Goal: Communication & Community: Share content

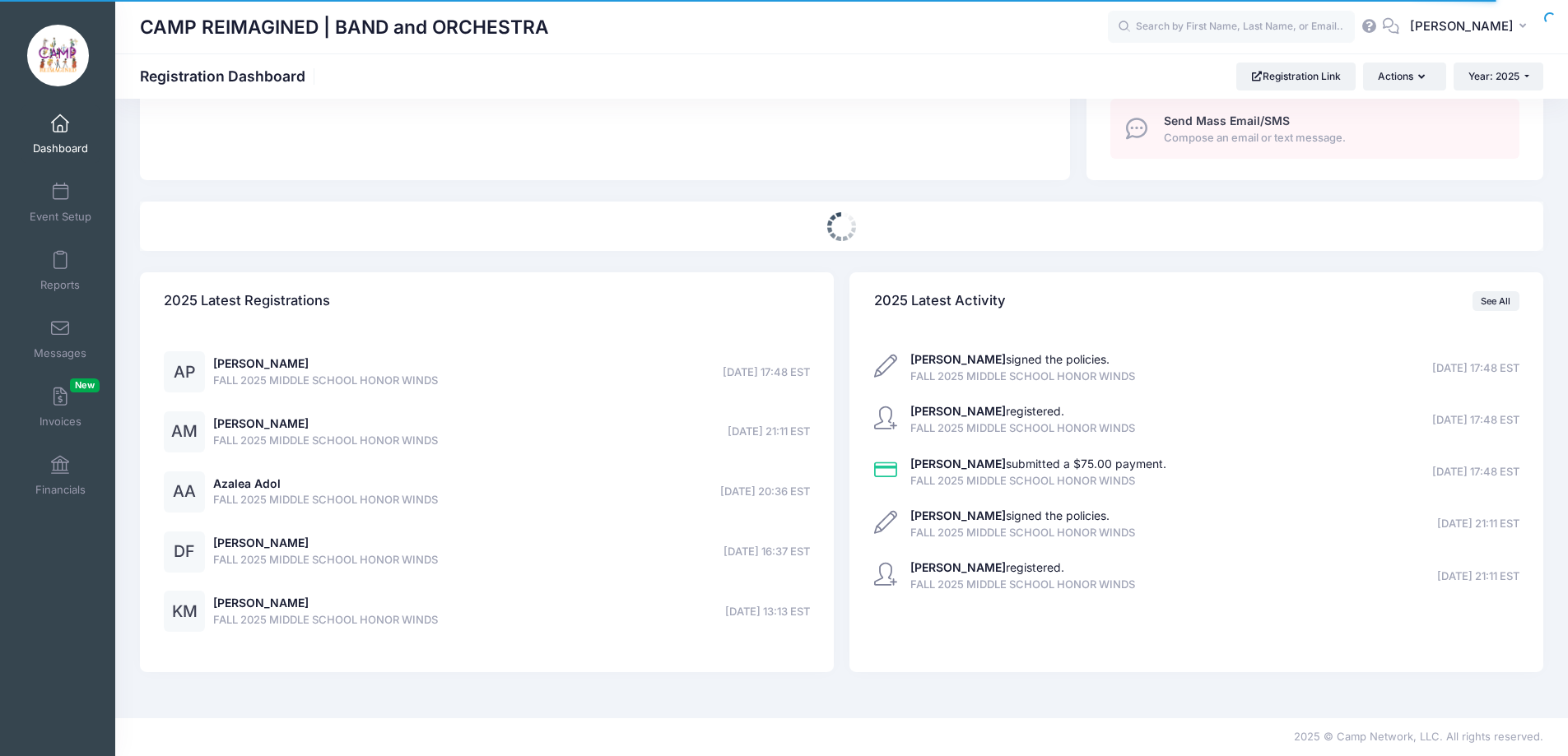
scroll to position [653, 0]
select select
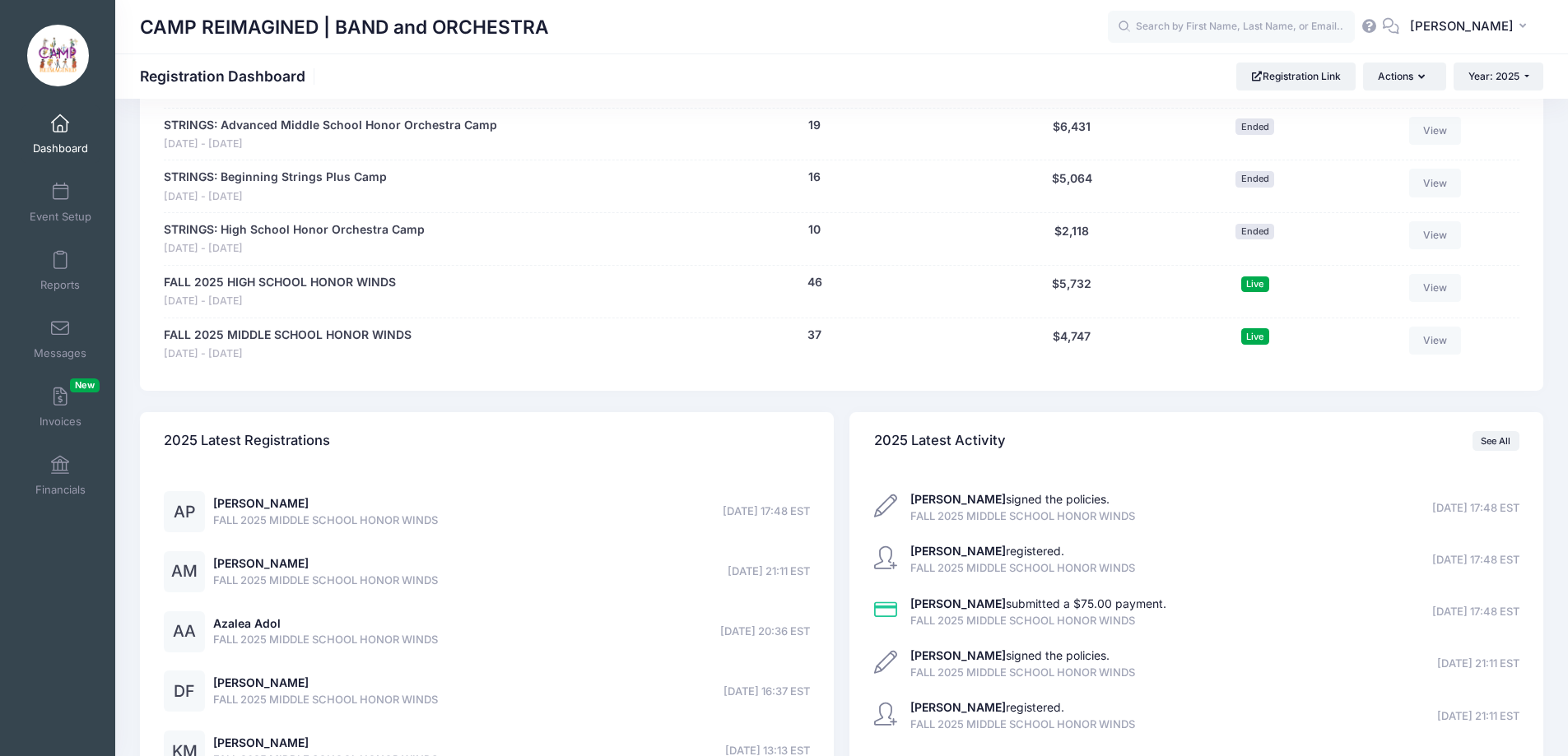
scroll to position [982, 0]
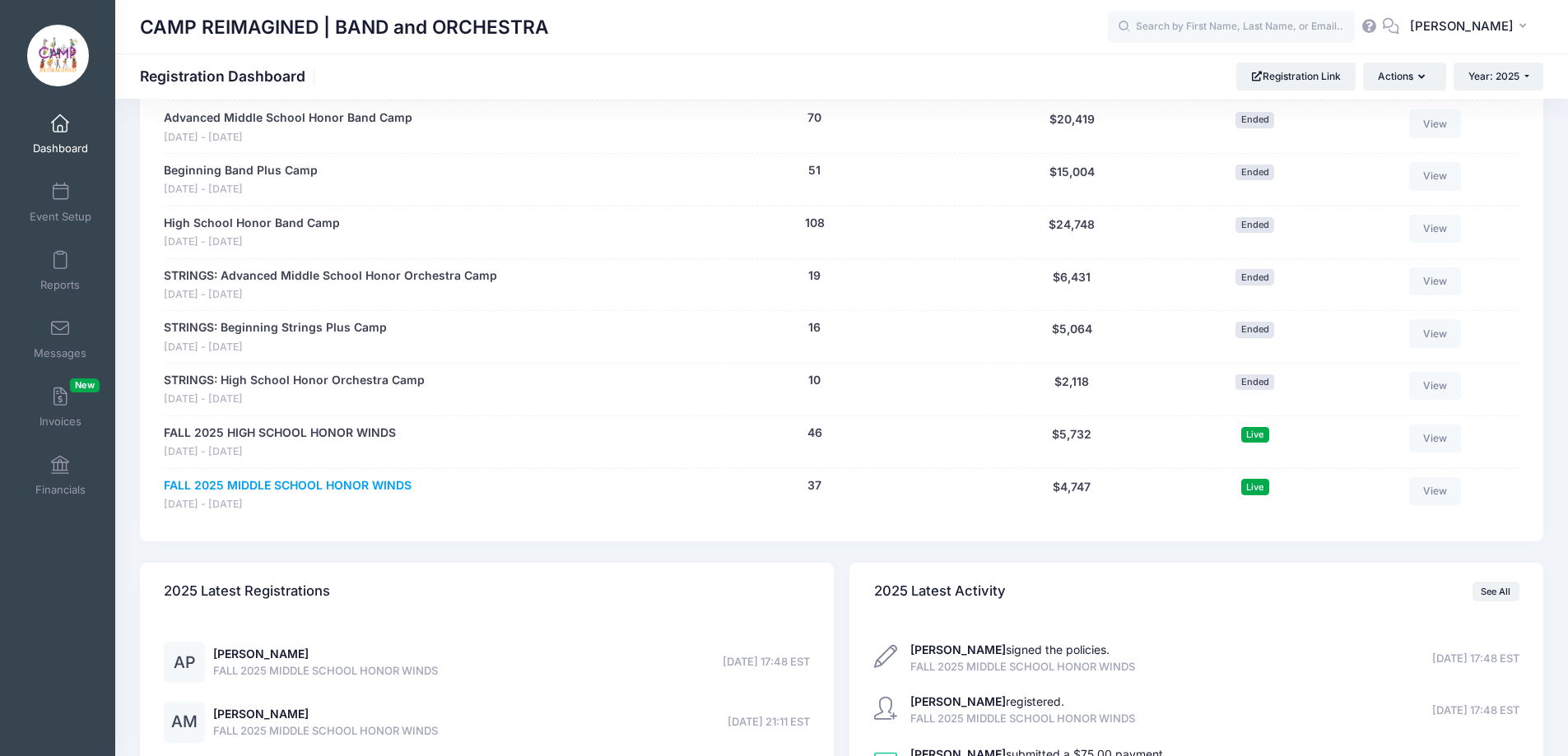
click at [309, 482] on link "FALL 2025 MIDDLE SCHOOL HONOR WINDS" at bounding box center [288, 485] width 248 height 17
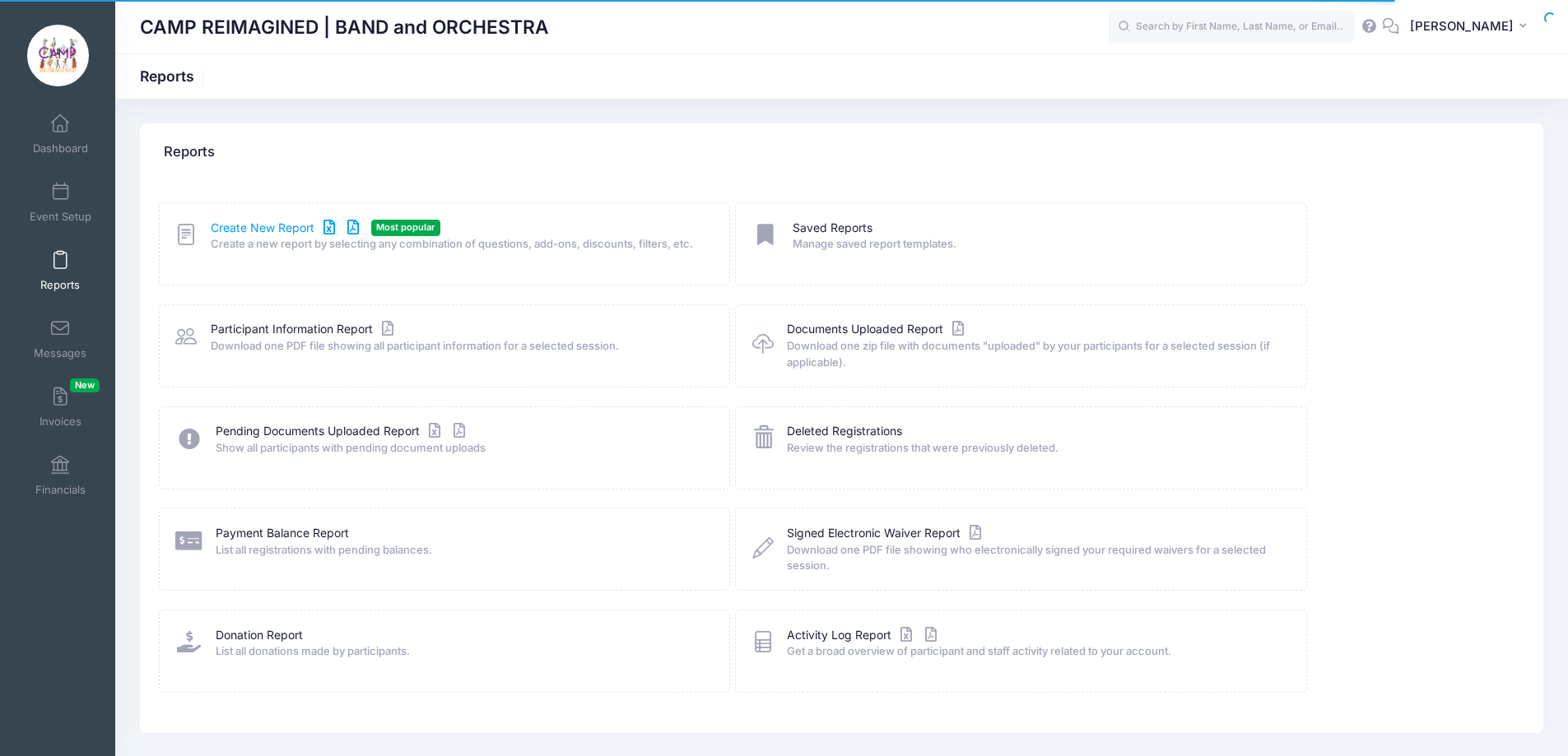
click at [289, 227] on link "Create New Report" at bounding box center [287, 228] width 153 height 17
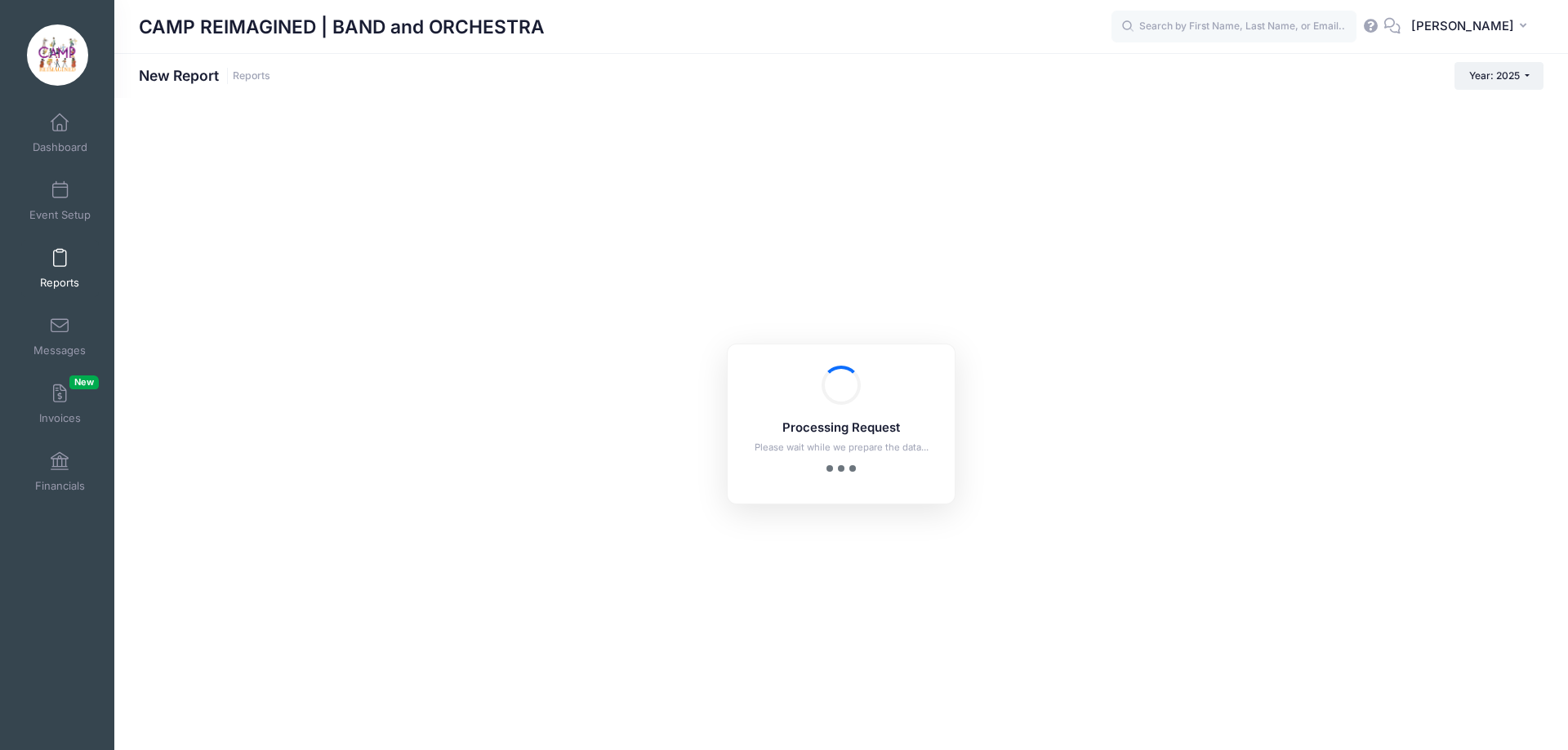
checkbox input "true"
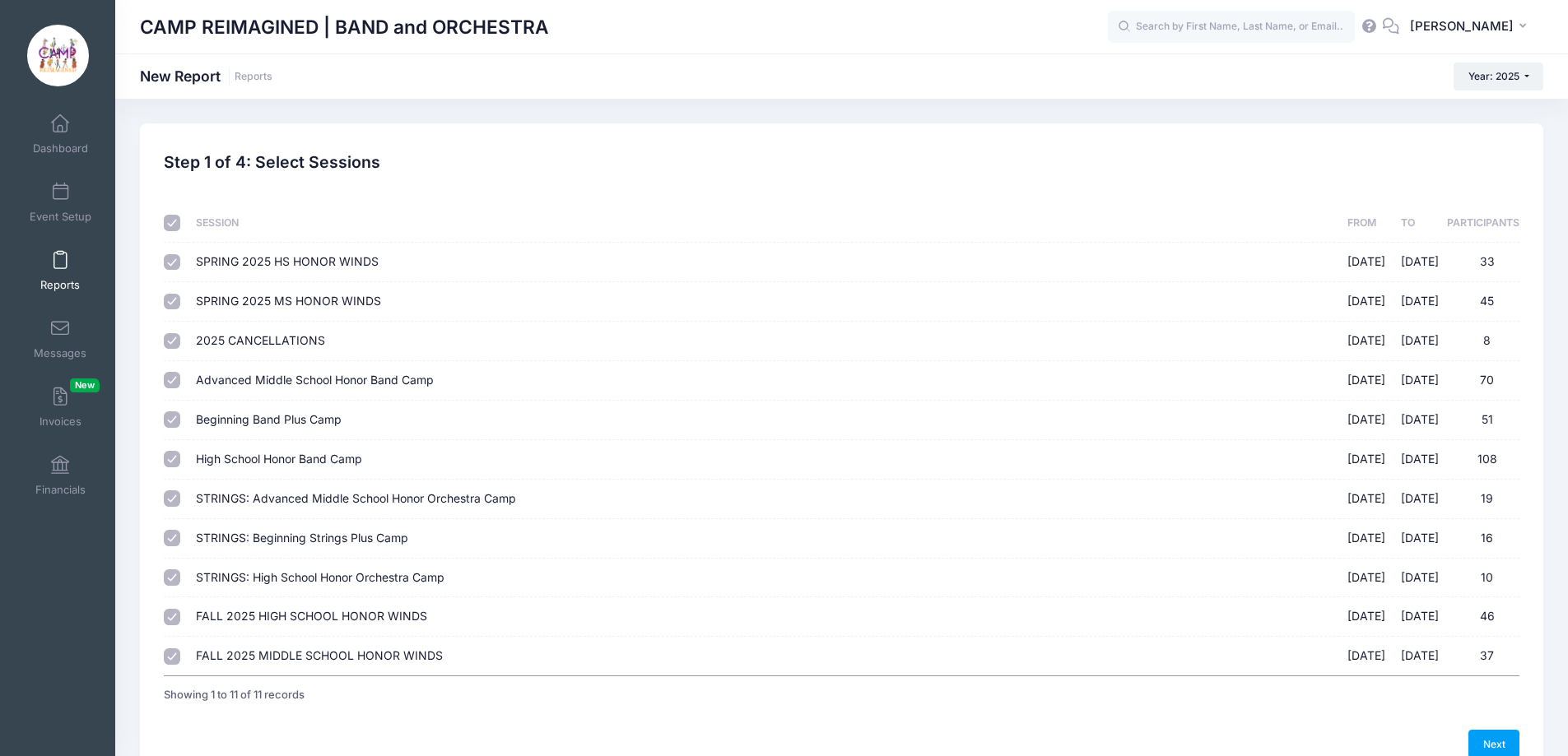
click at [178, 222] on input "checkbox" at bounding box center [172, 222] width 16 height 16
checkbox input "false"
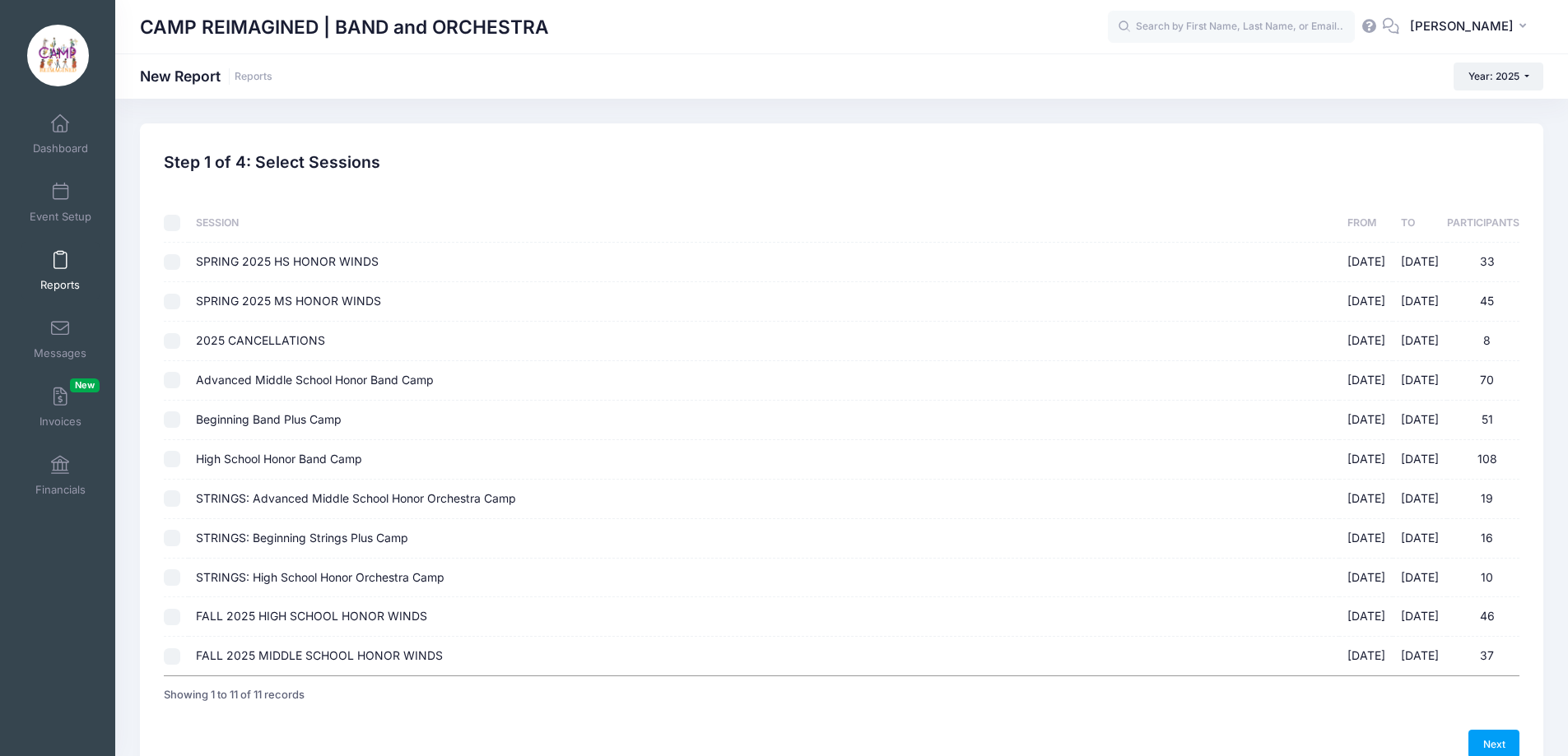
checkbox input "false"
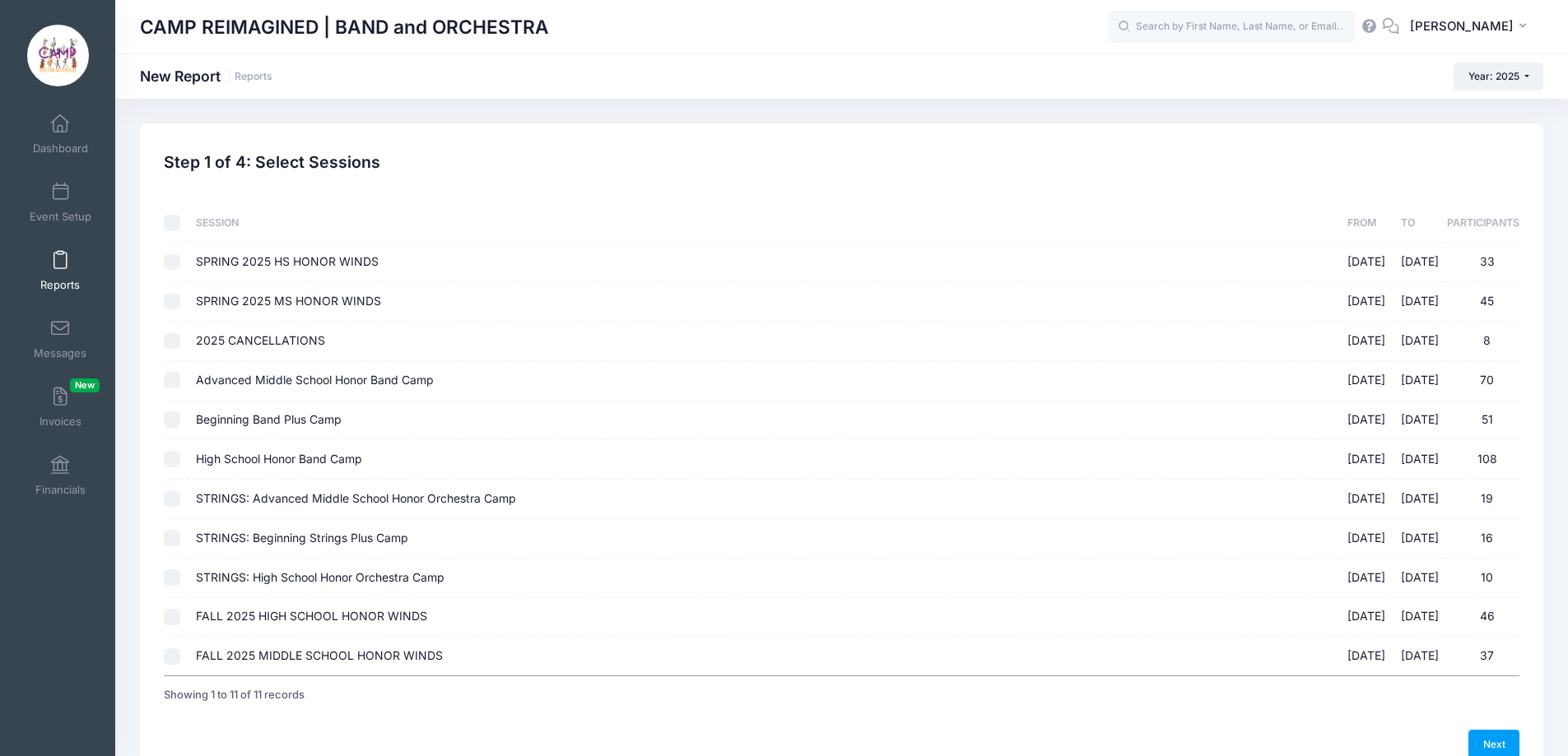
checkbox input "false"
click at [172, 655] on input "FALL 2025 MIDDLE SCHOOL HONOR WINDS 08/27/2025 - 11/15/2025 37" at bounding box center [172, 656] width 16 height 16
checkbox input "true"
click at [170, 618] on input "FALL 2025 HIGH SCHOOL HONOR WINDS 08/18/2025 - 11/15/2025 46" at bounding box center [172, 616] width 16 height 16
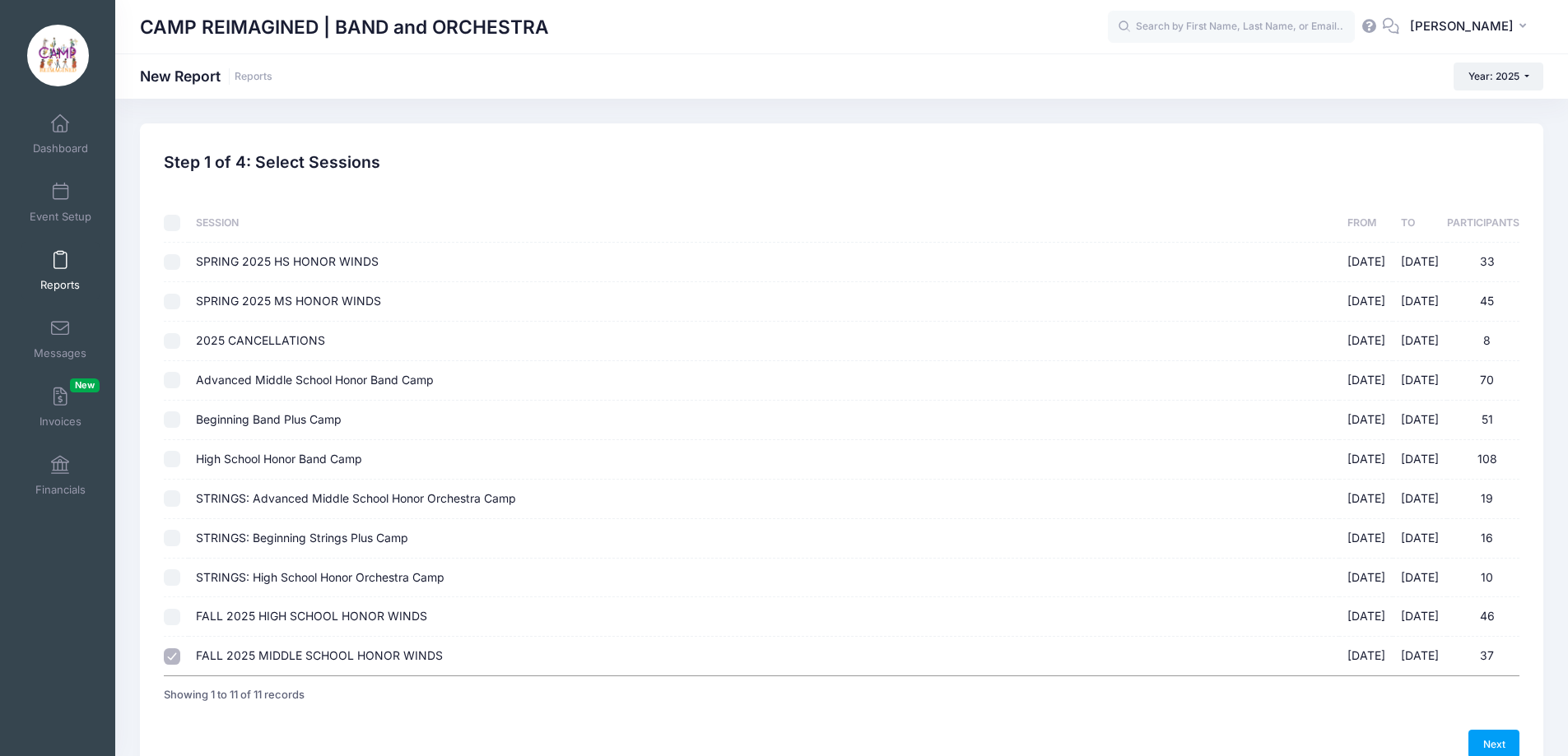
checkbox input "true"
click at [1490, 737] on link "Next" at bounding box center [1494, 743] width 51 height 28
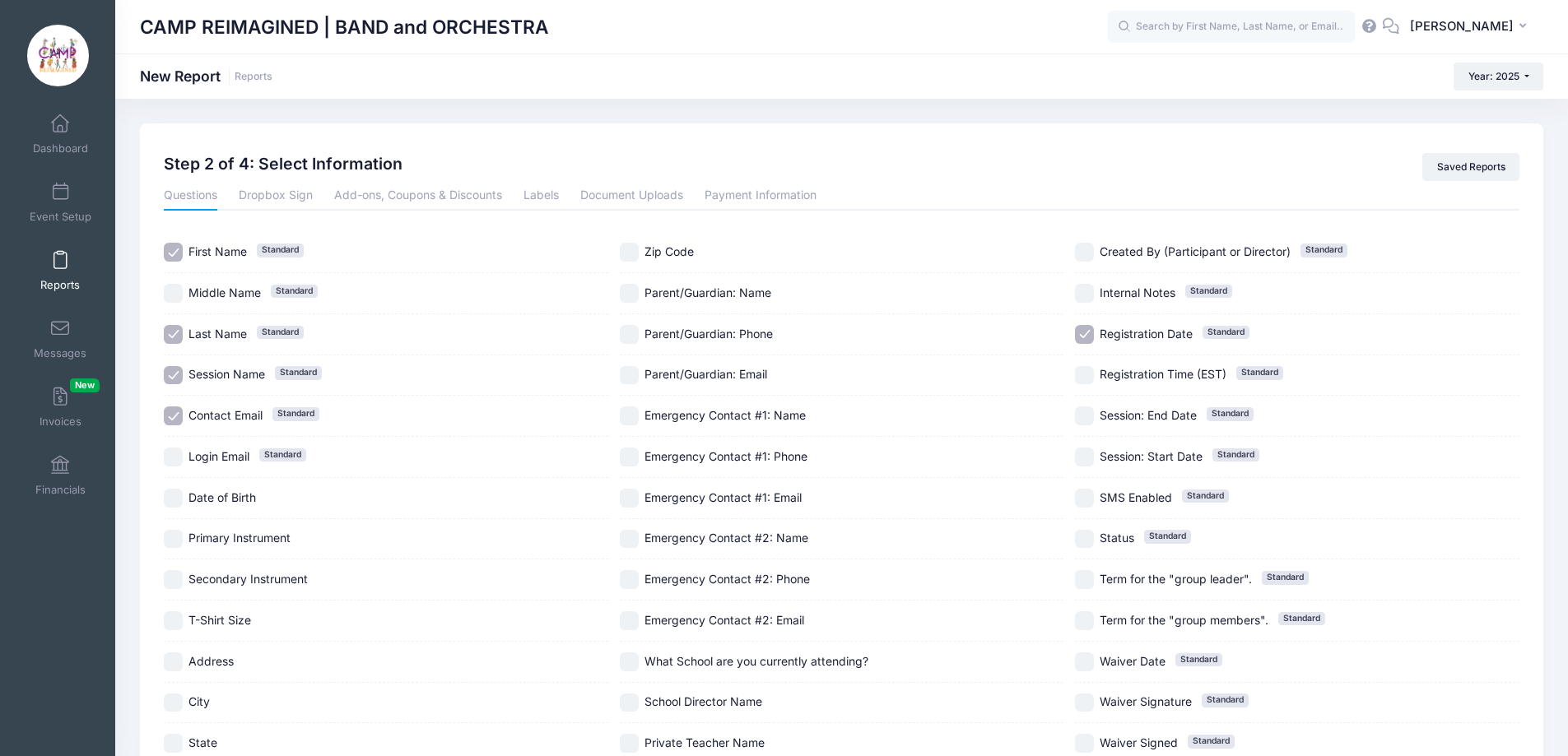
click at [1092, 337] on input "Registration Date Standard" at bounding box center [1084, 334] width 19 height 19
checkbox input "false"
click at [426, 194] on link "Add-ons, Coupons & Discounts" at bounding box center [418, 195] width 168 height 30
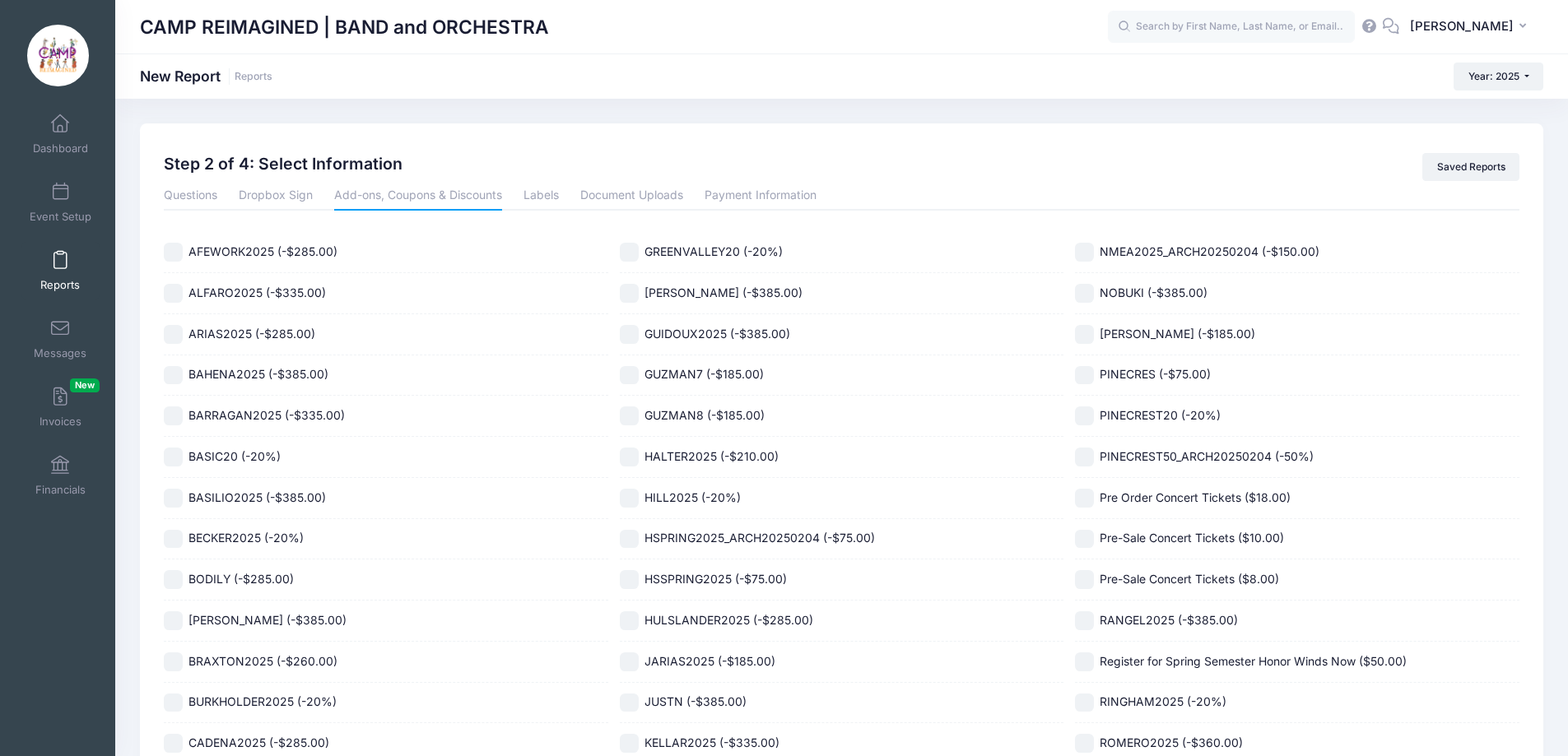
click at [1088, 501] on input "Pre Order Concert Tickets ($18.00)" at bounding box center [1084, 498] width 19 height 19
checkbox input "true"
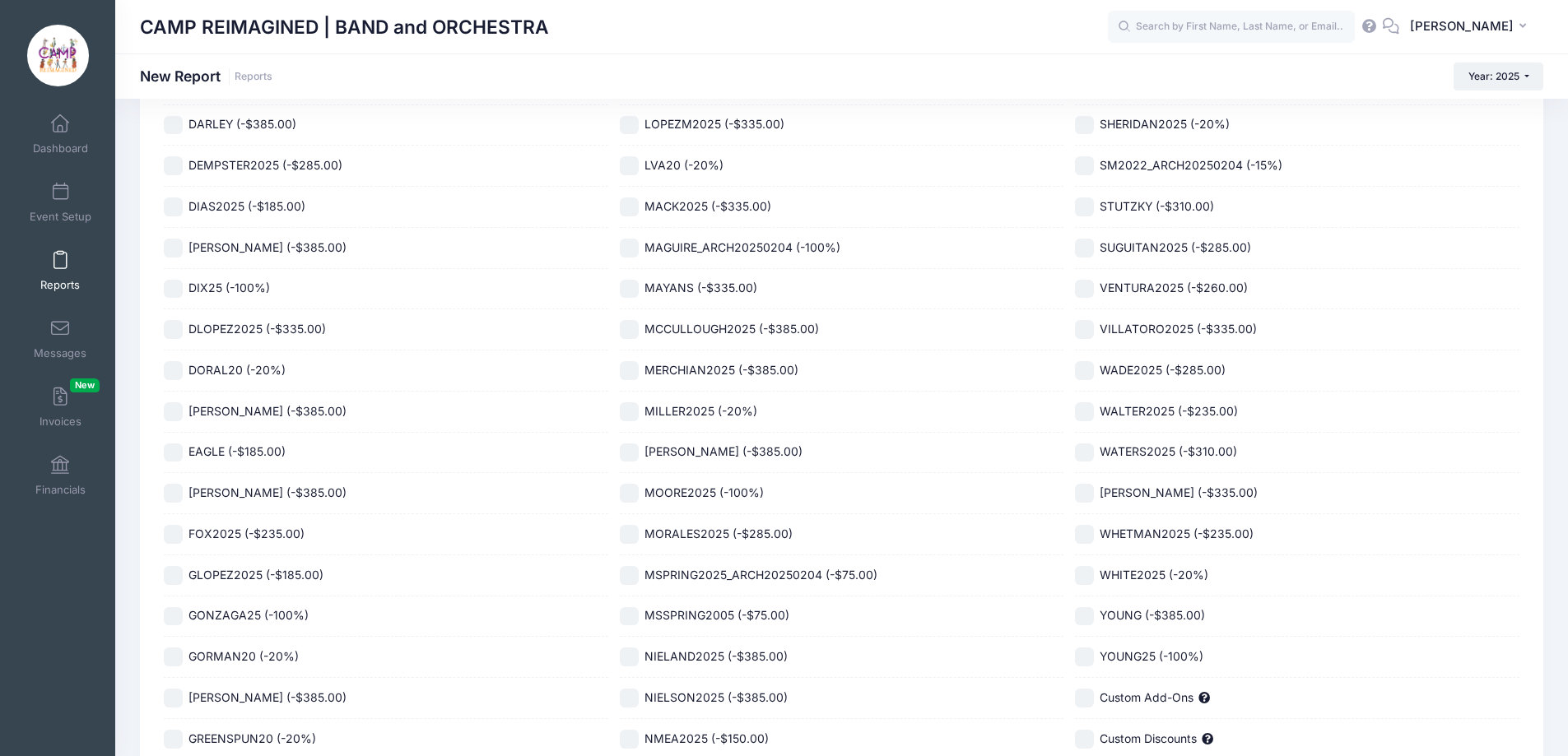
scroll to position [1037, 0]
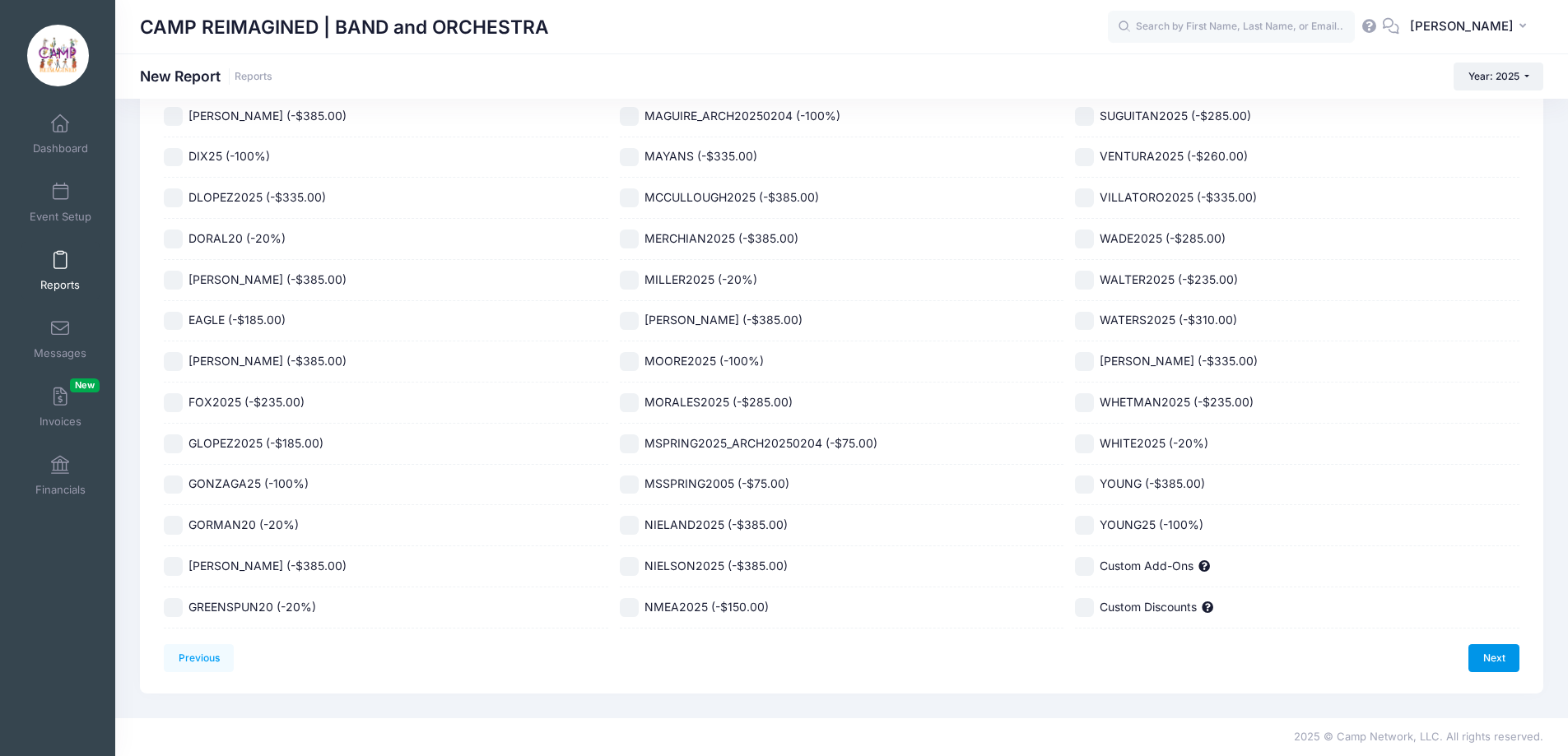
click at [1495, 662] on link "Next" at bounding box center [1494, 658] width 51 height 28
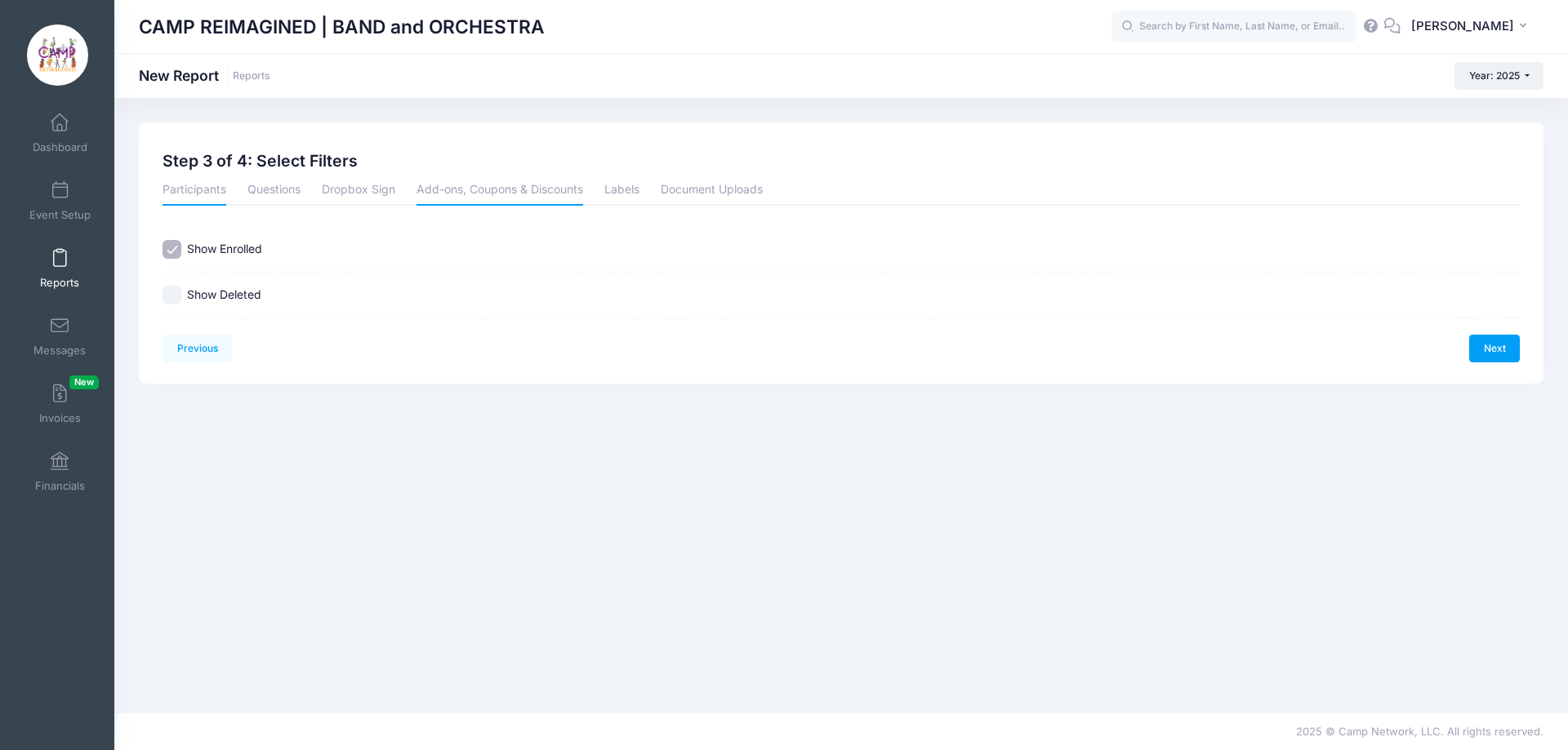
click at [472, 183] on link "Add-ons, Coupons & Discounts" at bounding box center [499, 190] width 166 height 29
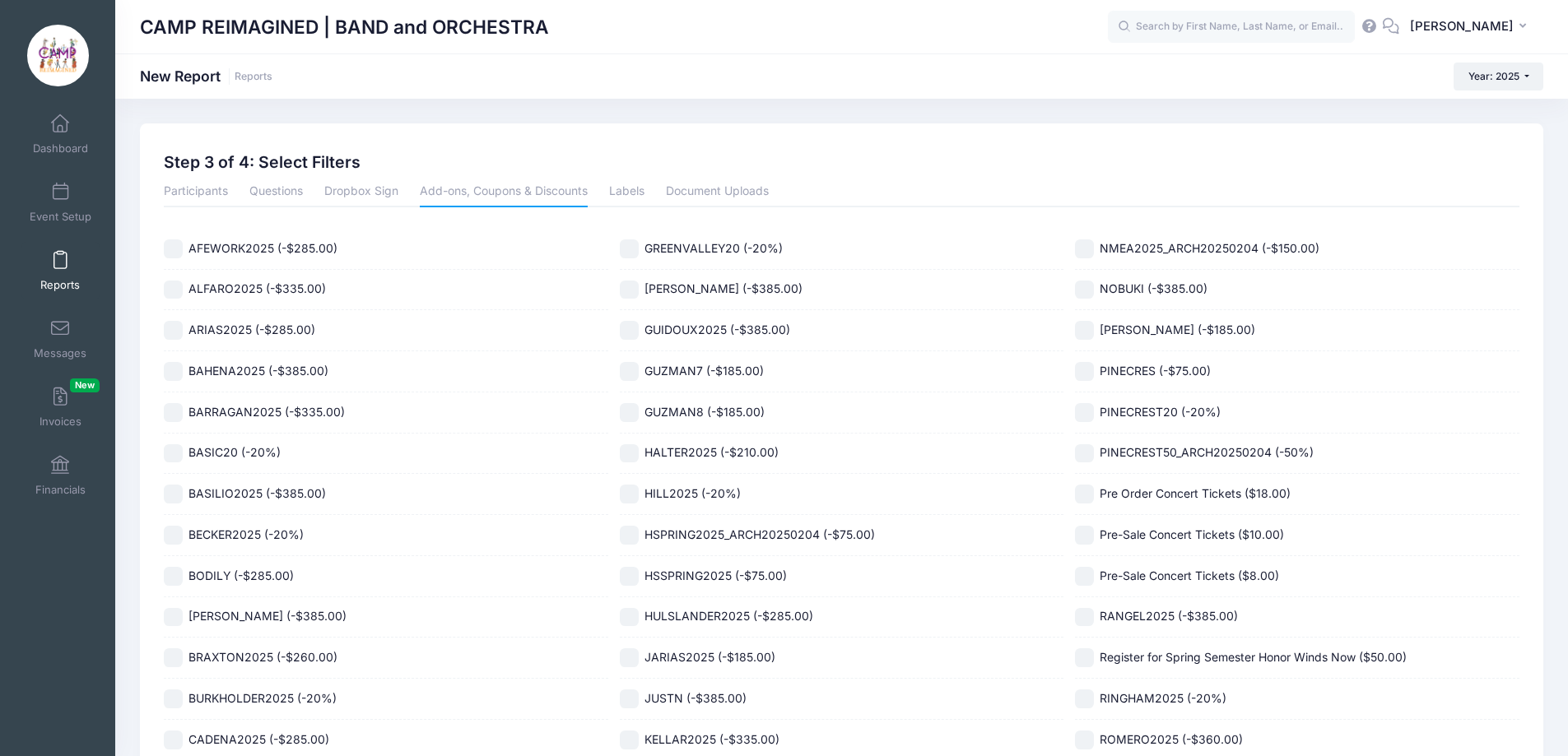
click at [1084, 494] on input "Pre Order Concert Tickets ($18.00)" at bounding box center [1084, 494] width 19 height 19
checkbox input "true"
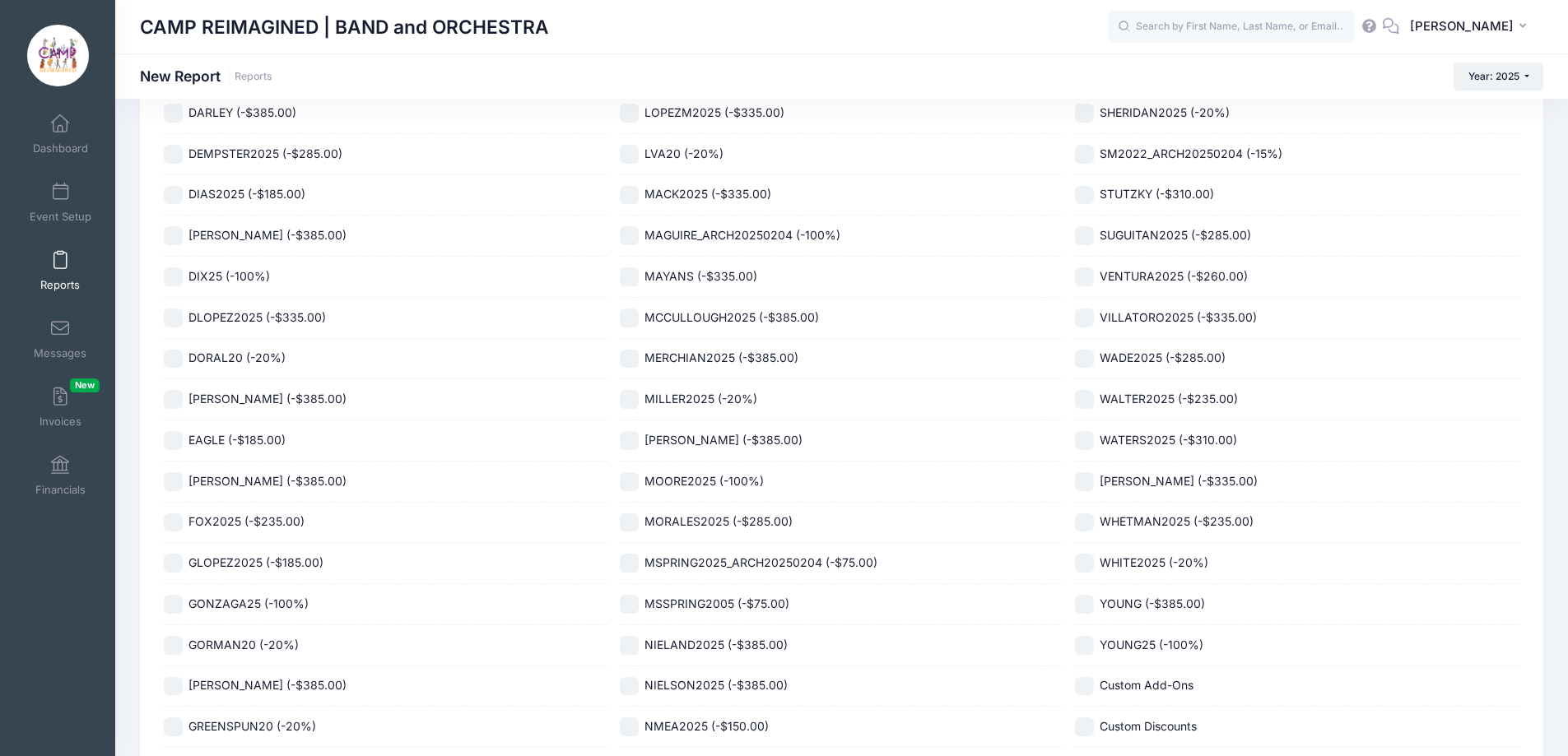
scroll to position [1033, 0]
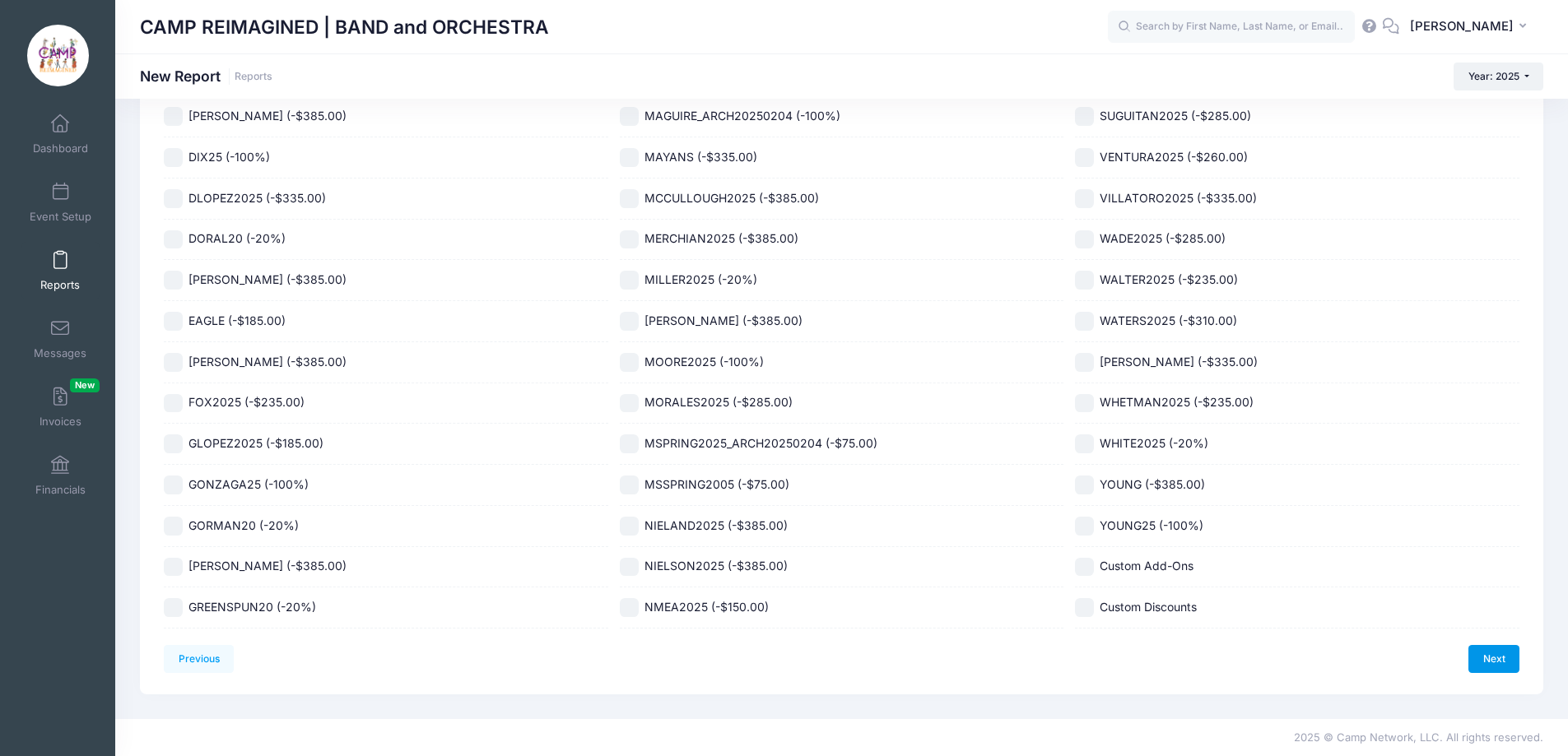
click at [1493, 669] on link "Next" at bounding box center [1494, 659] width 51 height 28
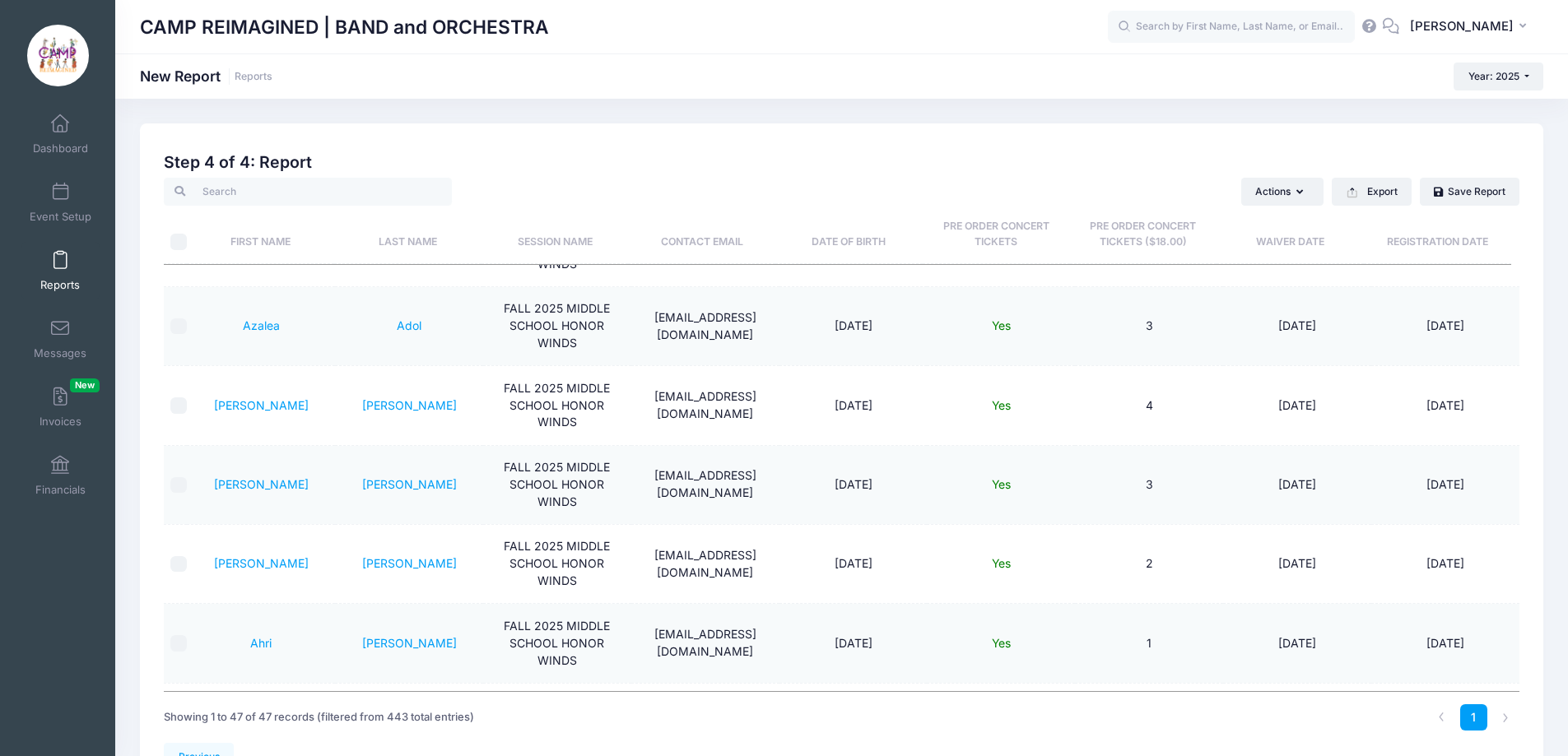
scroll to position [3300, 0]
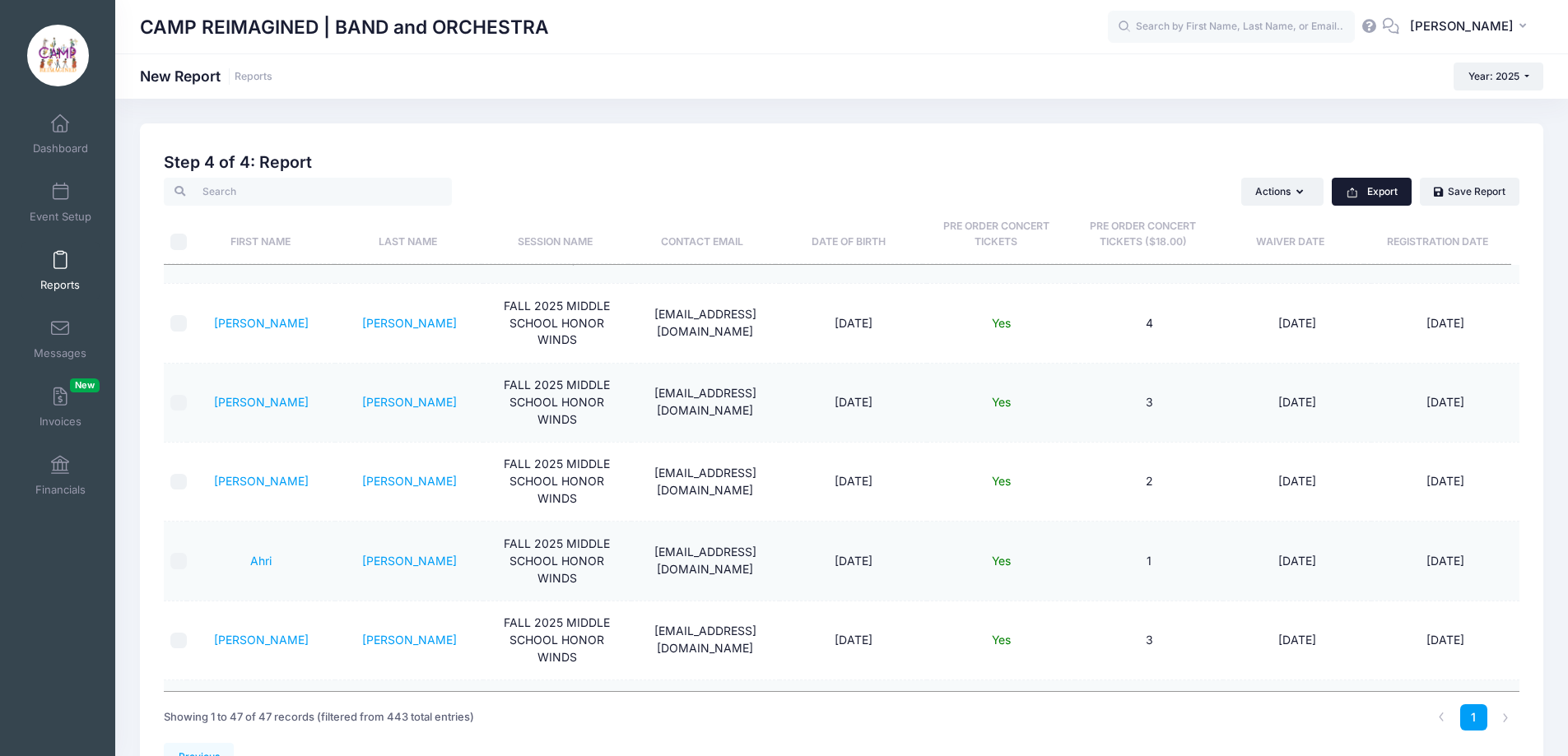
click at [1388, 191] on button "Export" at bounding box center [1372, 191] width 80 height 28
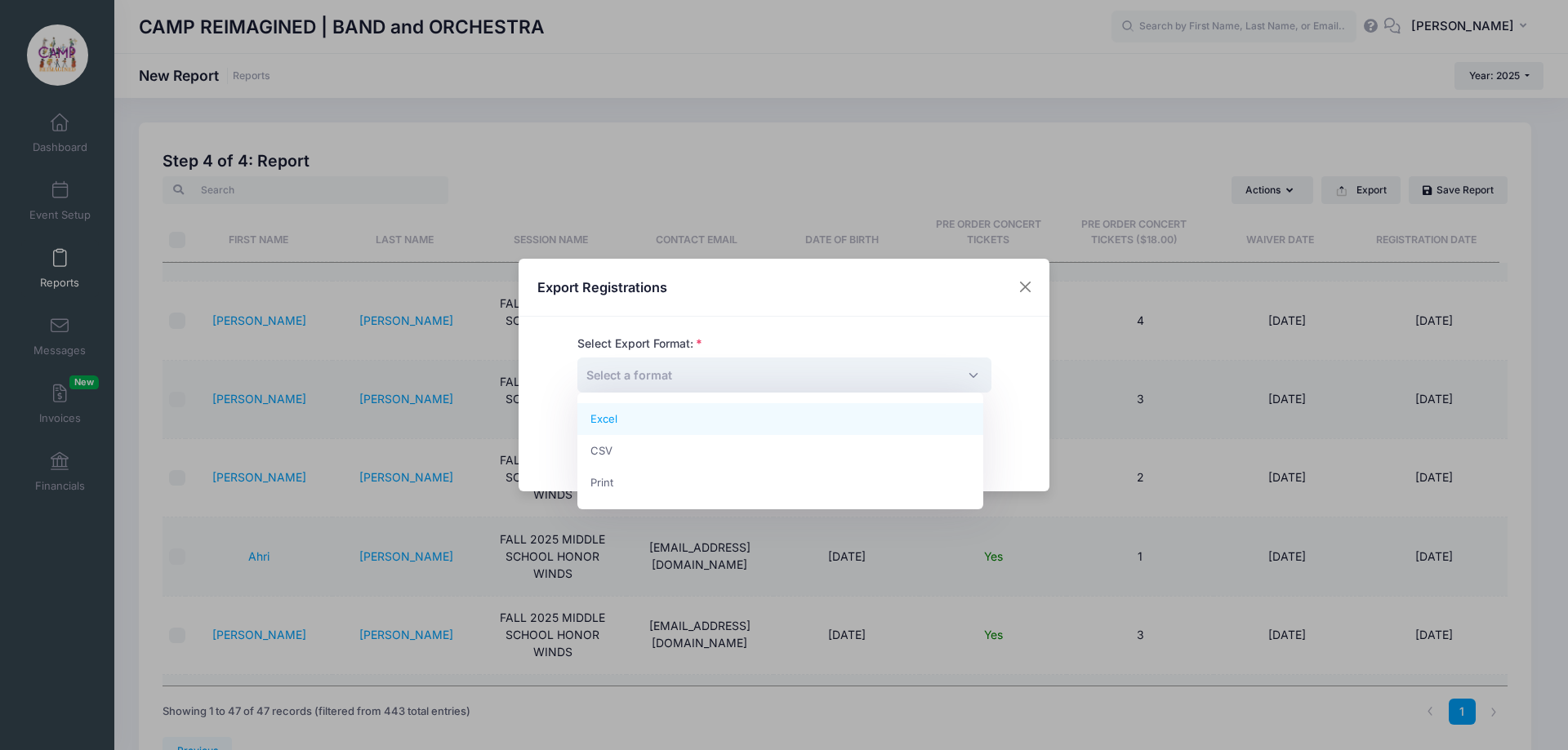
click at [899, 375] on span "Select a format" at bounding box center [784, 375] width 414 height 35
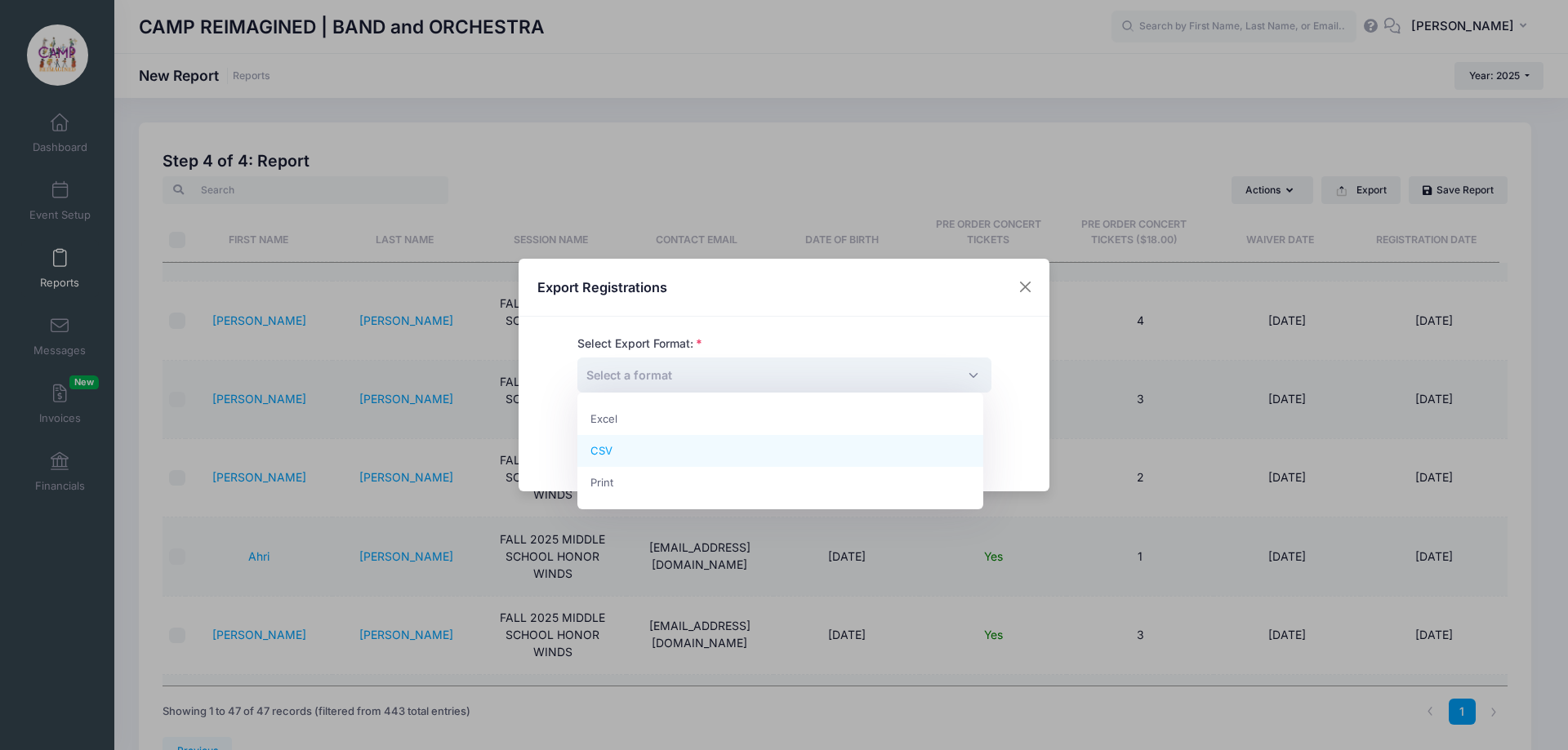
select select "csv"
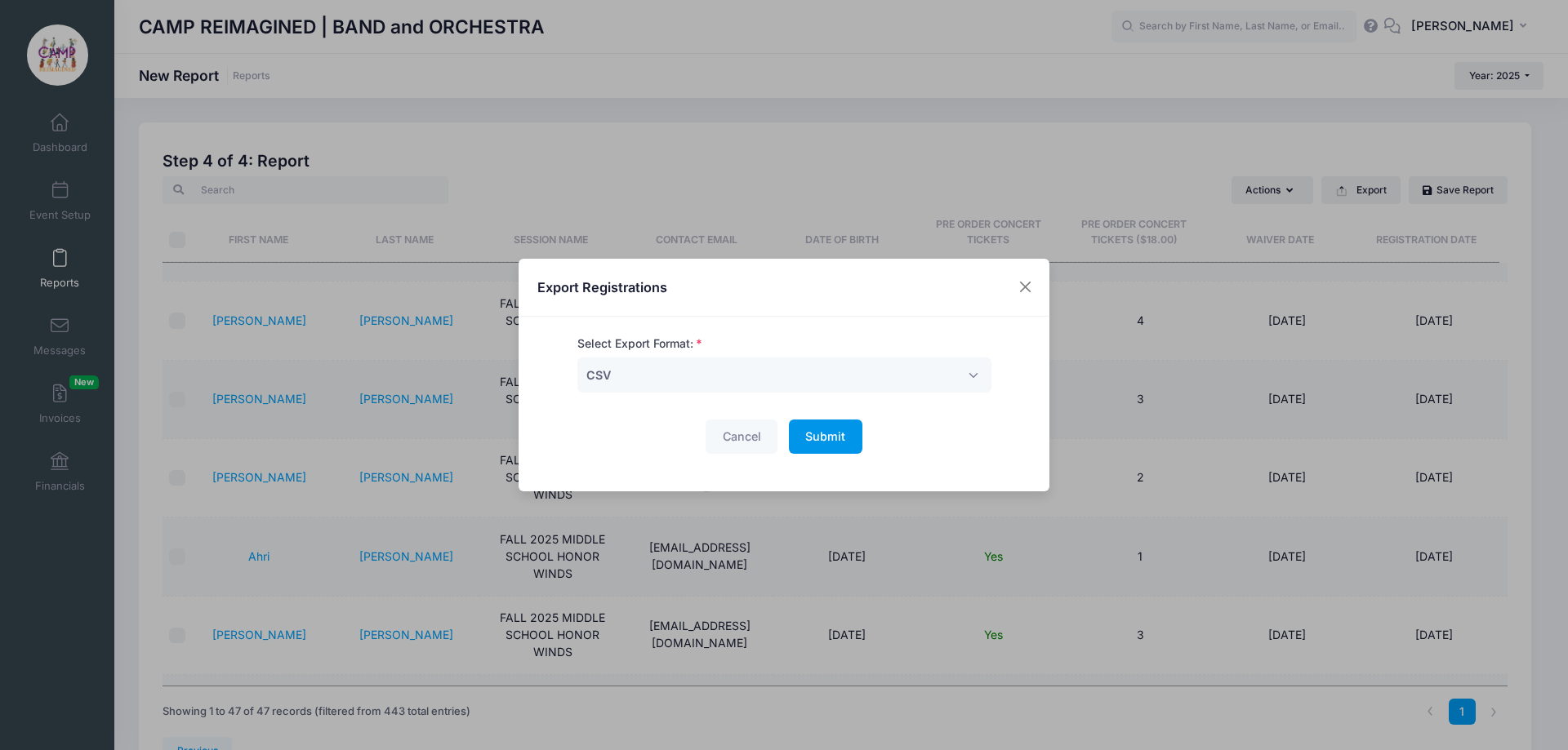
click at [825, 445] on button "Submit Please wait..." at bounding box center [826, 437] width 74 height 35
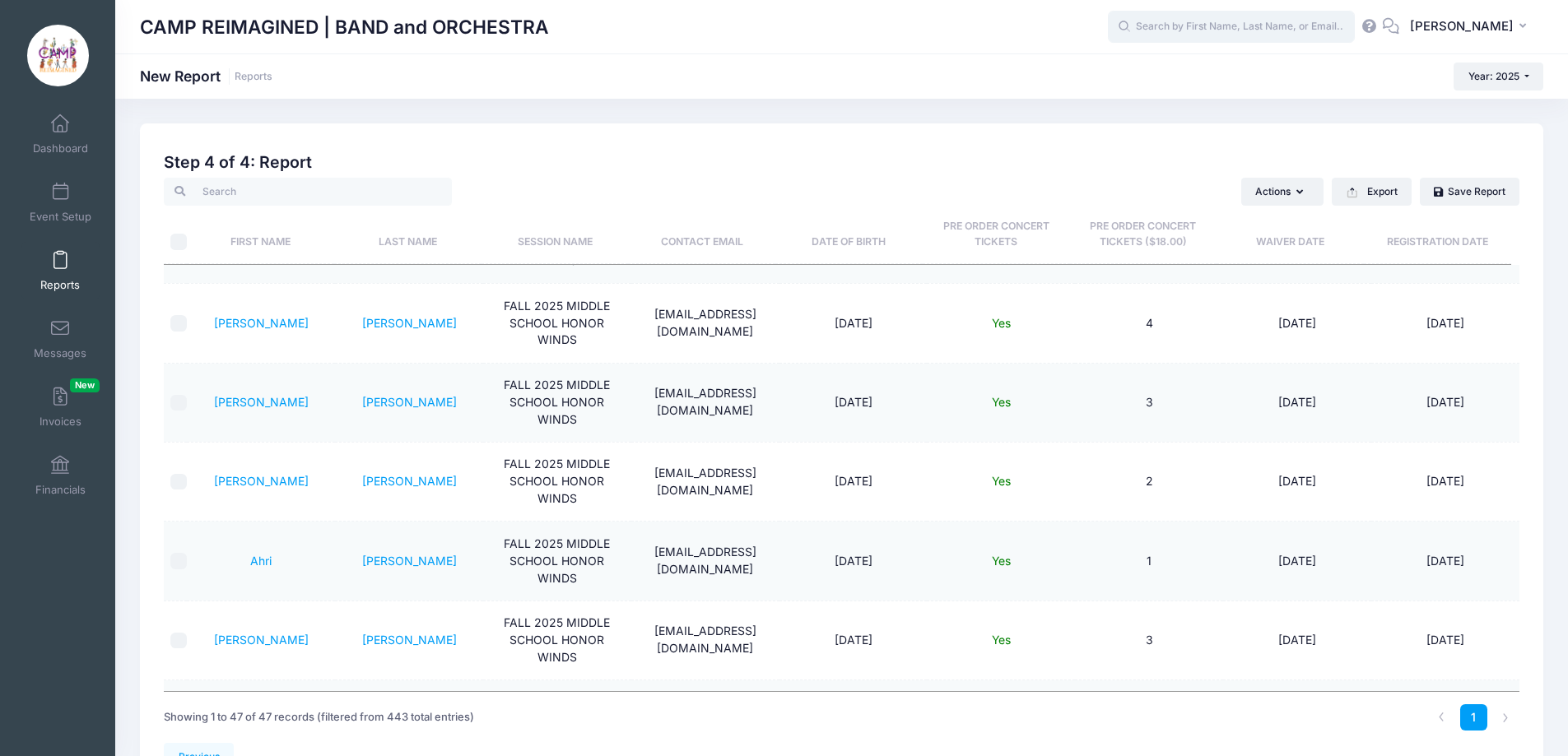
click at [1187, 30] on input "text" at bounding box center [1231, 27] width 247 height 33
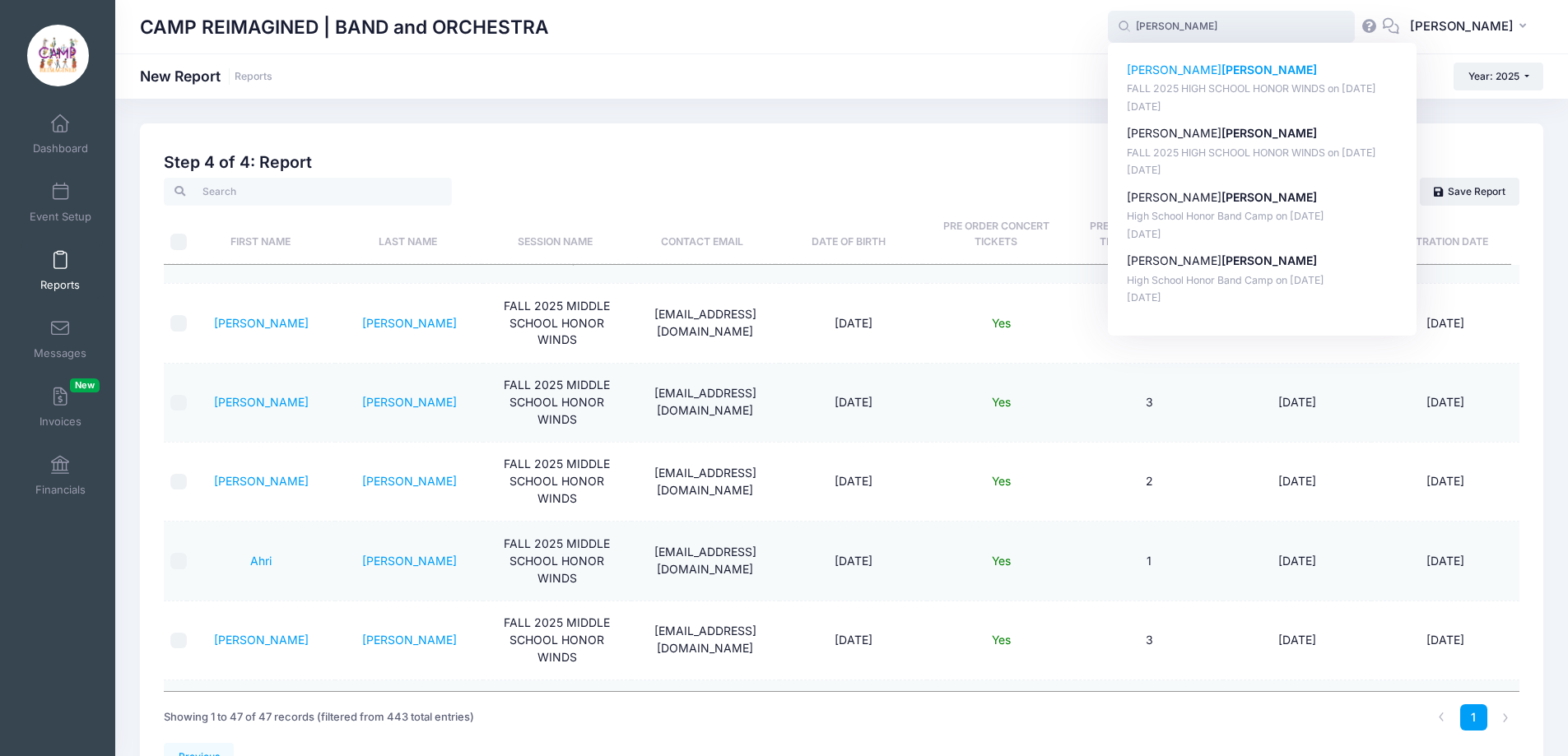
click at [1222, 69] on strong "Raber" at bounding box center [1269, 69] width 96 height 14
type input "Spencer Raber (FALL 2025 HIGH SCHOOL HONOR WINDS, Aug-18, 2025)"
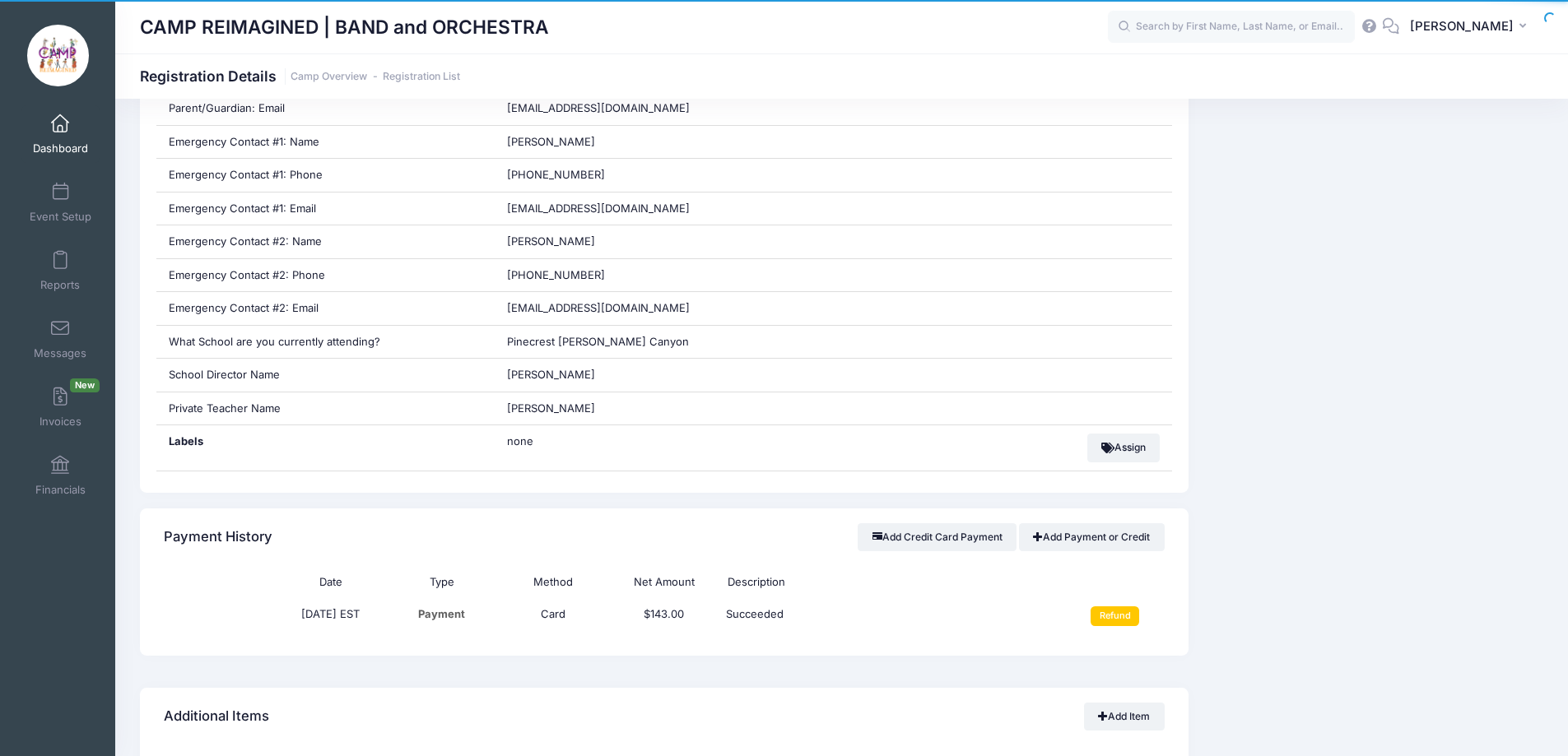
scroll to position [1152, 0]
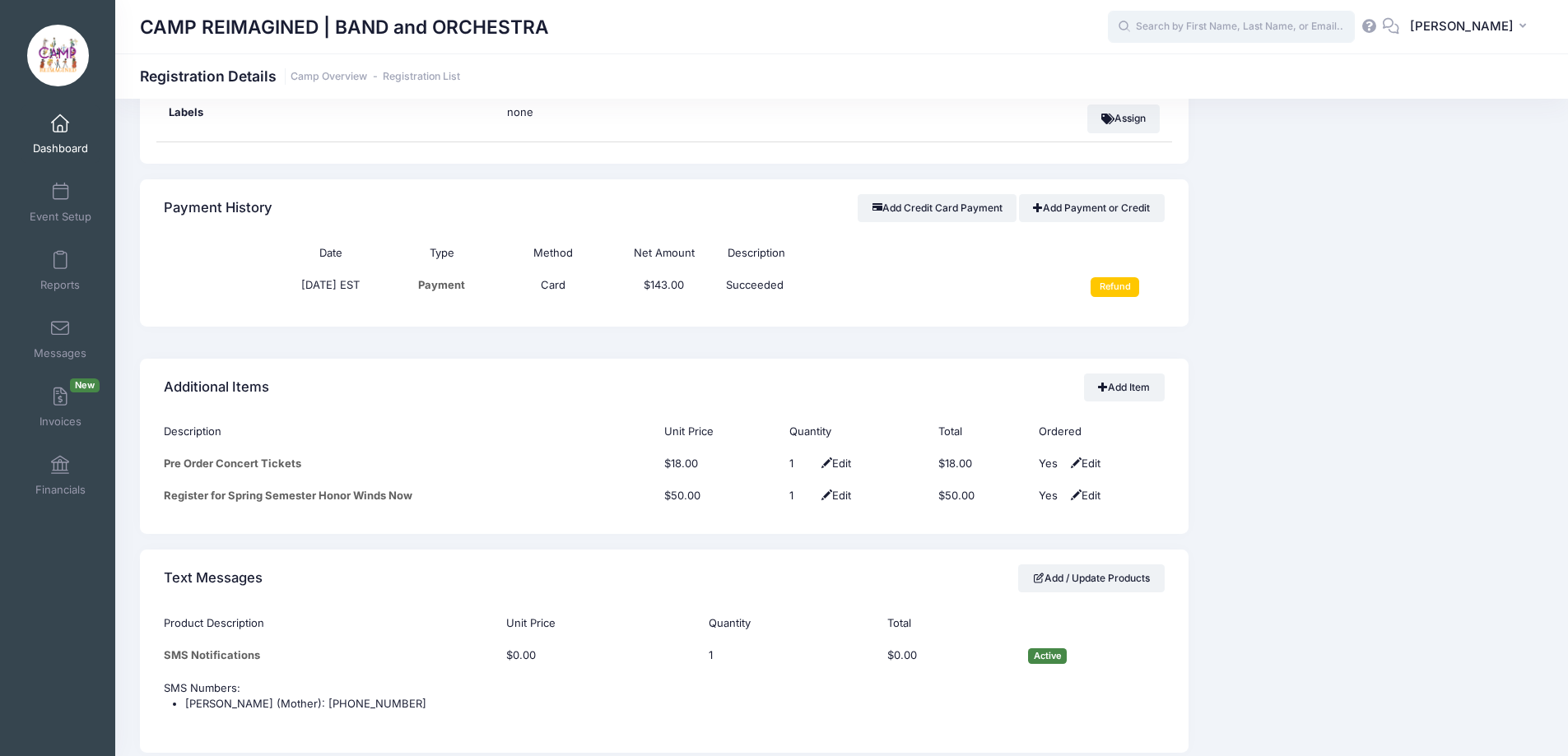
click at [1208, 27] on input "text" at bounding box center [1231, 27] width 247 height 33
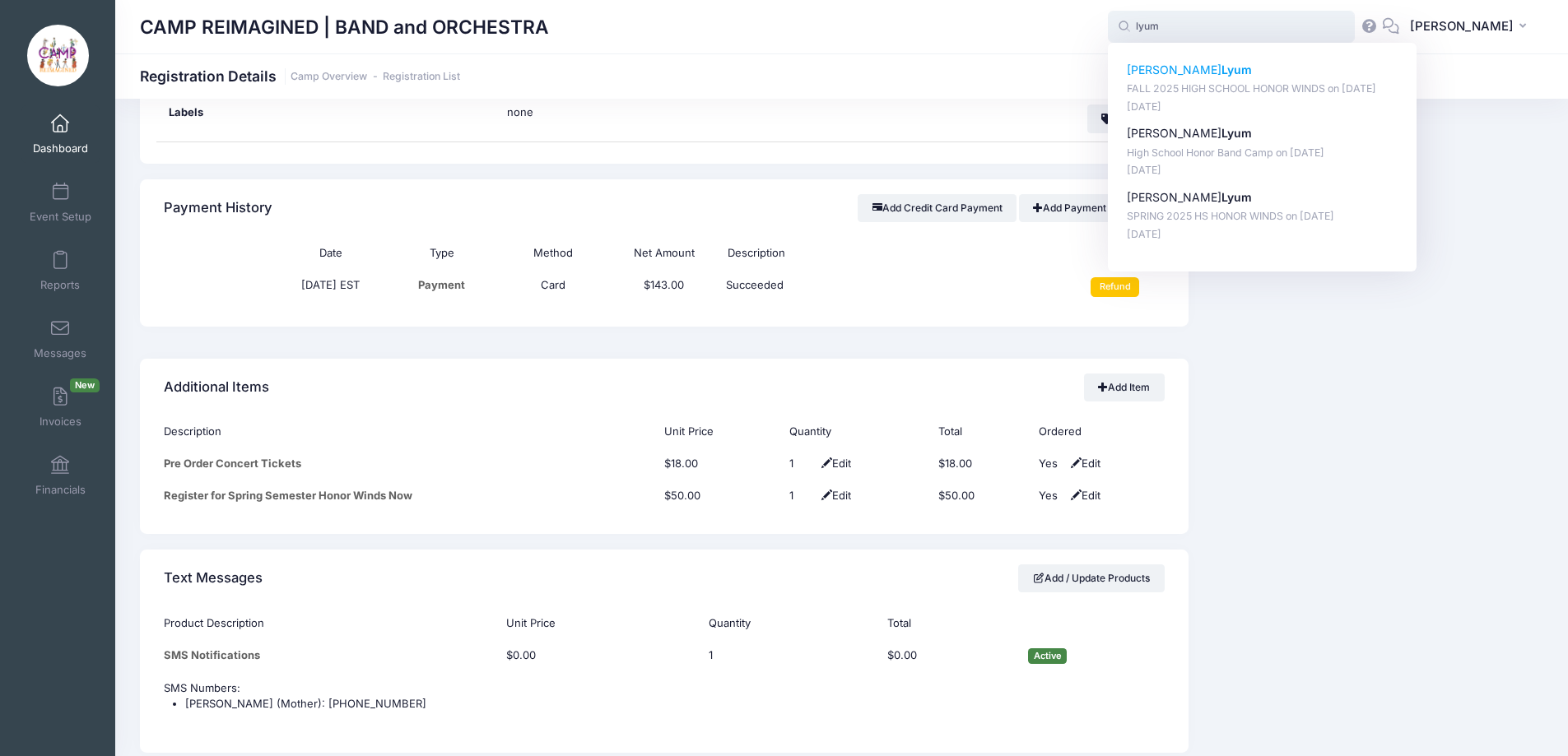
click at [1222, 68] on strong "Lyum" at bounding box center [1237, 69] width 30 height 14
type input "Noah Lyum (FALL 2025 HIGH SCHOOL HONOR WINDS, Aug-18, 2025)"
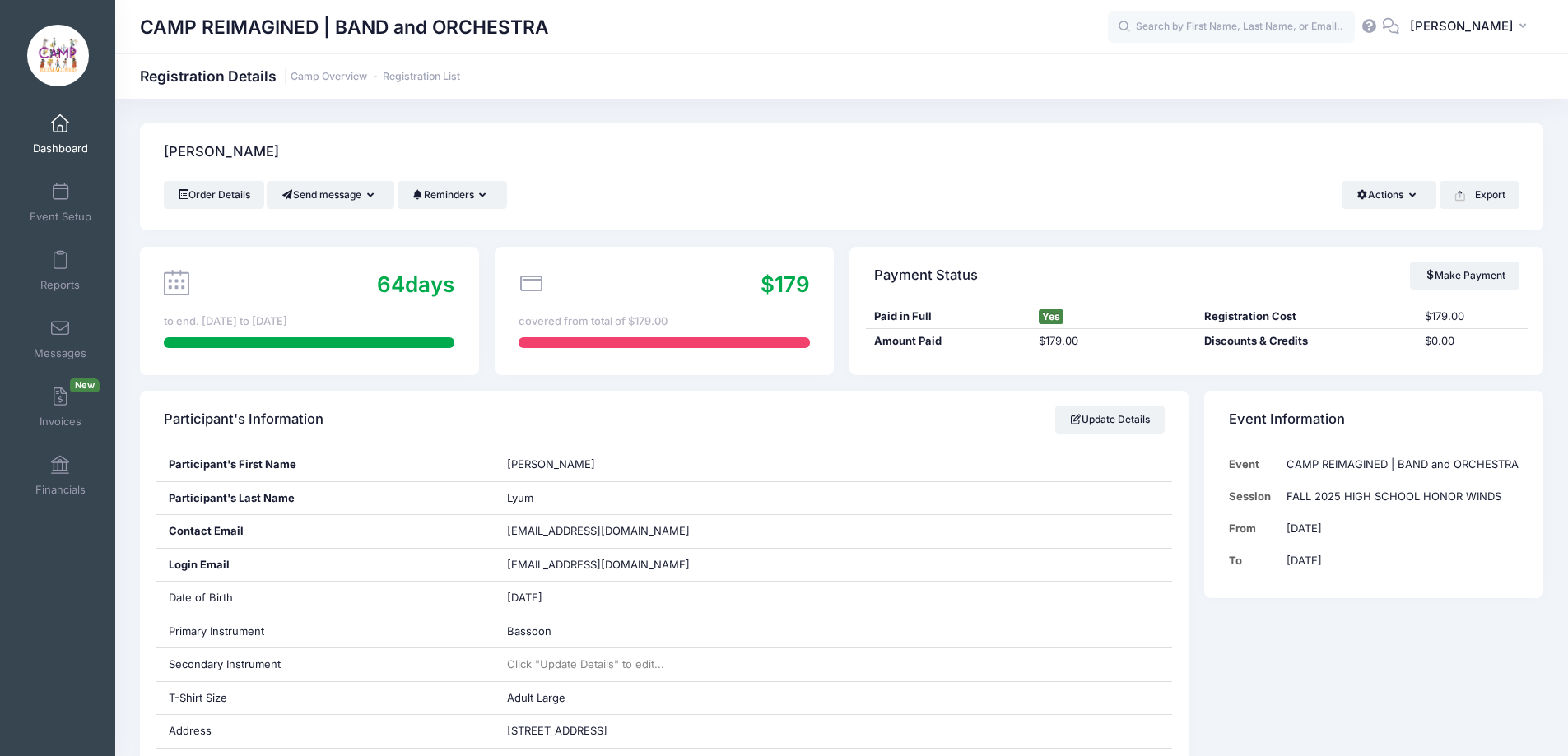
click at [58, 135] on link "Dashboard" at bounding box center [60, 134] width 78 height 58
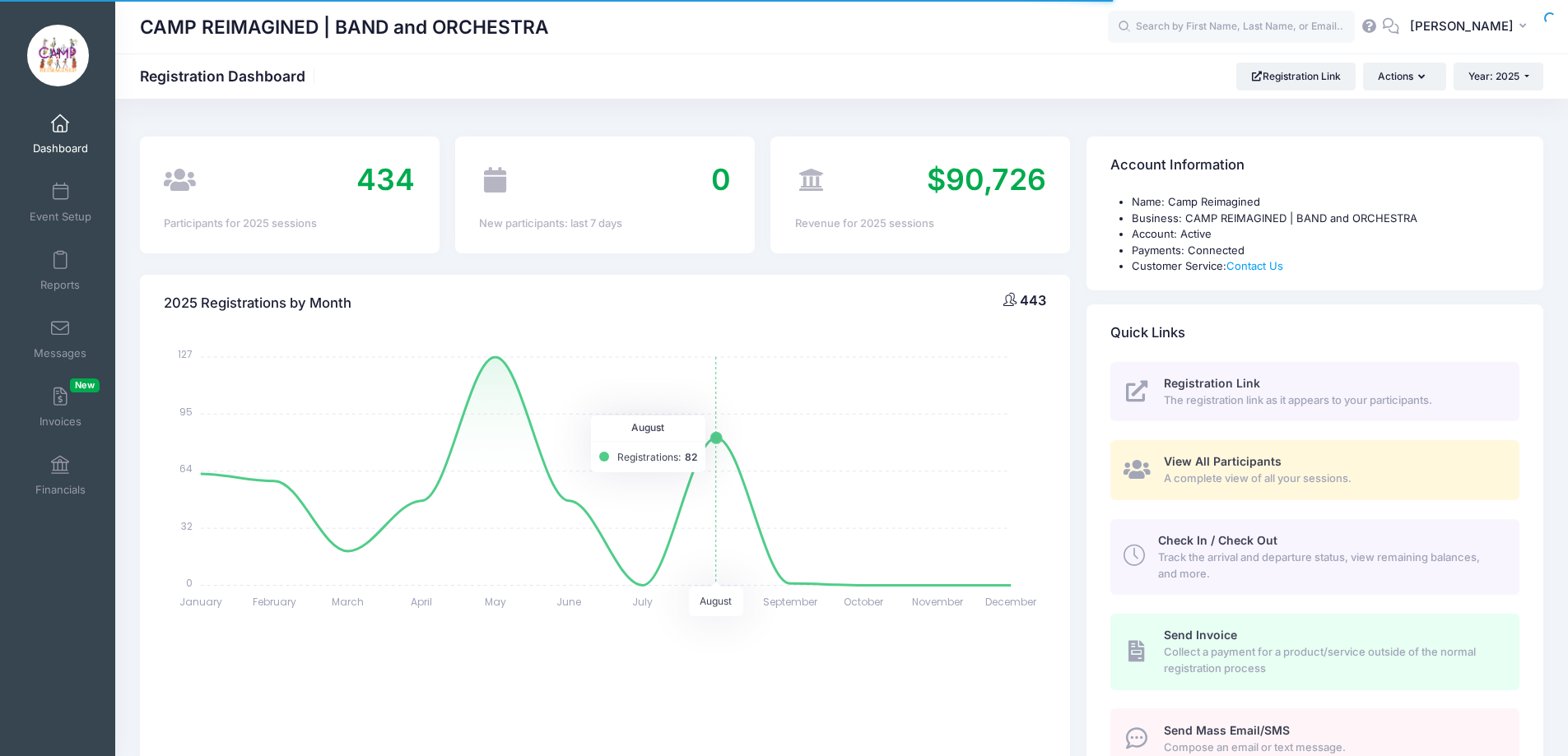
select select
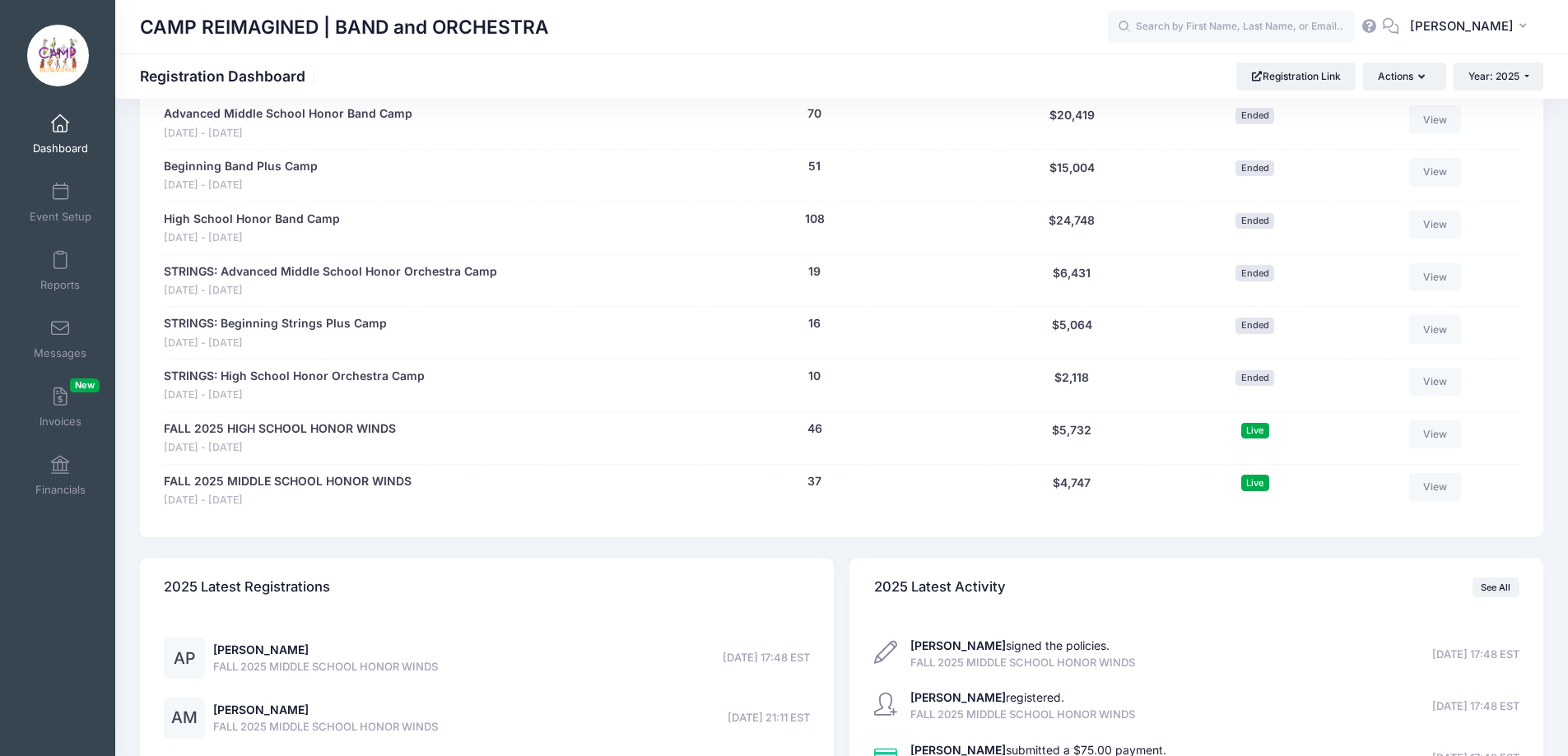
scroll to position [987, 0]
click at [355, 477] on link "FALL 2025 MIDDLE SCHOOL HONOR WINDS" at bounding box center [288, 480] width 248 height 17
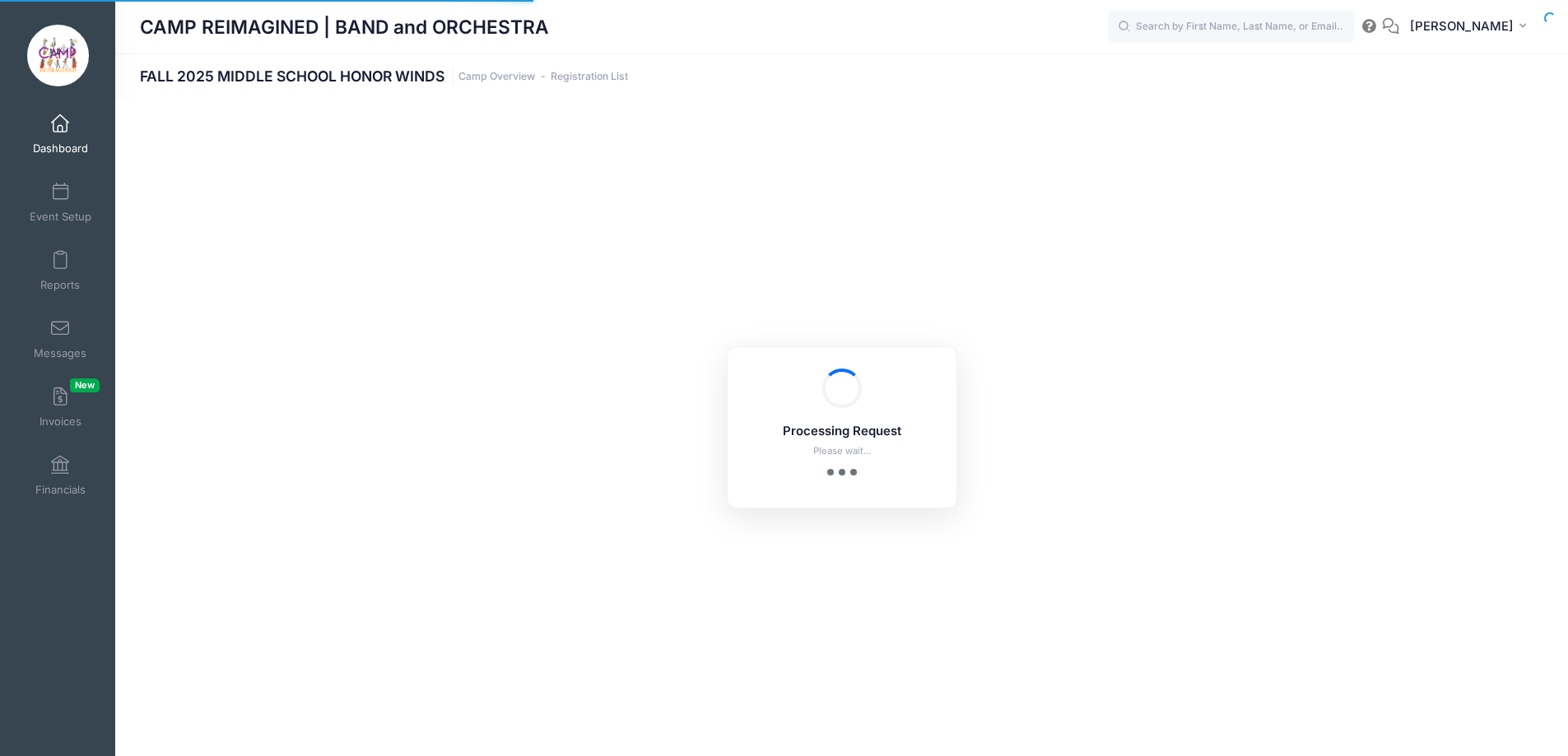
select select "10"
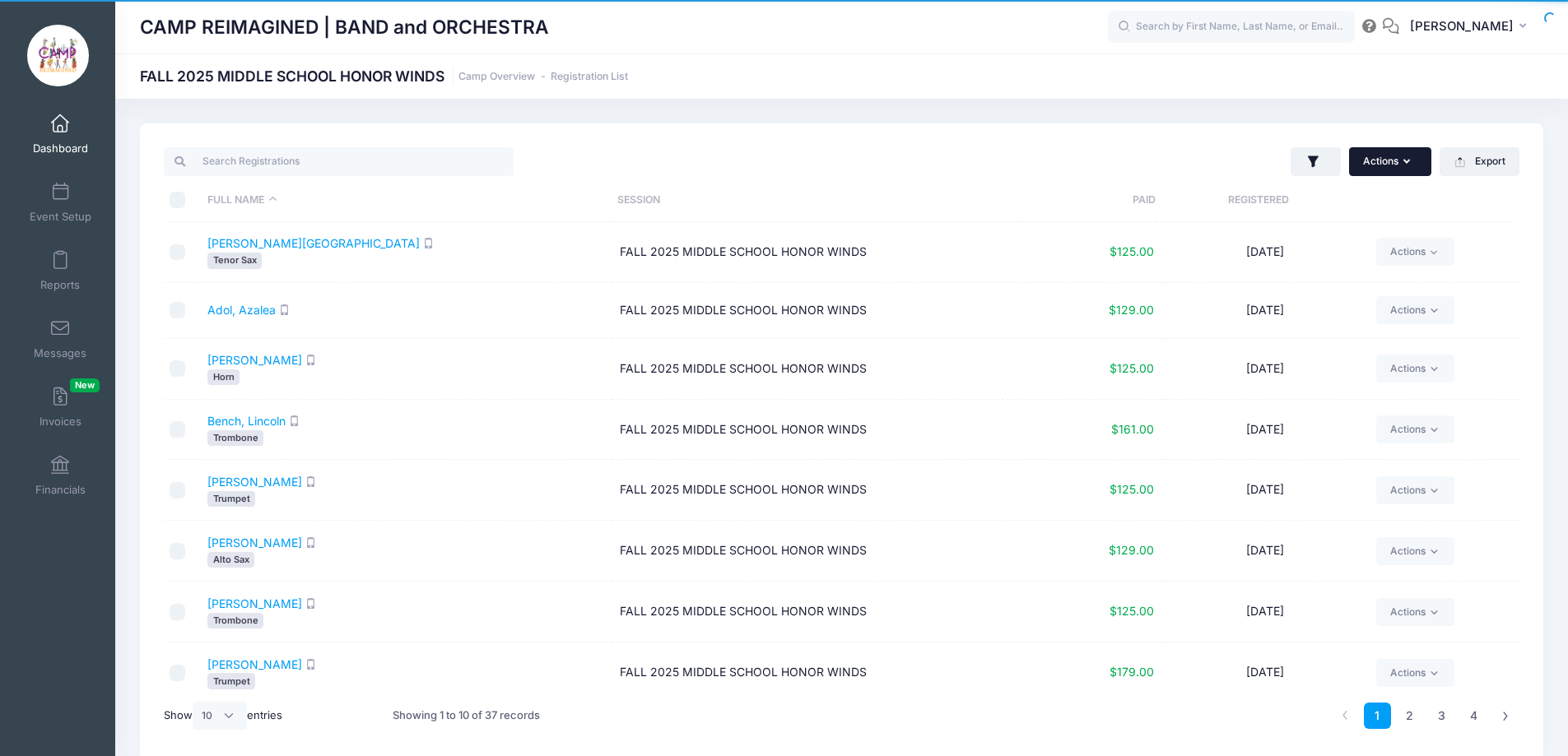
click at [1382, 161] on button "Actions" at bounding box center [1389, 161] width 82 height 28
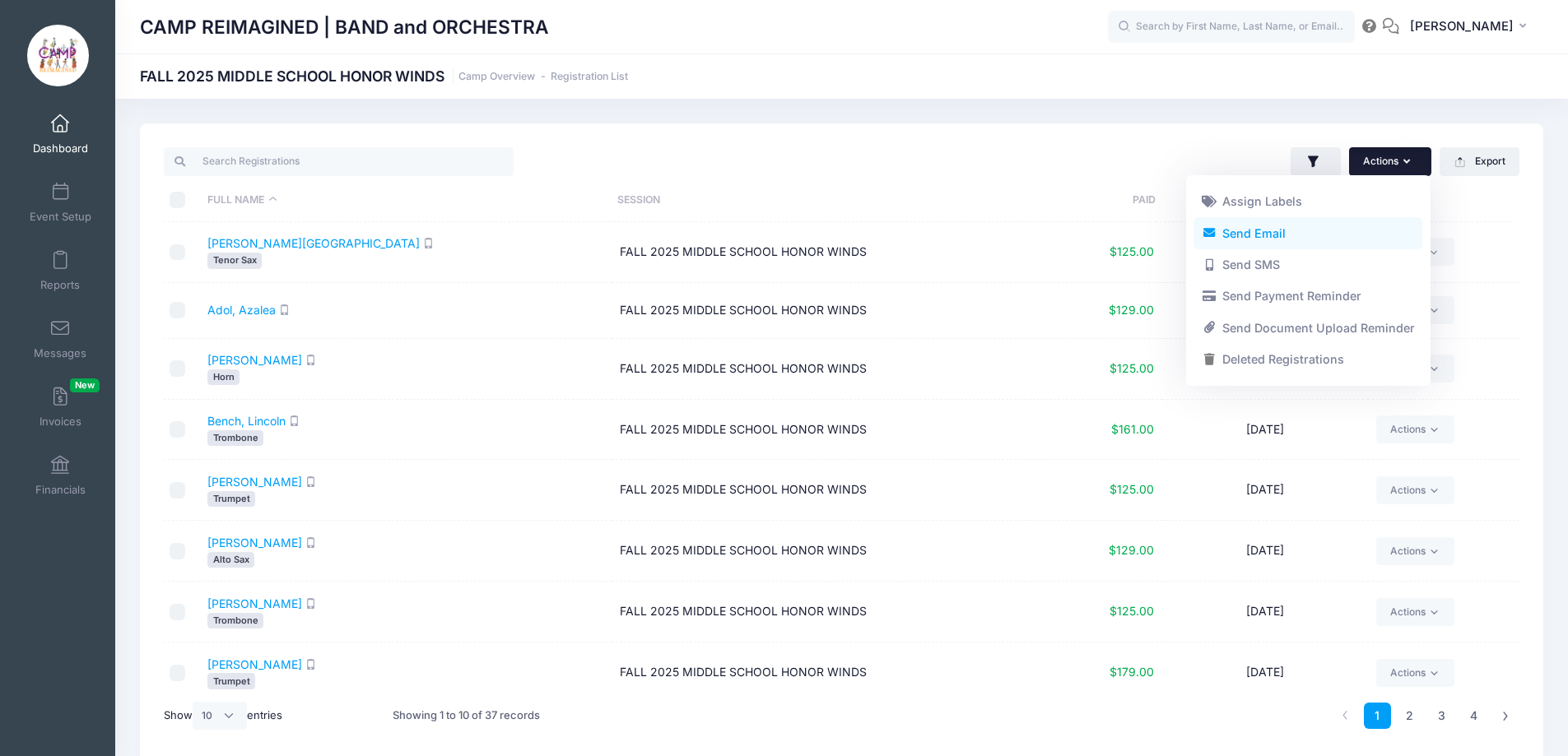
click at [1320, 227] on link "Send Email" at bounding box center [1307, 233] width 228 height 31
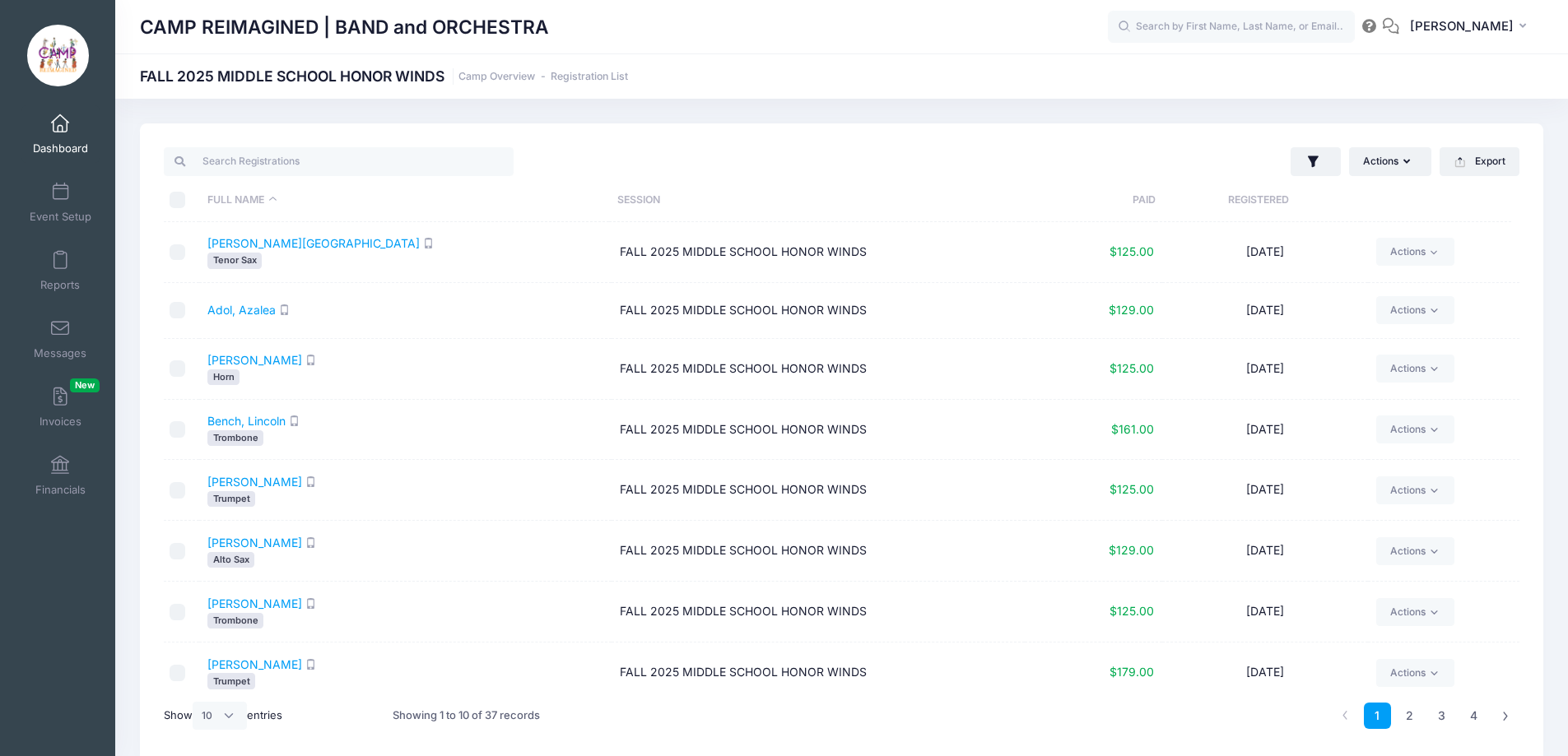
click at [174, 204] on input "\a \a \a \a" at bounding box center [177, 200] width 16 height 16
checkbox input "true"
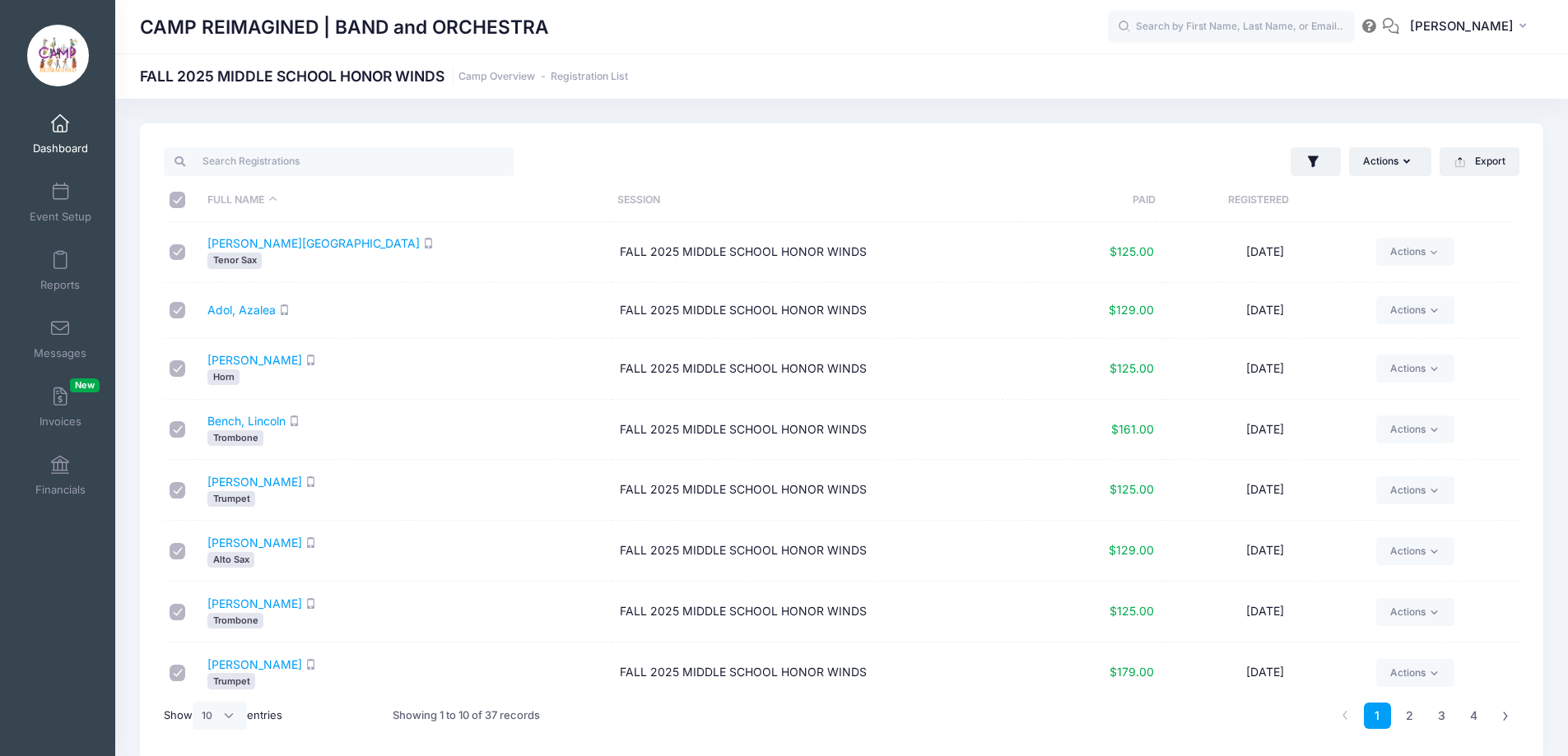
checkbox input "true"
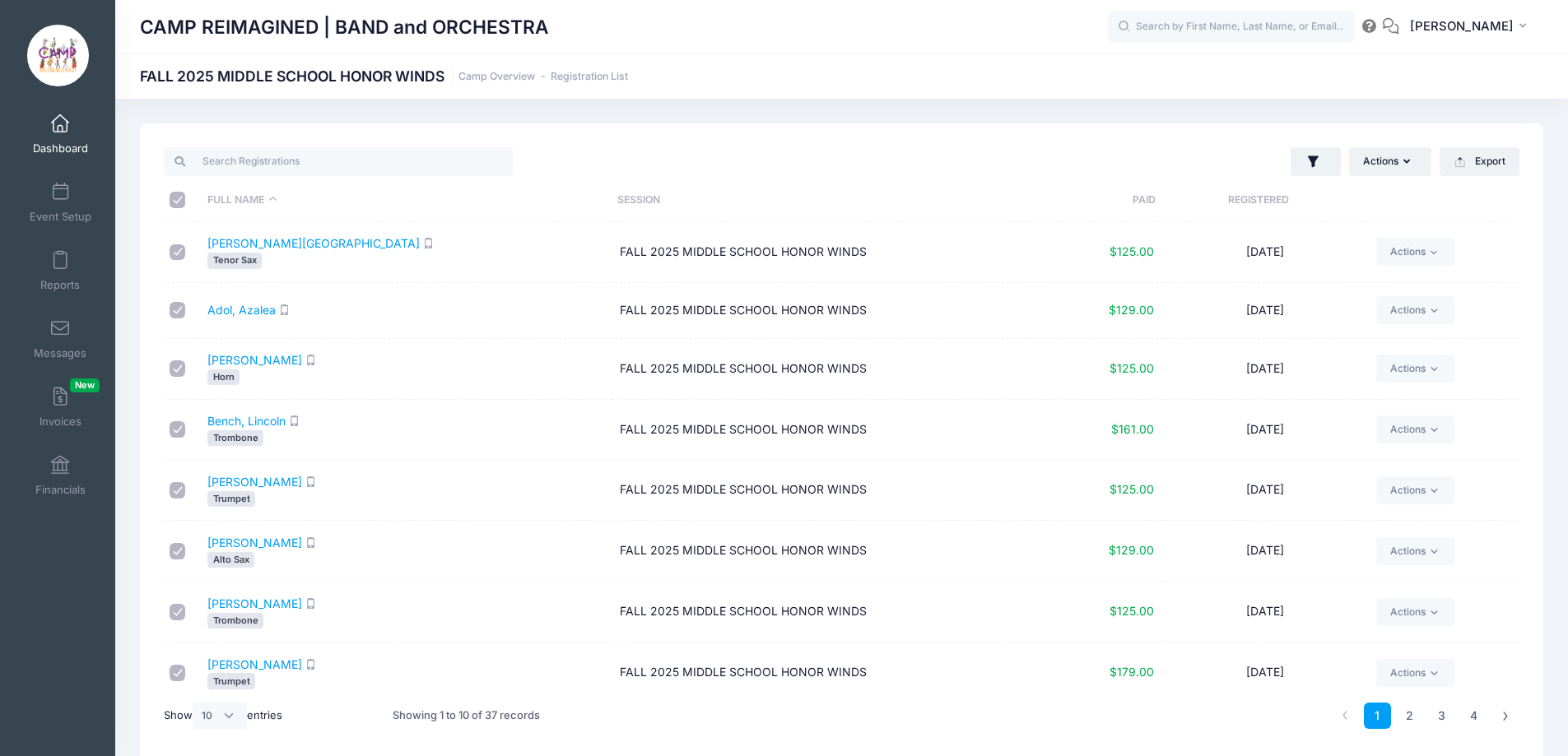
checkbox input "true"
click at [232, 722] on select "All 10 25 50" at bounding box center [220, 715] width 54 height 28
select select "50"
click at [195, 702] on select "All 10 25 50" at bounding box center [220, 715] width 54 height 28
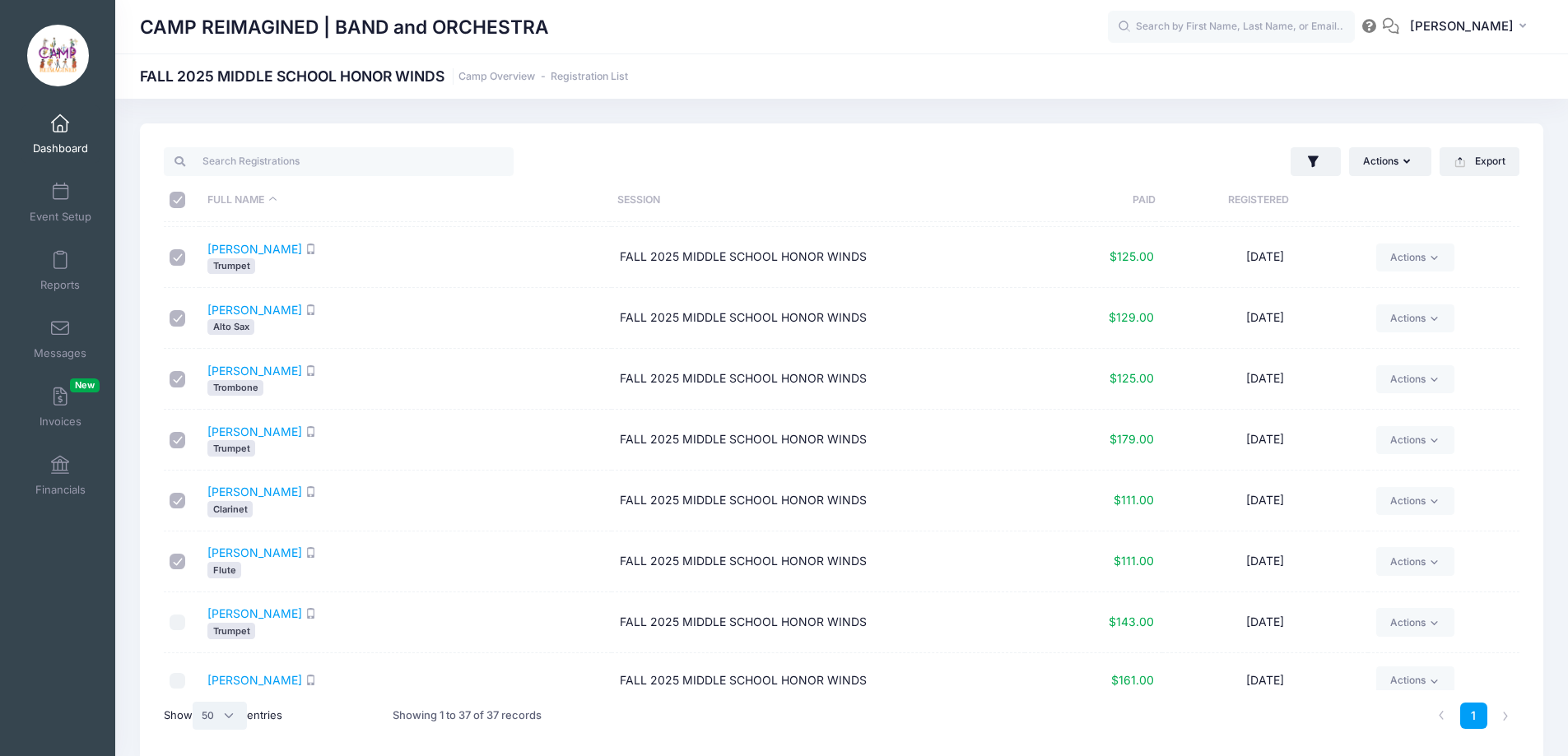
scroll to position [411, 0]
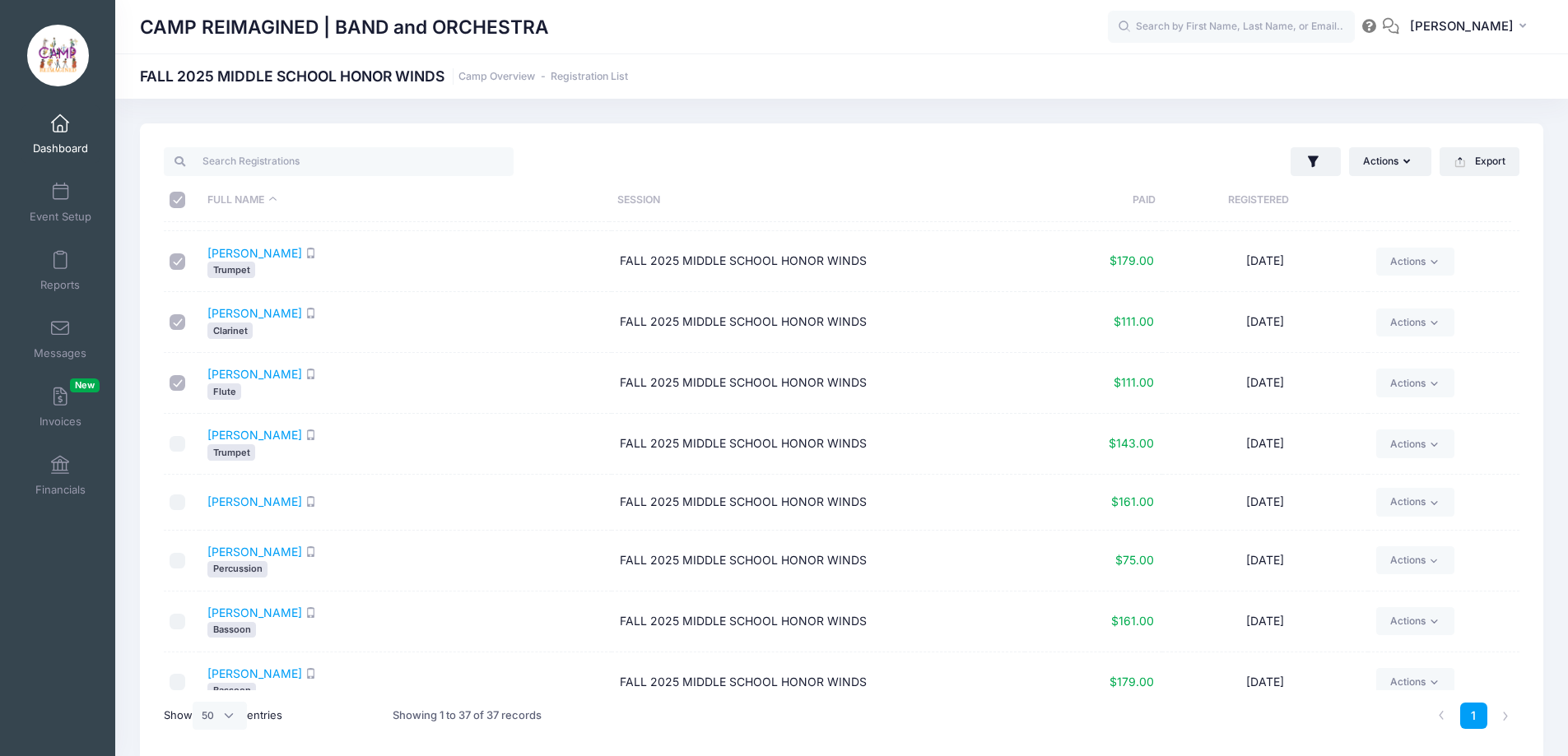
click at [178, 195] on input "\a \a \a \a" at bounding box center [177, 200] width 16 height 16
checkbox input "false"
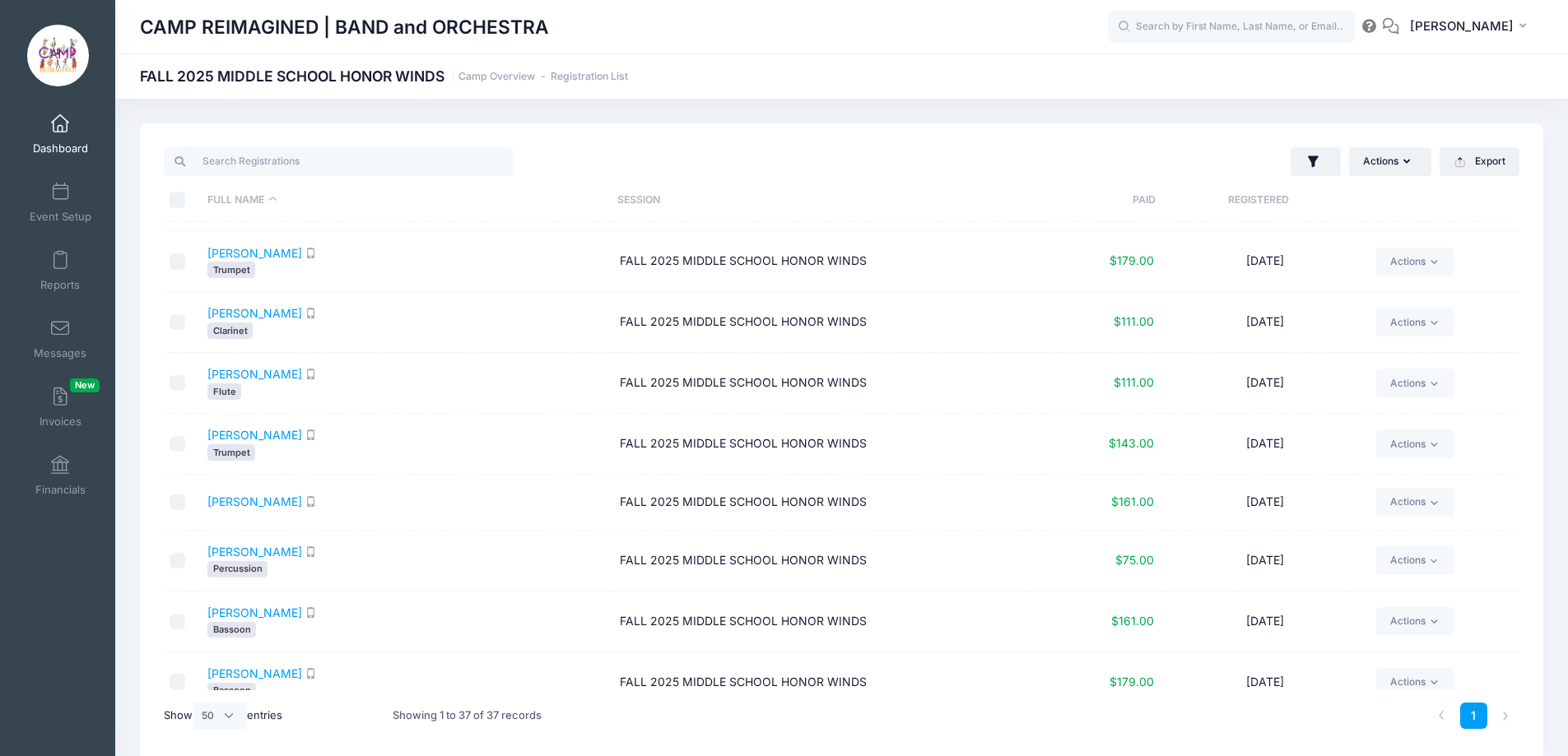
checkbox input "false"
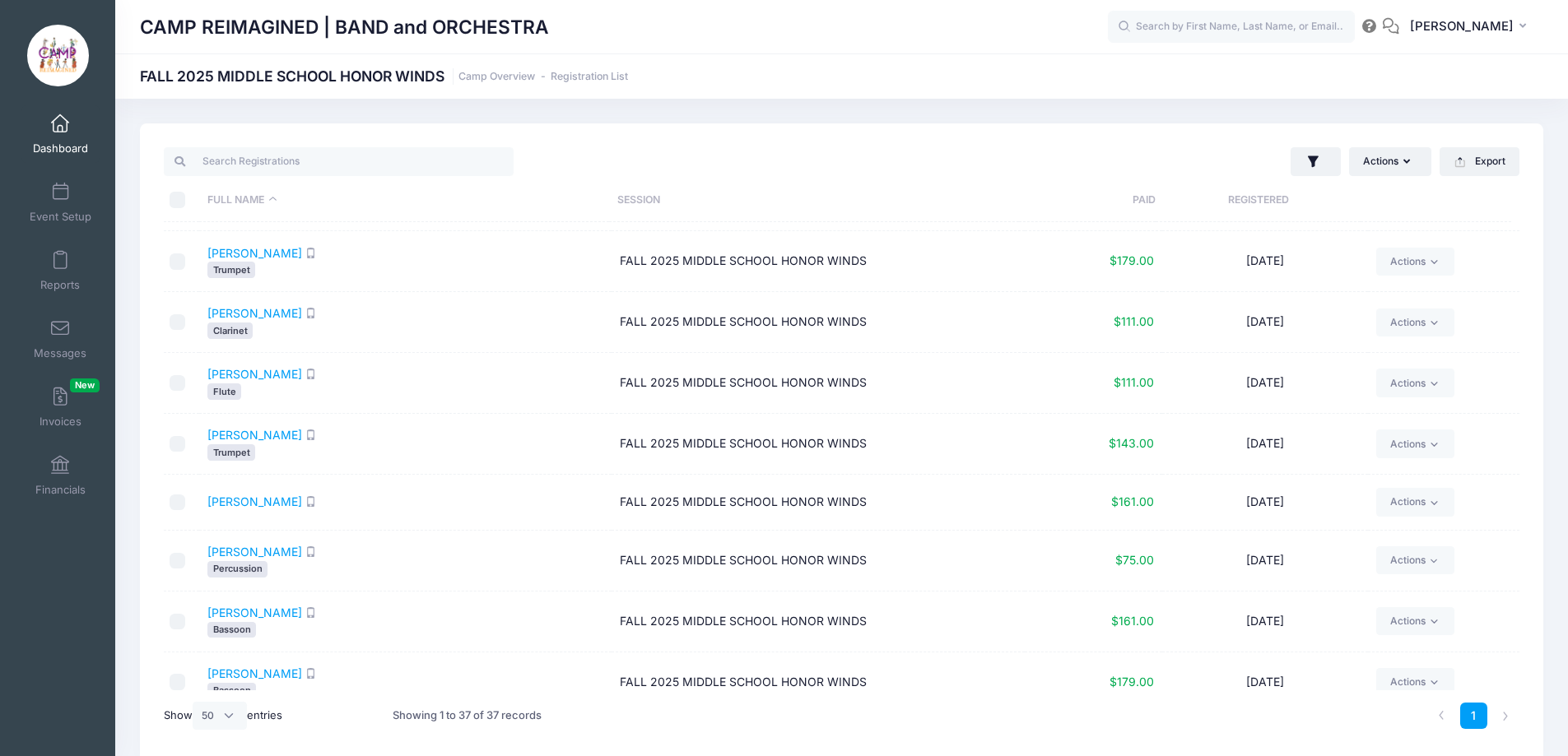
checkbox input "false"
click at [178, 195] on input "\a \a \a \a" at bounding box center [177, 200] width 16 height 16
checkbox input "true"
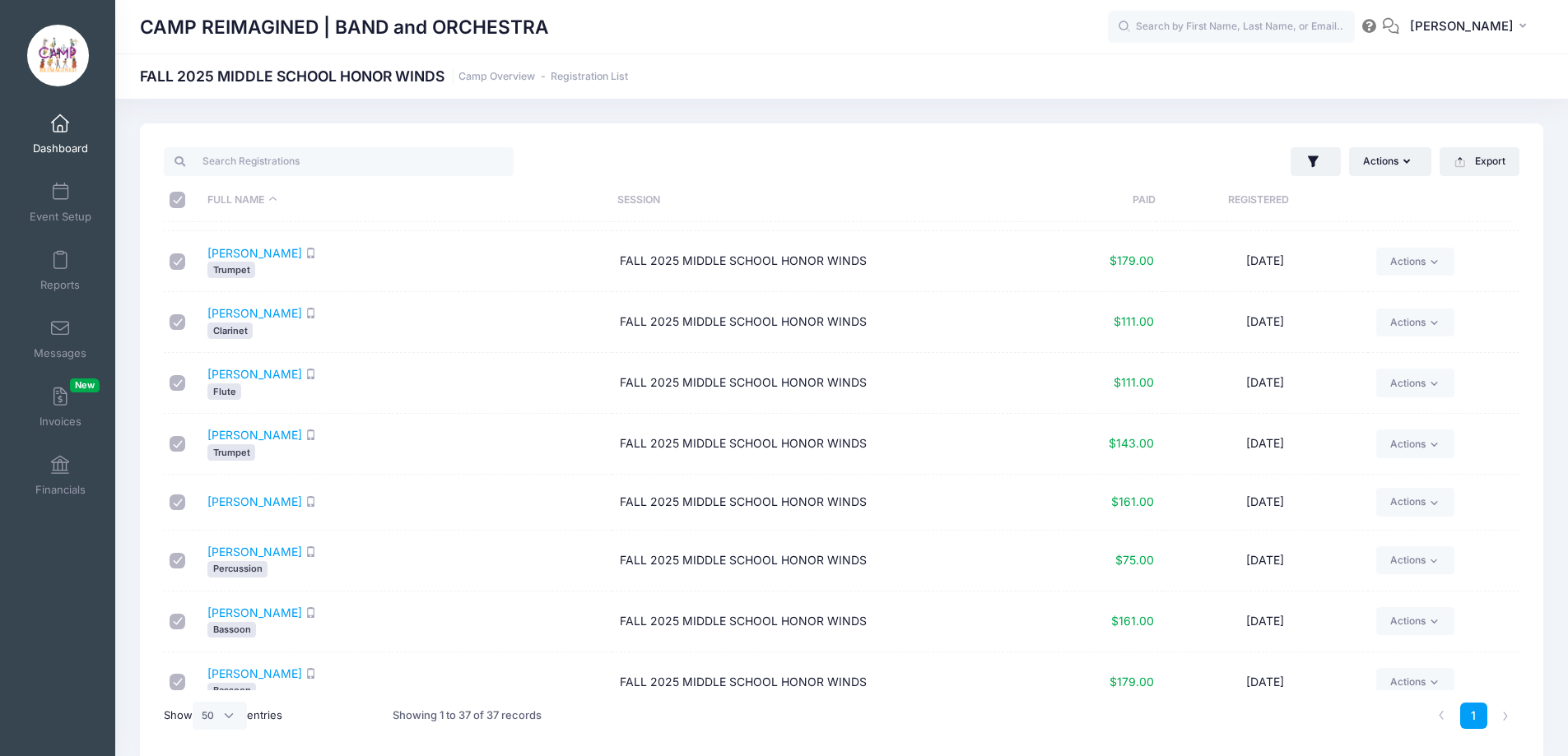
checkbox input "true"
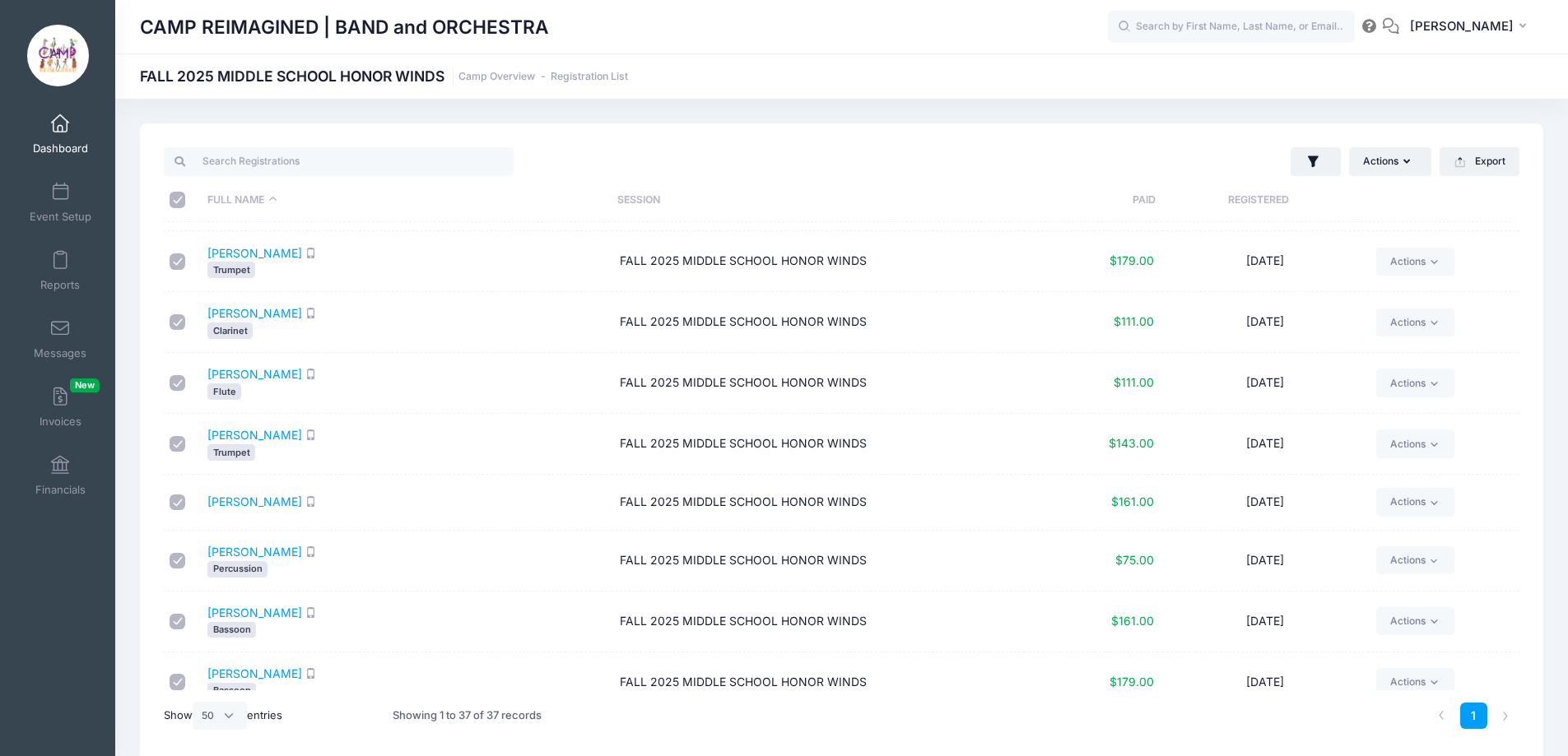
checkbox input "true"
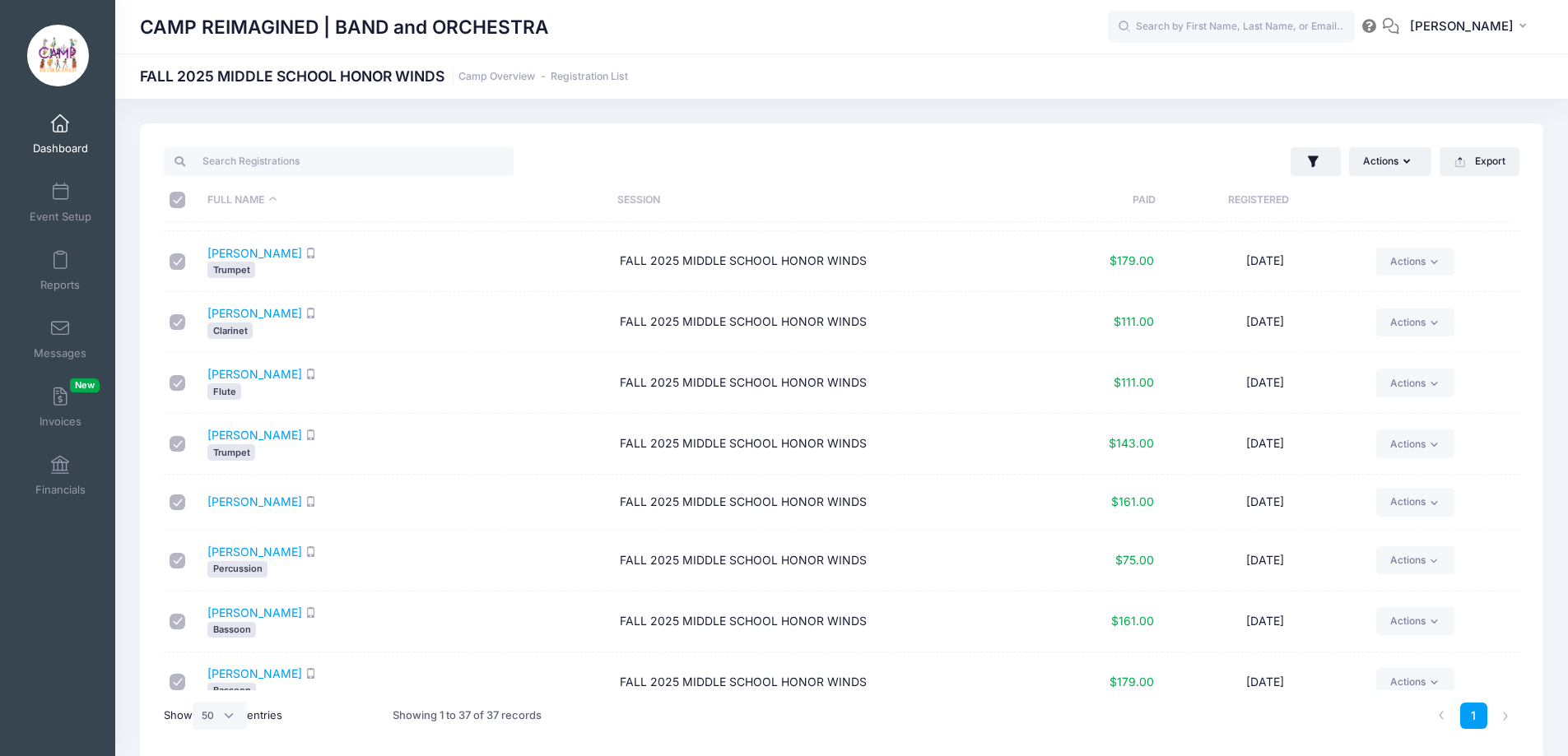
checkbox input "true"
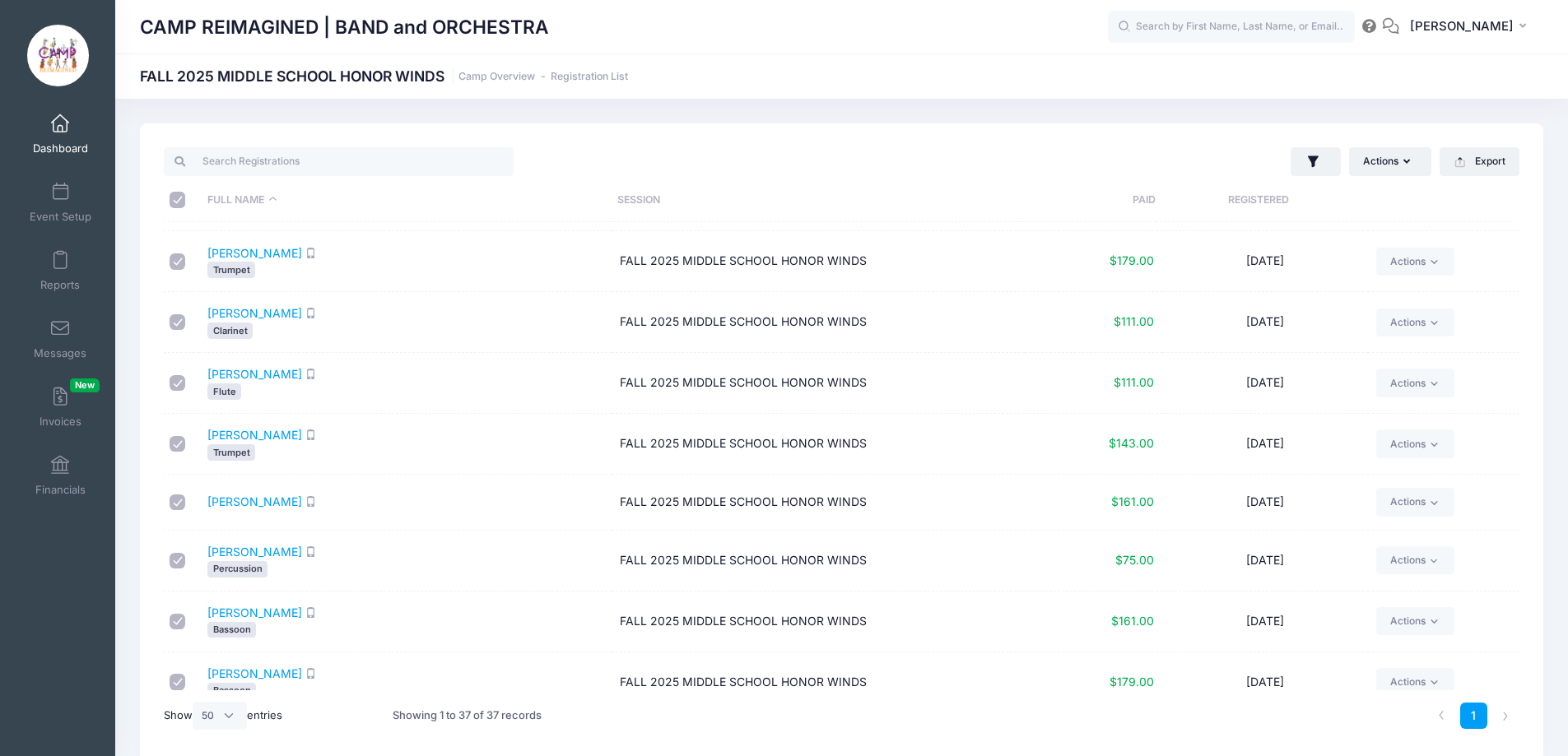
checkbox input "true"
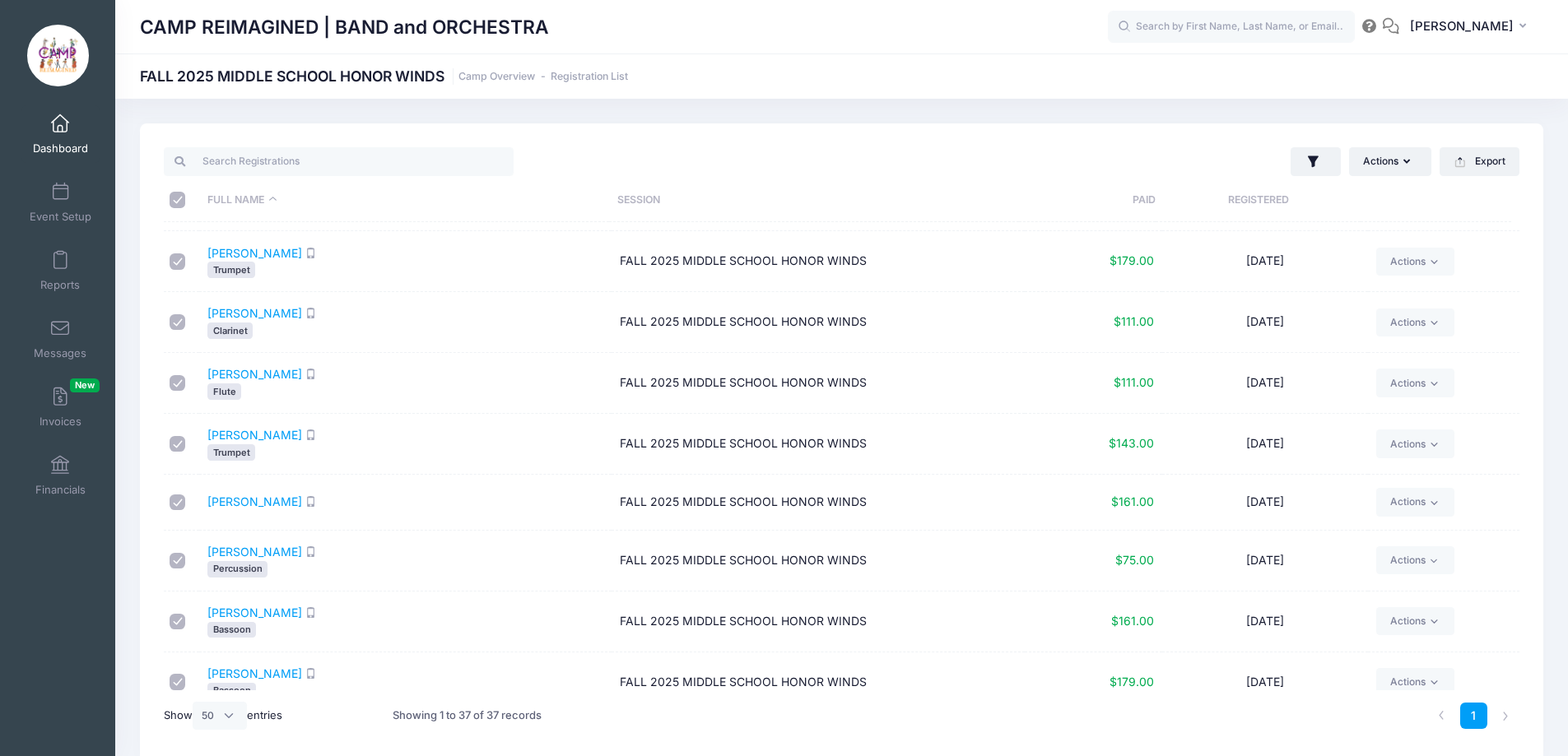
checkbox input "true"
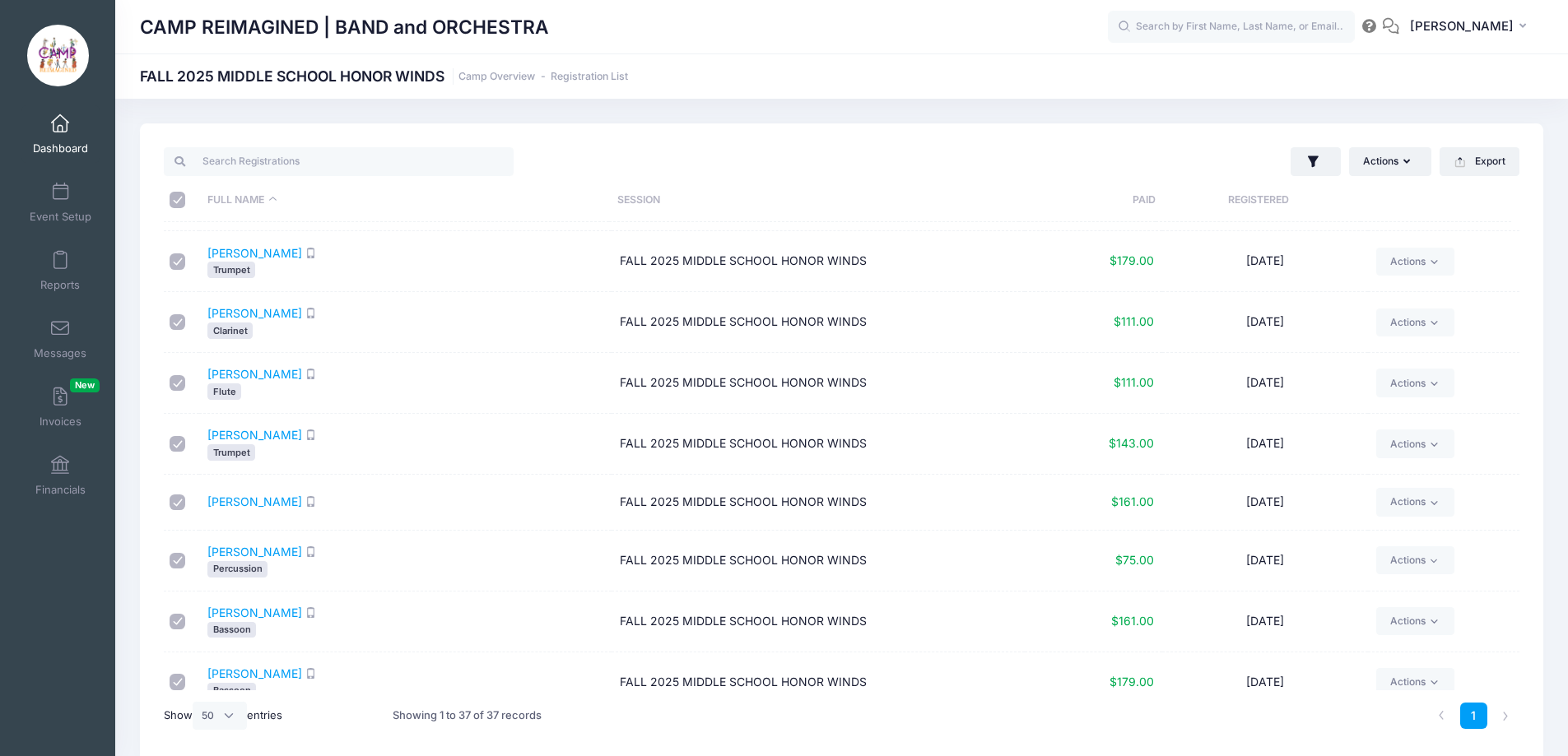
checkbox input "true"
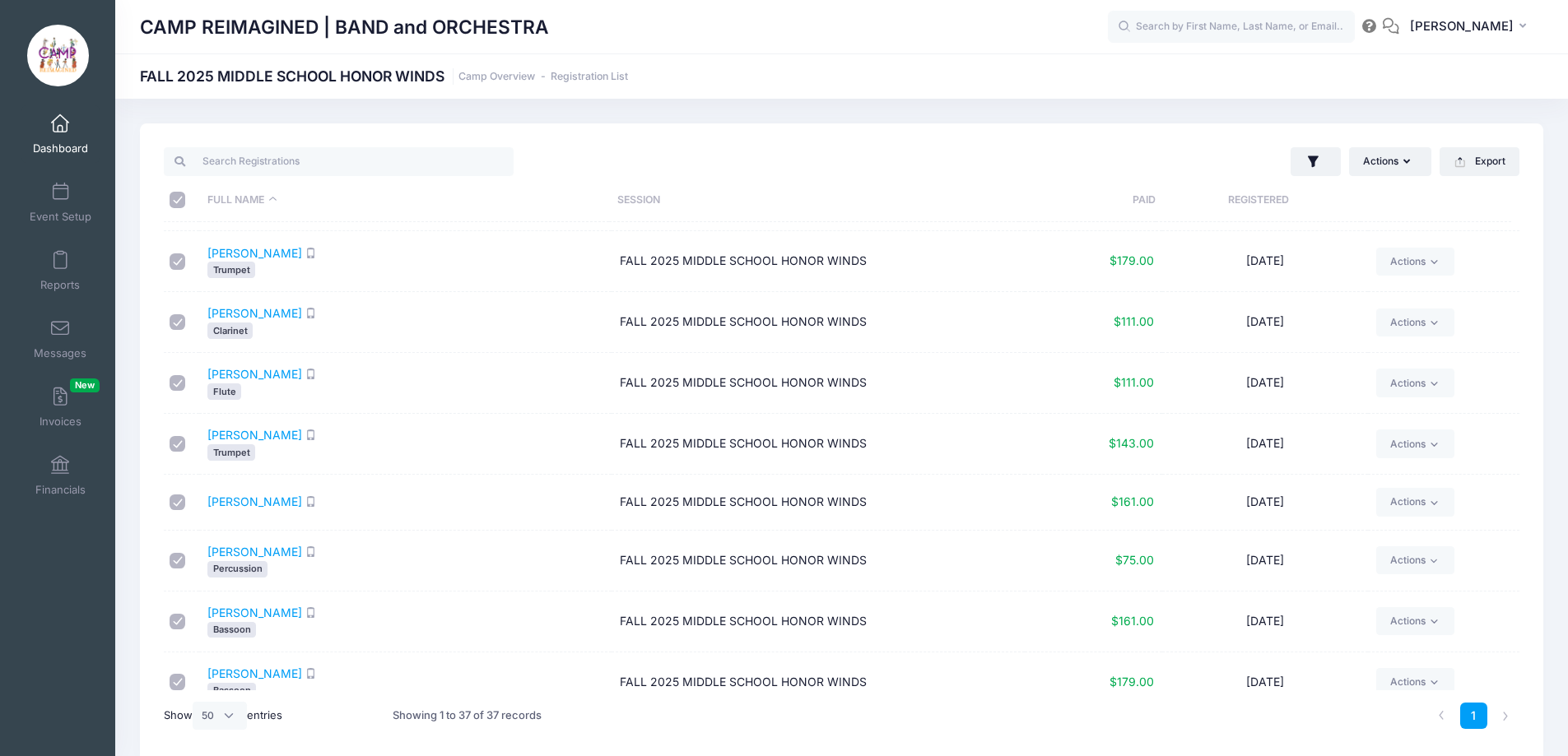
checkbox input "true"
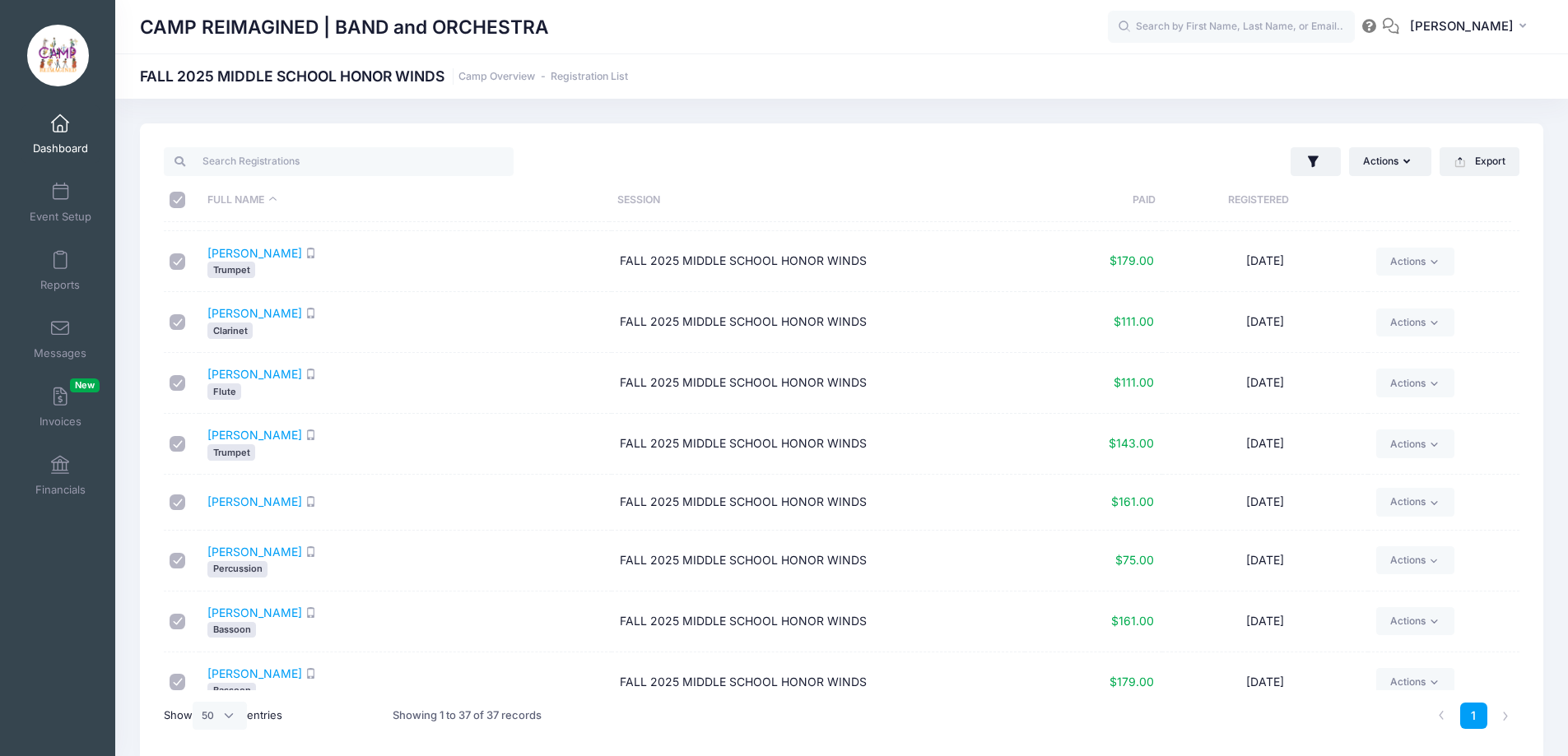
checkbox input "true"
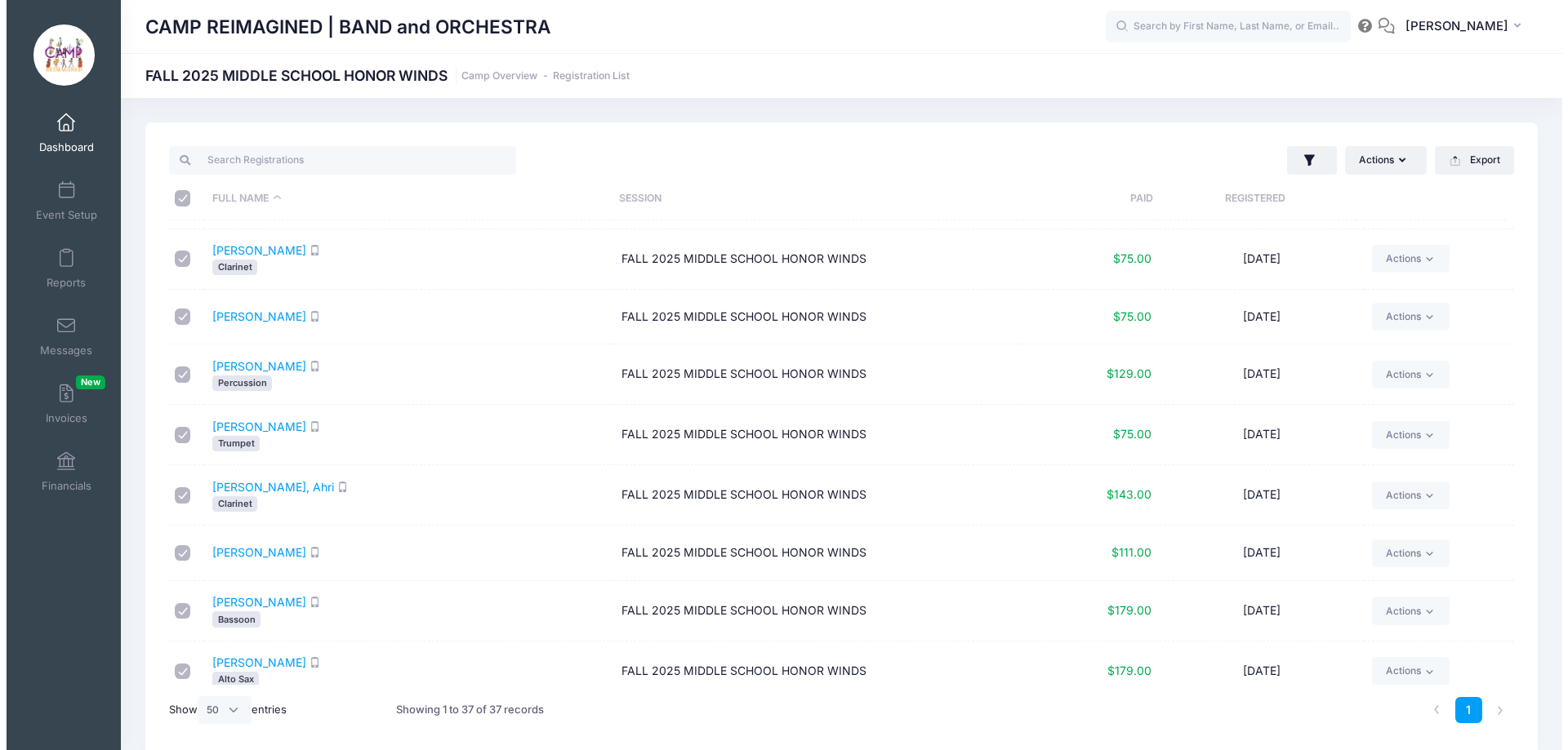
scroll to position [1737, 0]
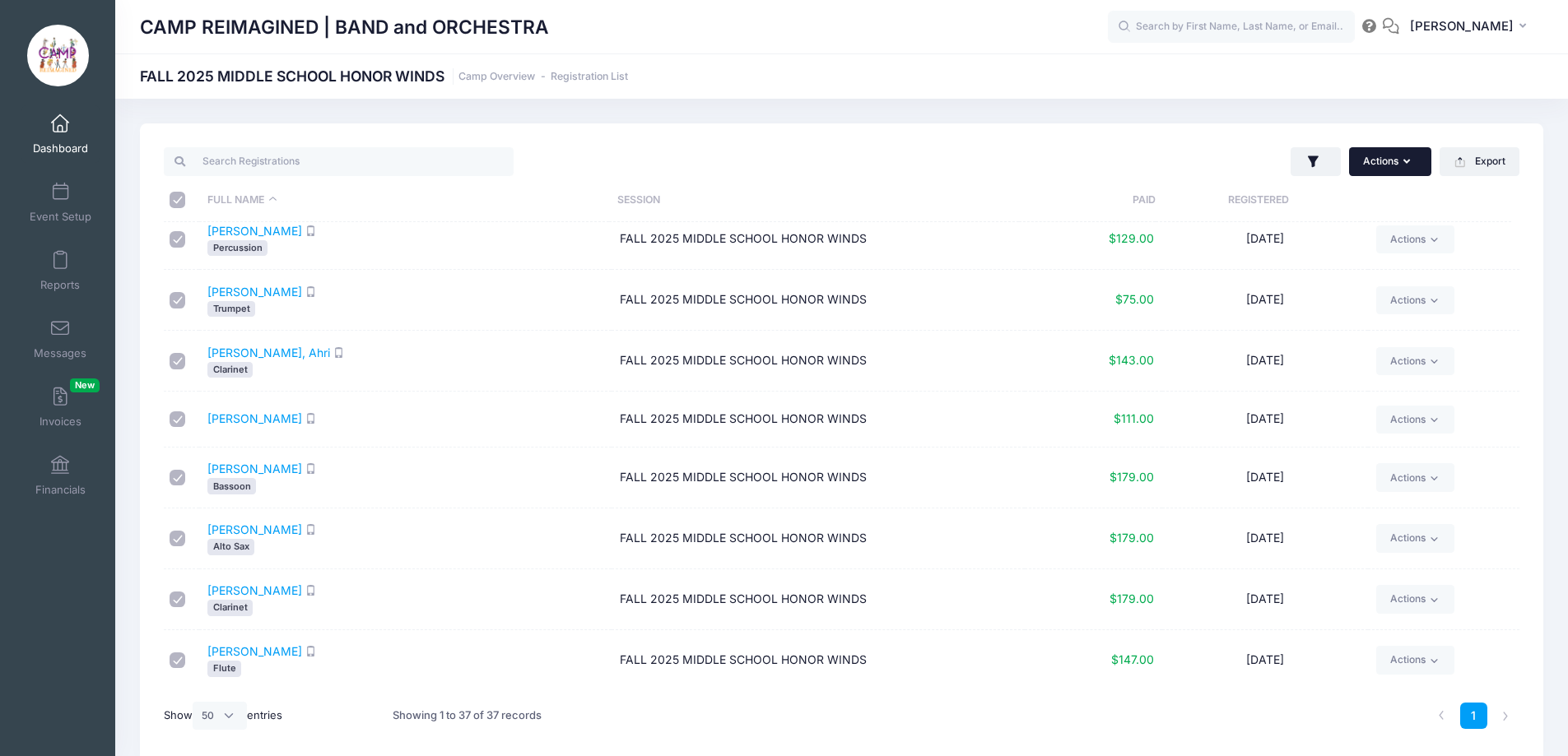
click at [1393, 166] on button "Actions" at bounding box center [1389, 161] width 82 height 28
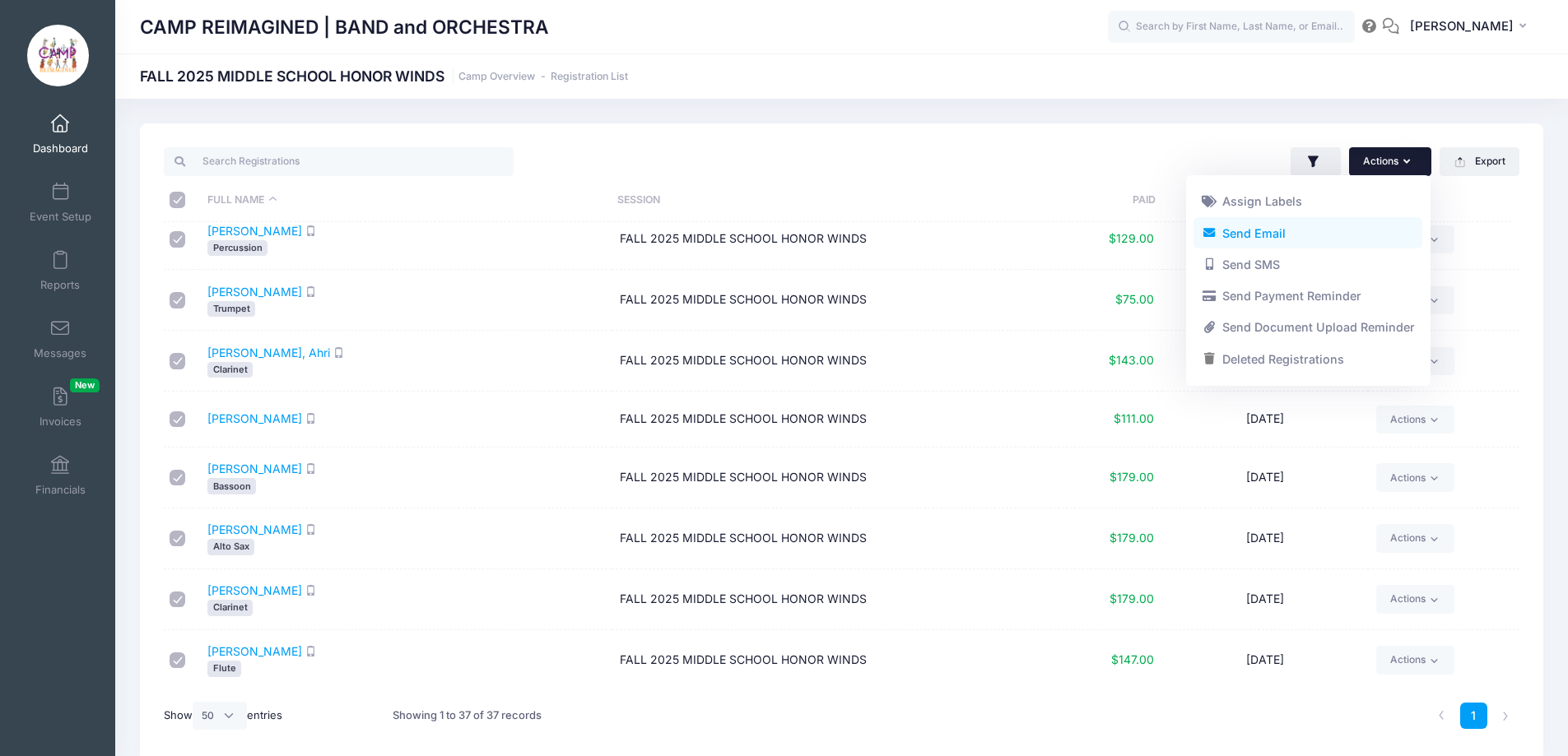
click at [1326, 228] on link "Send Email" at bounding box center [1307, 233] width 228 height 31
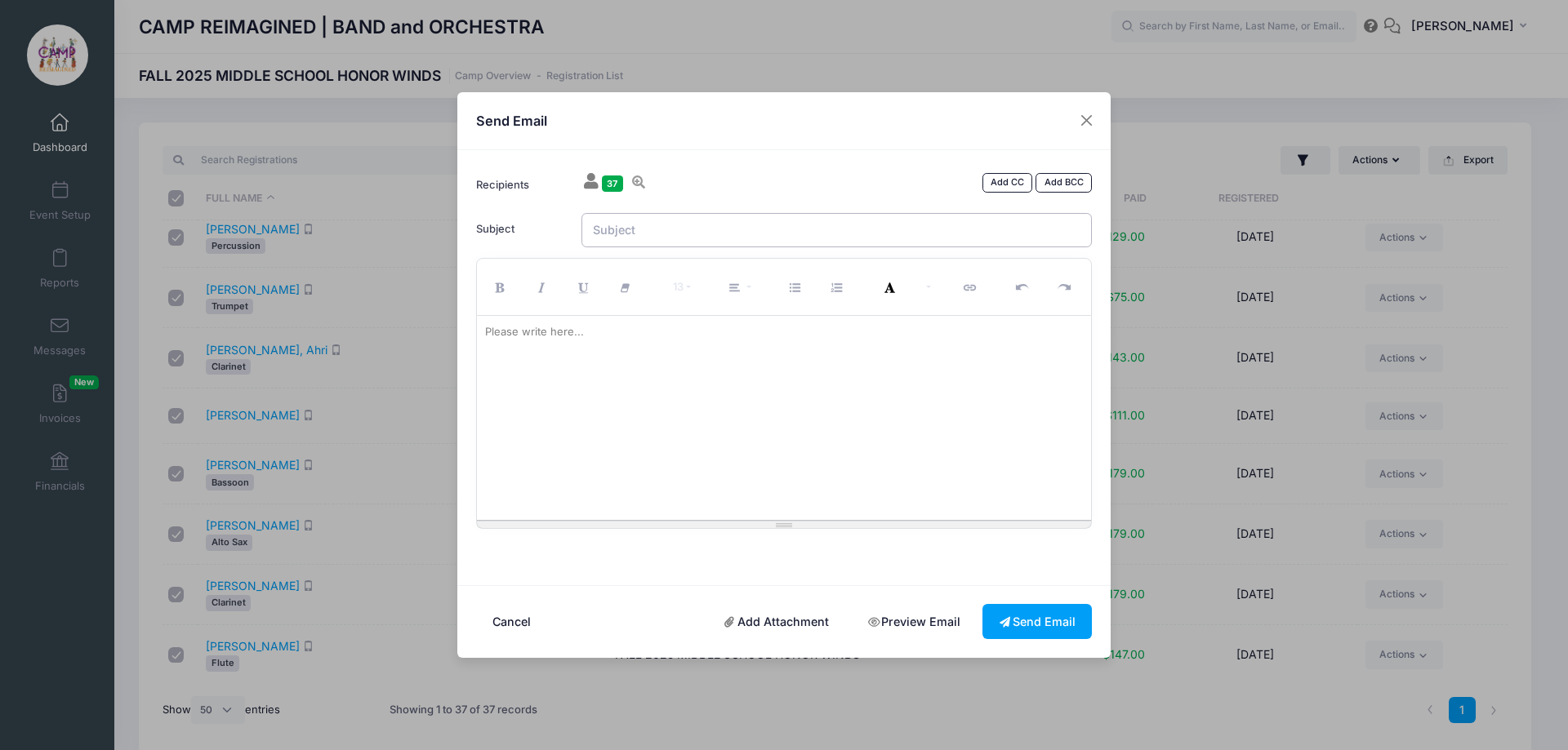
click at [754, 222] on input "Subject" at bounding box center [837, 231] width 511 height 35
type input "HONOR WINDS In Concert | Cycle One"
paste div
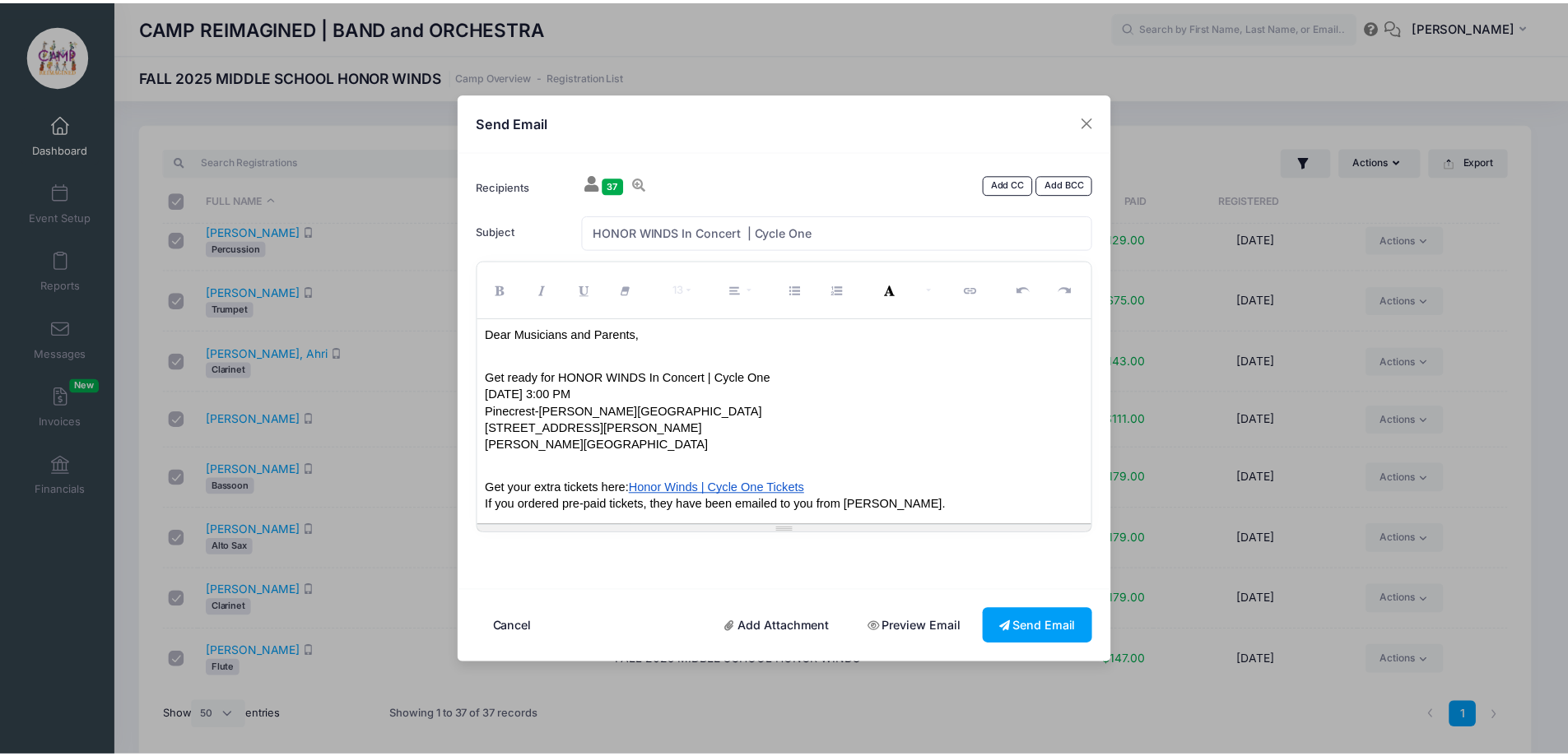
scroll to position [0, 0]
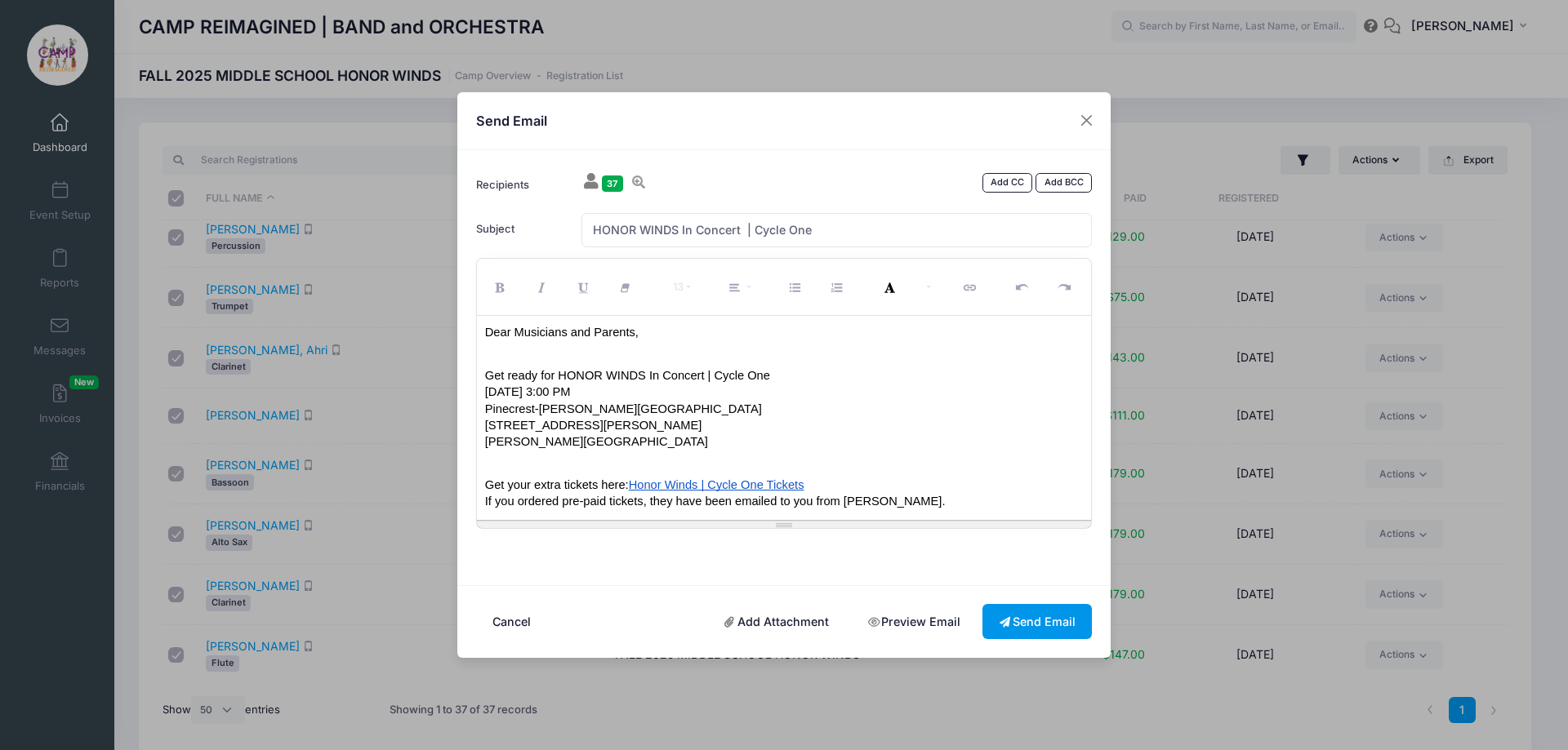
click at [1033, 619] on button "Send Email" at bounding box center [1037, 622] width 109 height 35
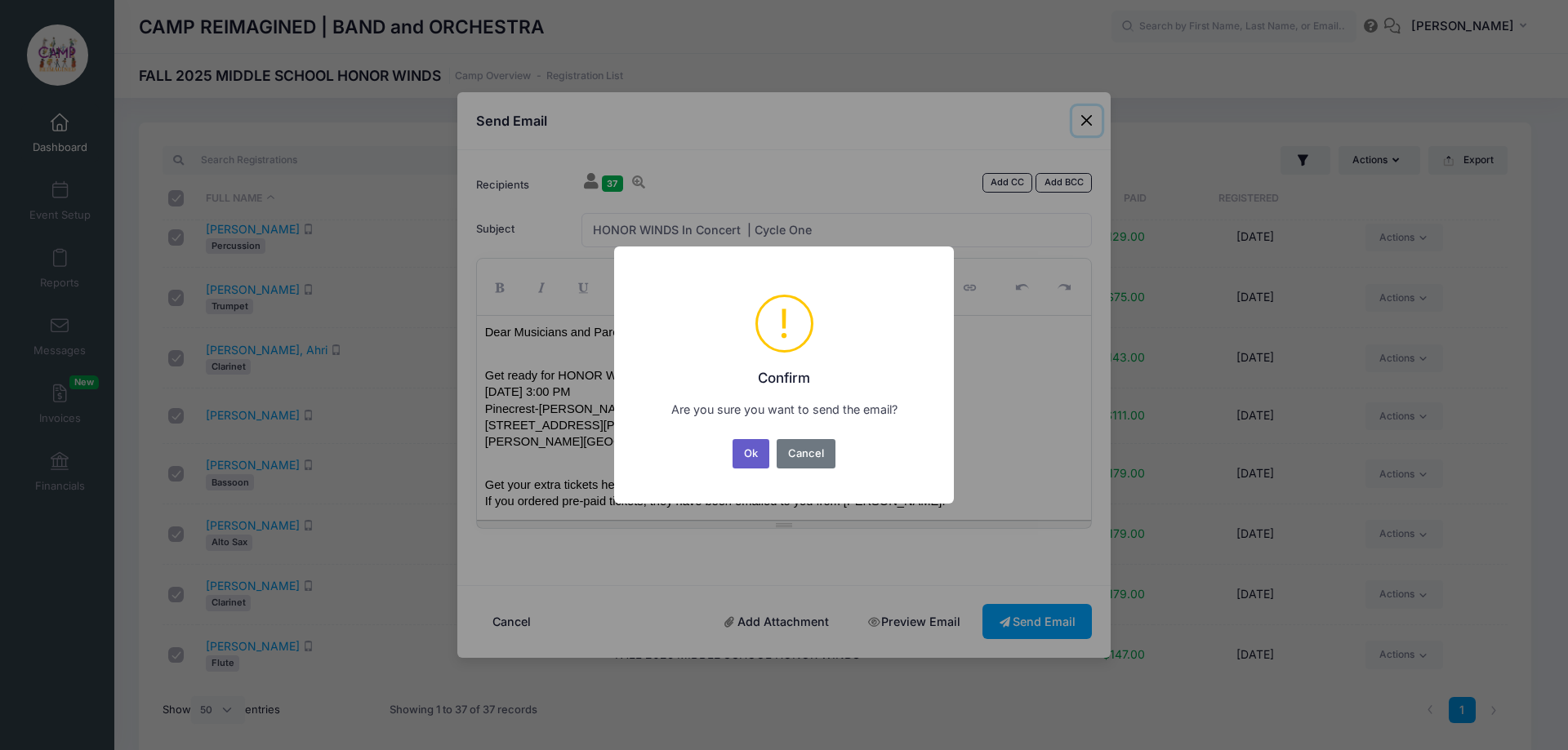
click at [751, 459] on button "Ok" at bounding box center [751, 453] width 38 height 29
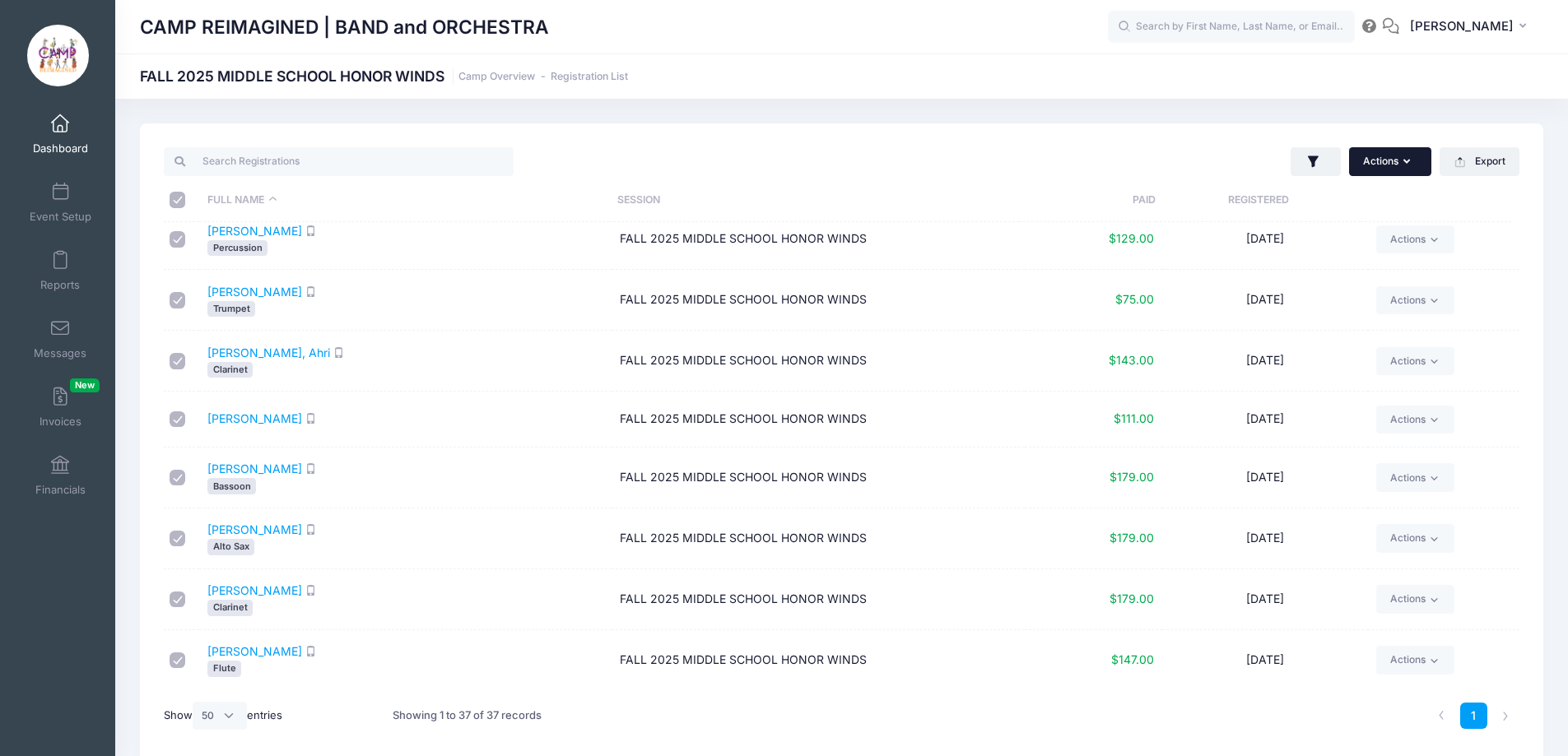
click at [1397, 161] on button "Actions" at bounding box center [1389, 161] width 82 height 28
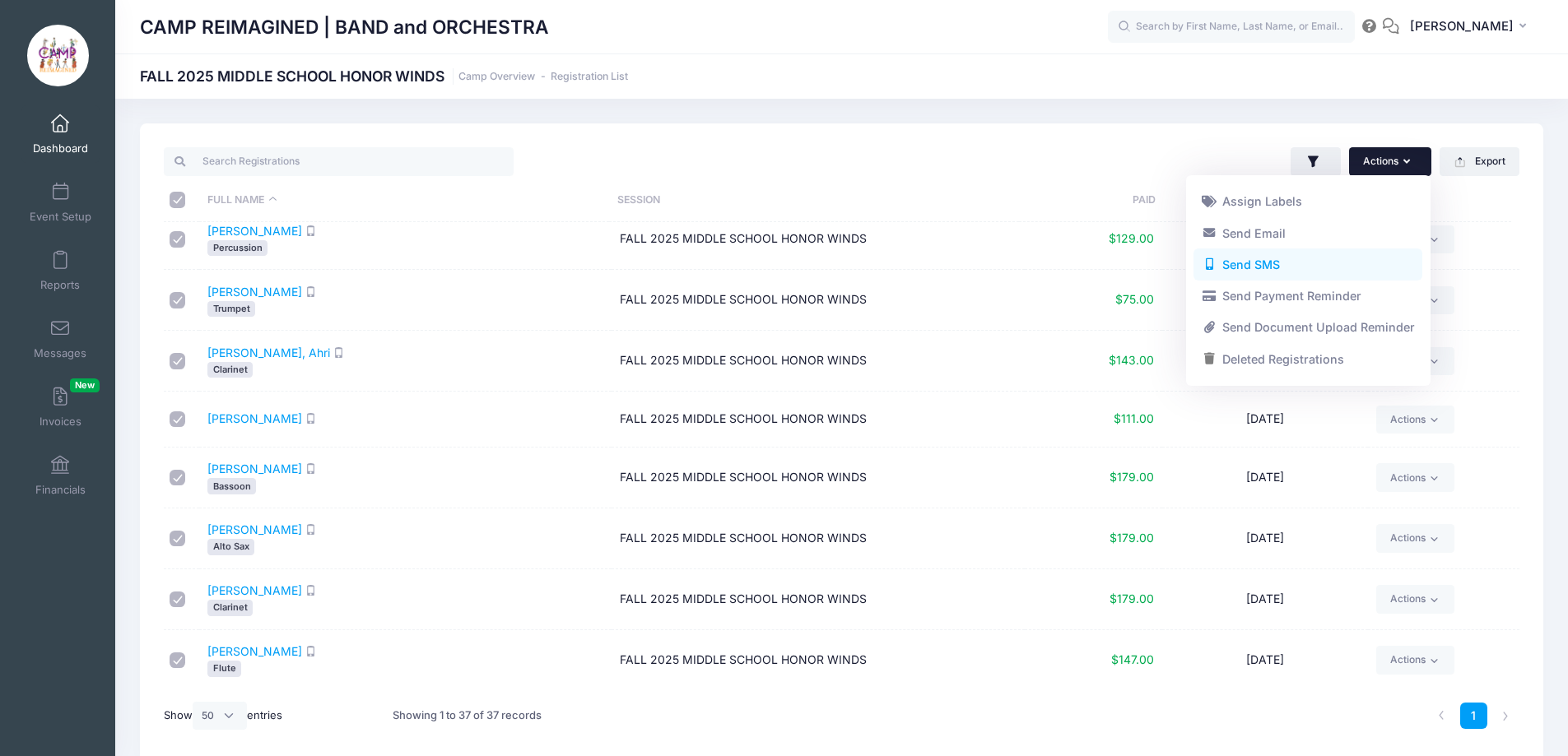
click at [1301, 265] on link "Send SMS" at bounding box center [1307, 265] width 228 height 31
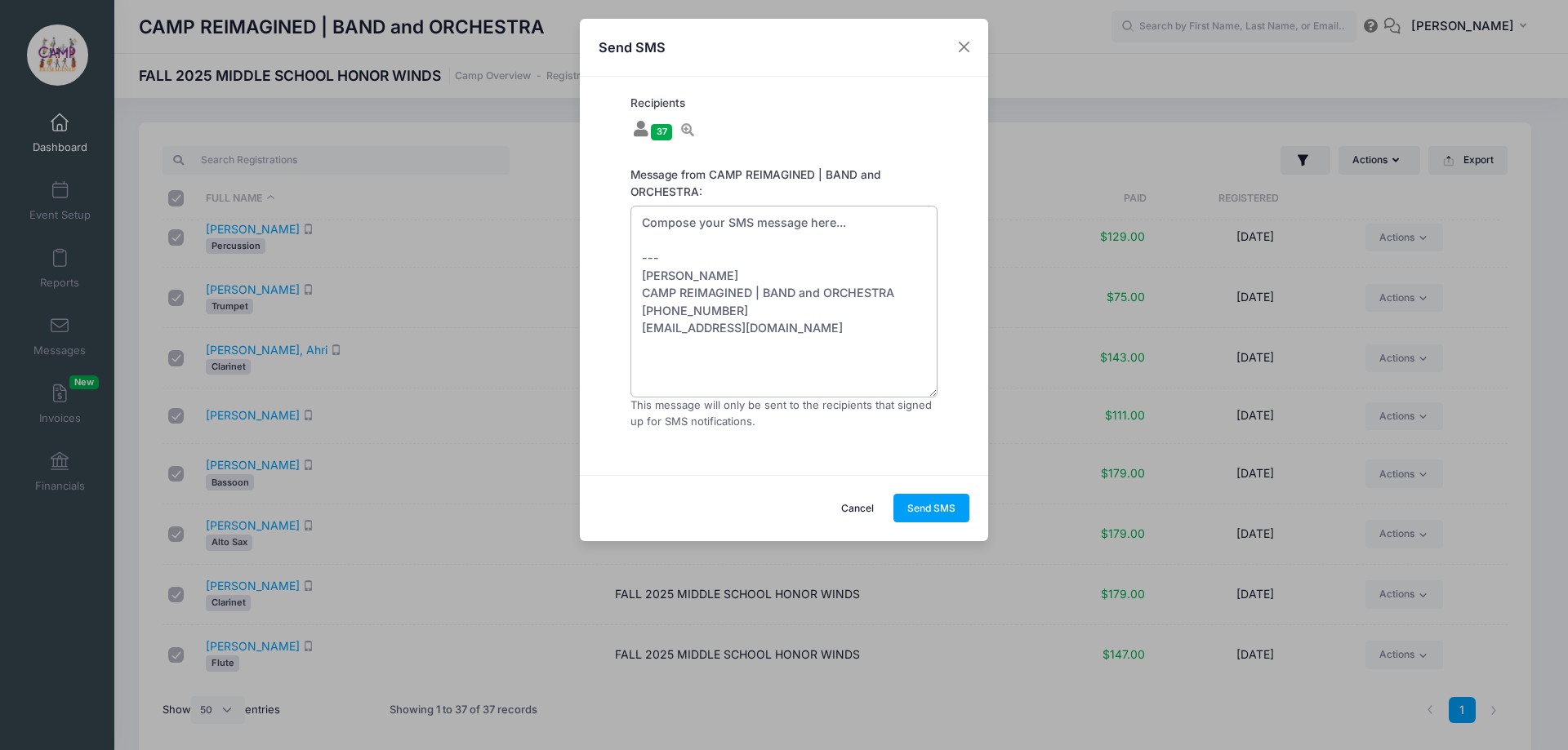
click at [812, 220] on textarea "Compose your SMS message here... --- [PERSON_NAME] CAMP REIMAGINED | BAND and O…" at bounding box center [784, 302] width 307 height 193
paste textarea "Get your Honor Winds | Cycle One Tickets here: Honor Winds | Cycle One Tickets"
click at [728, 295] on textarea "Get your Honor Winds | Cycle One Tickets here: Honor Winds | Cycle One Tickets …" at bounding box center [784, 302] width 307 height 193
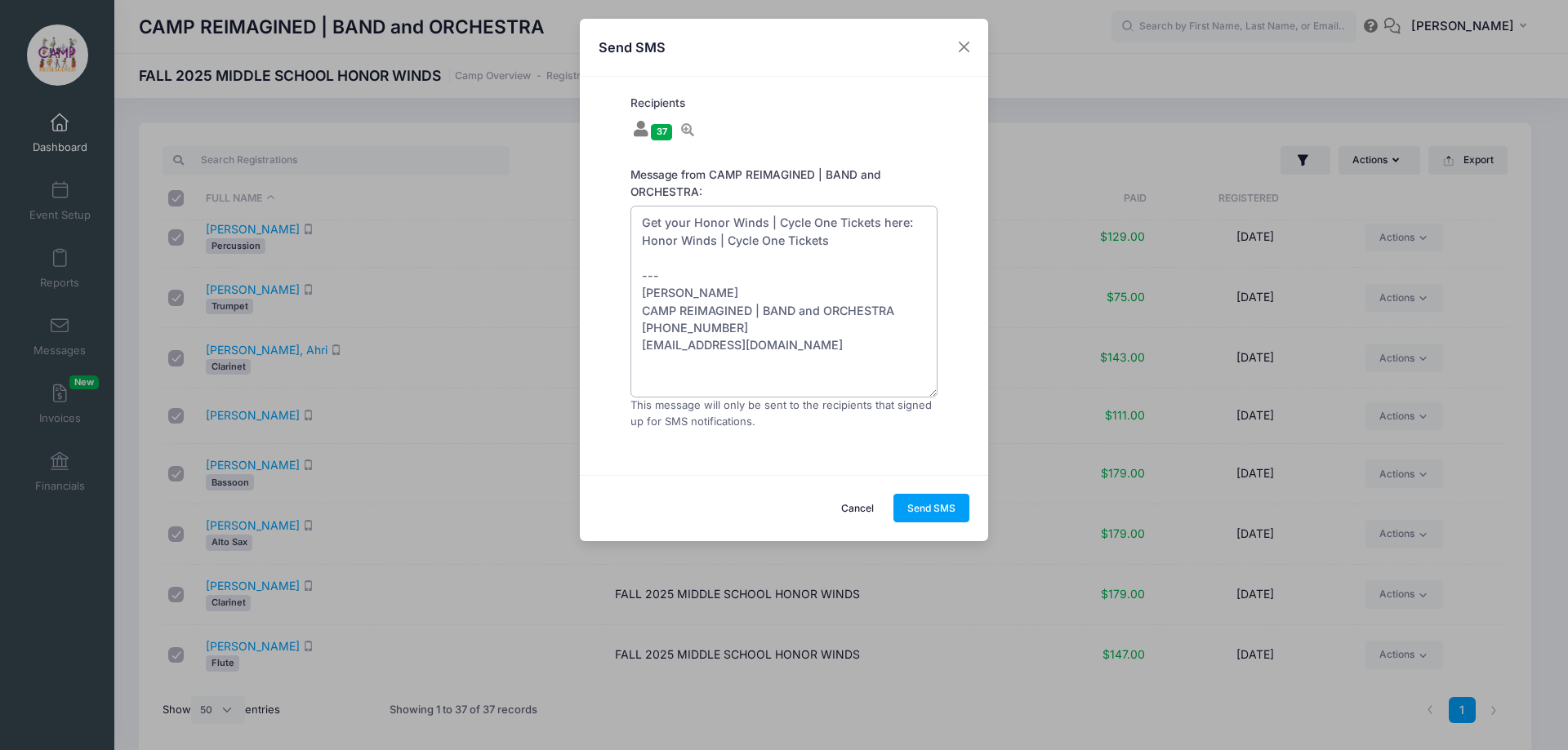
click at [728, 295] on textarea "Get your Honor Winds | Cycle One Tickets here: Honor Winds | Cycle One Tickets …" at bounding box center [784, 302] width 307 height 193
click at [823, 329] on textarea "Get your Honor Winds | Cycle One Tickets here: Honor Winds | Cycle One Tickets …" at bounding box center [784, 302] width 307 height 193
drag, startPoint x: 834, startPoint y: 343, endPoint x: 645, endPoint y: 291, distance: 196.0
click at [645, 291] on textarea "Get your Honor Winds | Cycle One Tickets here: Honor Winds | Cycle One Tickets …" at bounding box center [784, 302] width 307 height 193
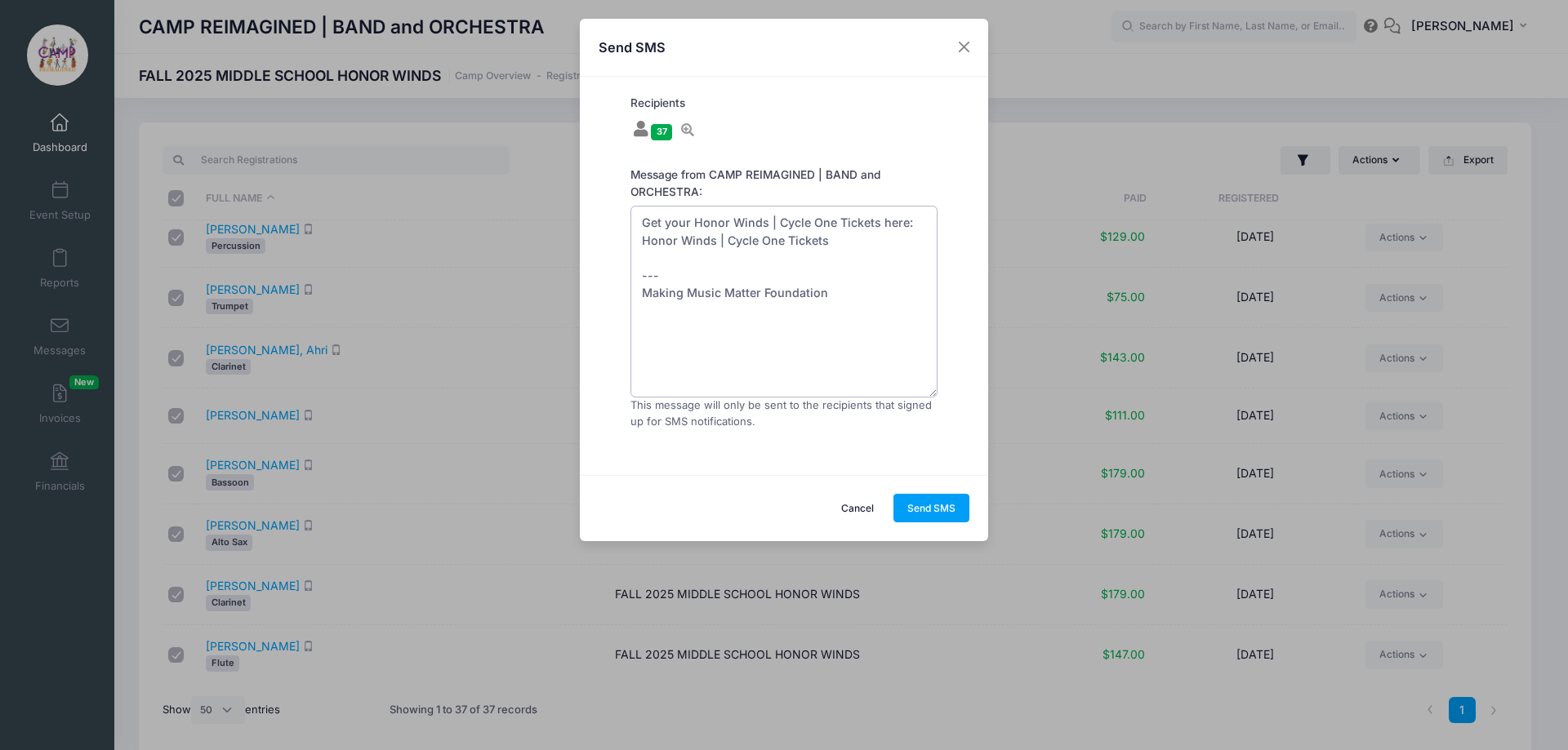
click at [706, 243] on textarea "Get your Honor Winds | Cycle One Tickets here: Honor Winds | Cycle One Tickets …" at bounding box center [784, 302] width 307 height 193
click at [793, 242] on textarea "Get your Honor Winds | Cycle One Tickets here: Honor Winds | Cycle One Tickets …" at bounding box center [784, 302] width 307 height 193
click at [844, 247] on textarea "Get your Honor Winds | Cycle One Tickets here: Honor Winds | Cycle One Tickets …" at bounding box center [784, 302] width 307 height 193
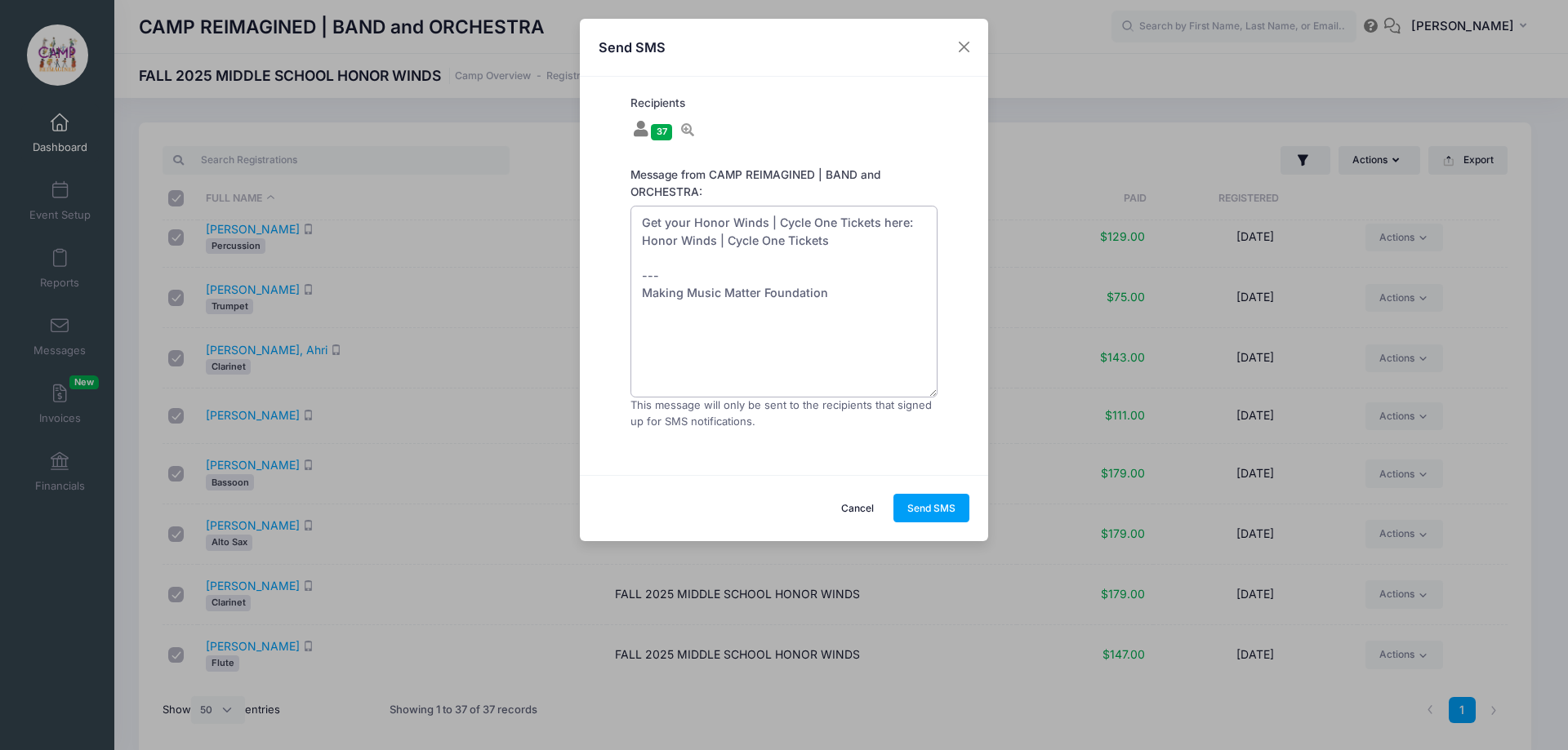
click at [787, 244] on textarea "Get your Honor Winds | Cycle One Tickets here: Honor Winds | Cycle One Tickets …" at bounding box center [784, 302] width 307 height 193
click at [820, 243] on textarea "Get your Honor Winds | Cycle One Tickets here: Honor Winds | Cycle One Tickets …" at bounding box center [784, 302] width 307 height 193
drag, startPoint x: 857, startPoint y: 243, endPoint x: 644, endPoint y: 239, distance: 213.0
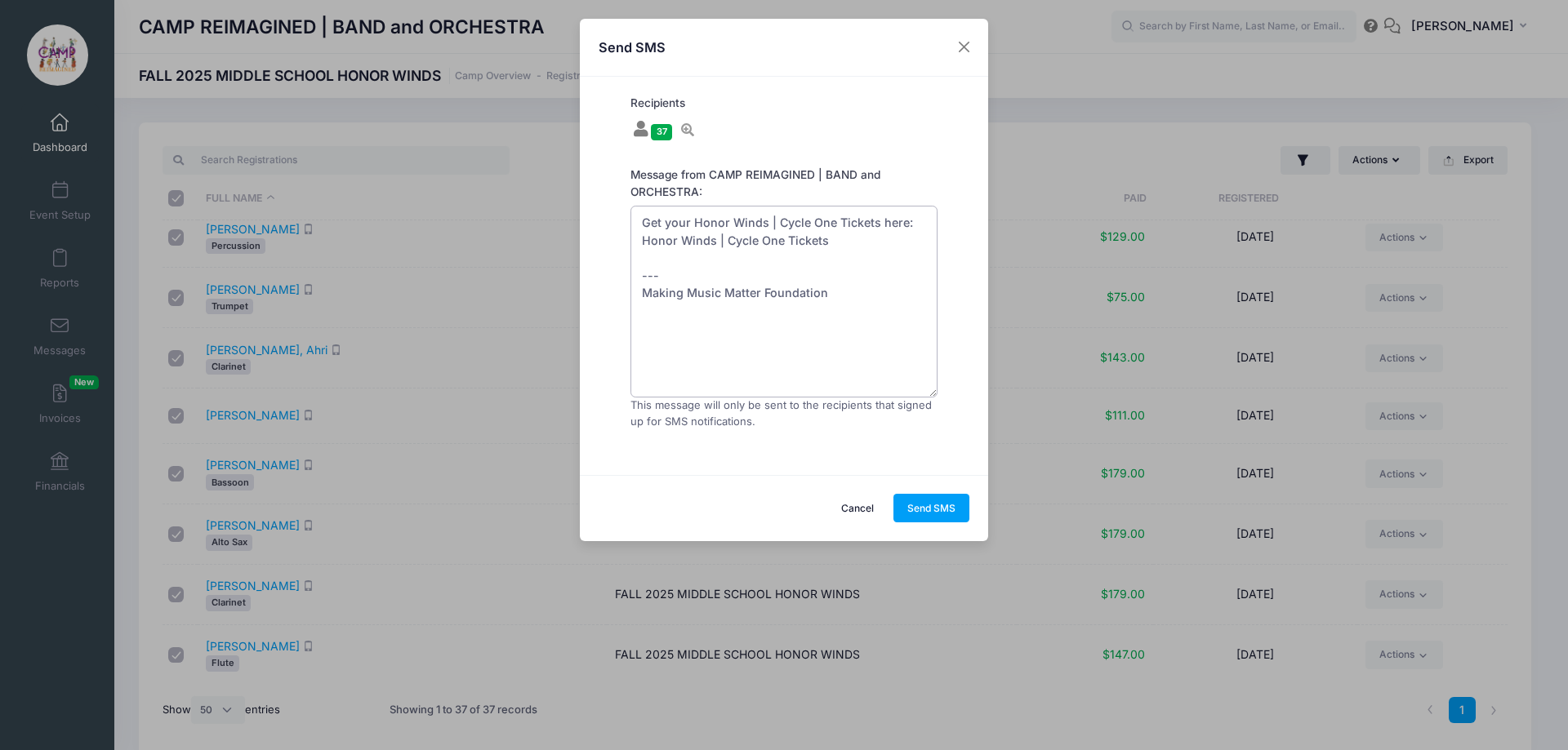
click at [644, 239] on textarea "Get your Honor Winds | Cycle One Tickets here: Honor Winds | Cycle One Tickets …" at bounding box center [784, 302] width 307 height 193
paste textarea "https://www.zeffy.com/en-US/ticketing/honor-winds-in-concert-cycle-one"
click at [766, 226] on textarea "Get your Honor Winds | Cycle One Tickets here: https://www.zeffy.com/en-US/tick…" at bounding box center [784, 302] width 307 height 193
click at [715, 238] on textarea "Get your HONOR WINDS In Concert | Cycle One Tickets here: https://www.zeffy.com…" at bounding box center [784, 302] width 307 height 193
type textarea "Get your HONOR WINDS In Concert | Cycle One Tickets here: https://www.zeffy.com…"
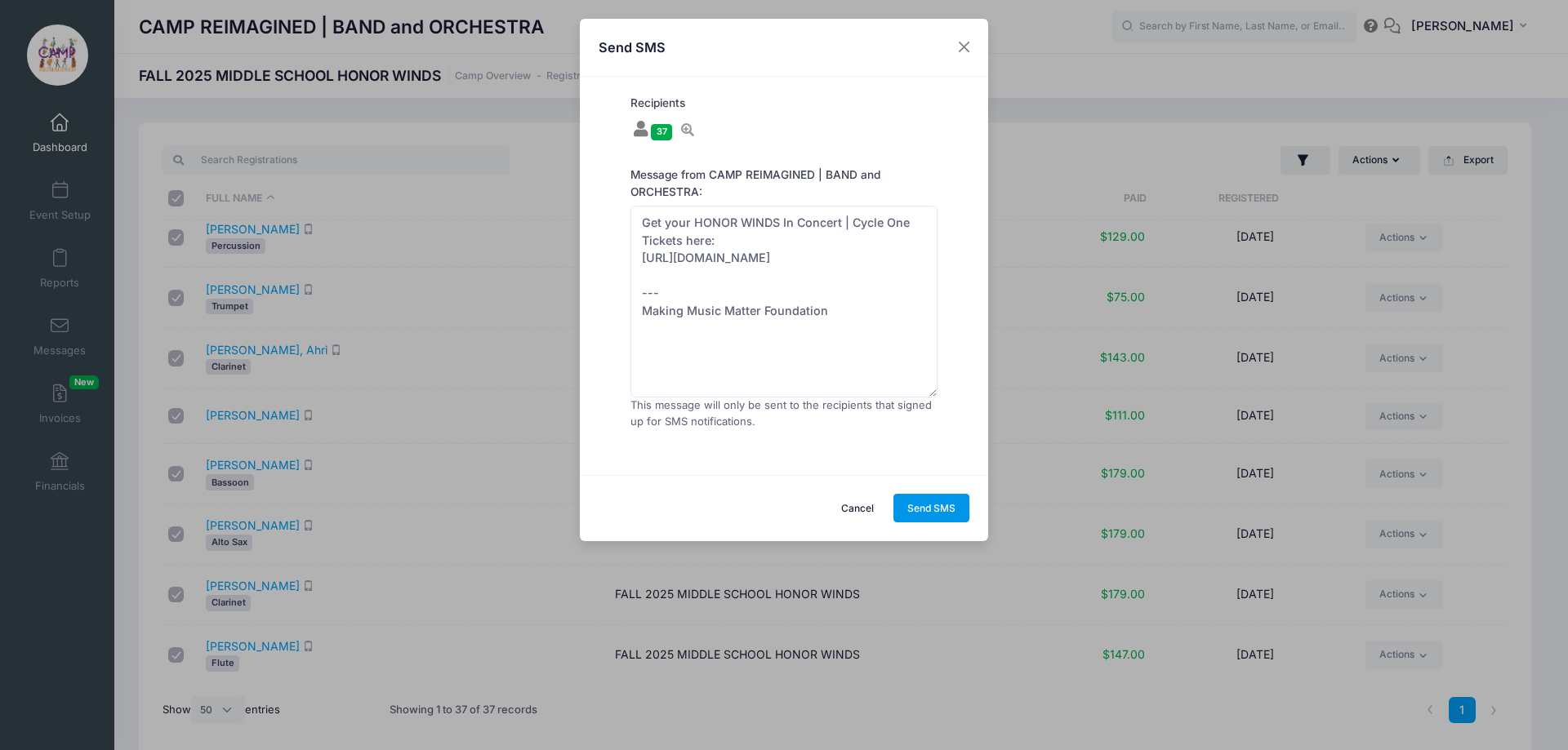
click at [946, 507] on button "Send SMS" at bounding box center [931, 508] width 76 height 28
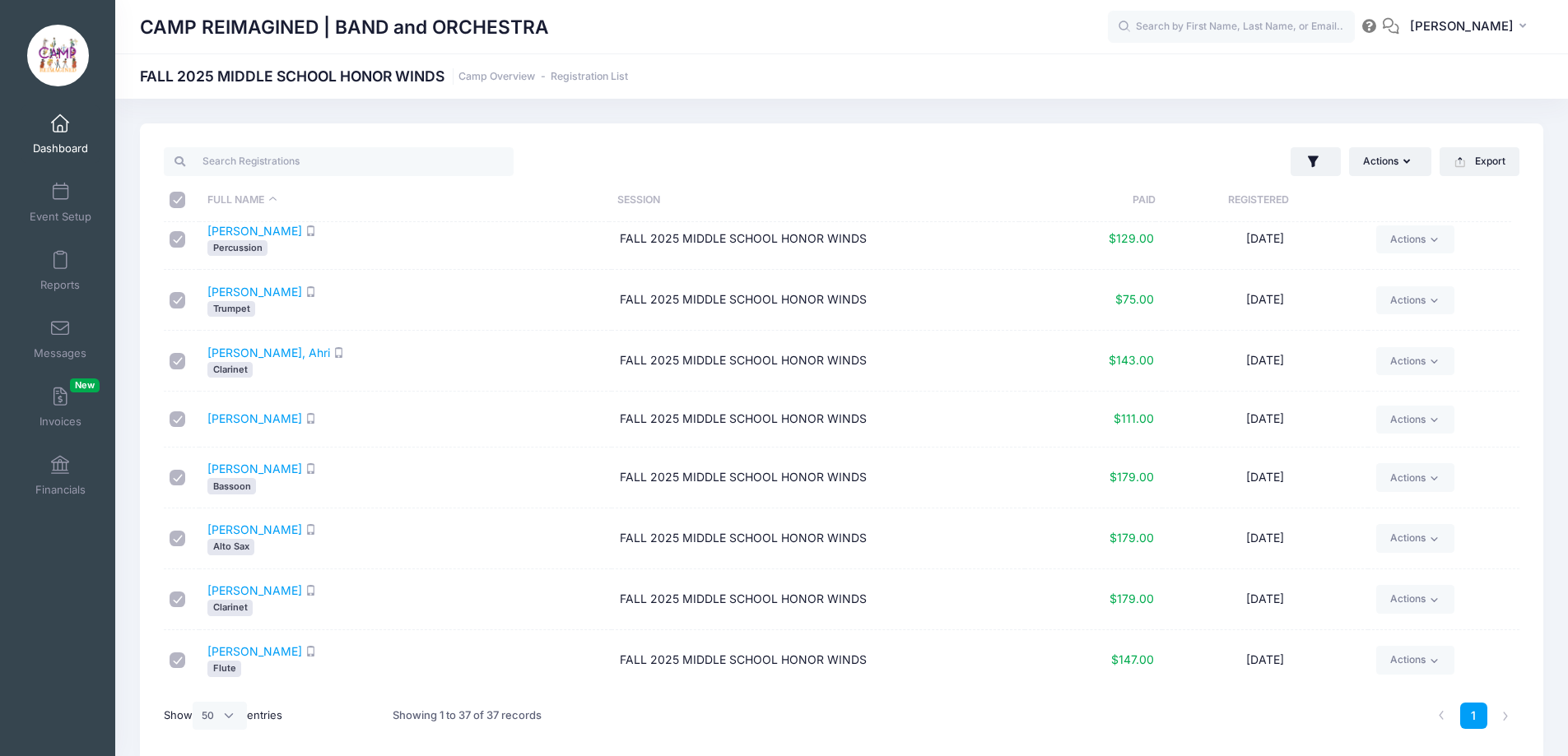
click at [60, 132] on span at bounding box center [60, 123] width 0 height 18
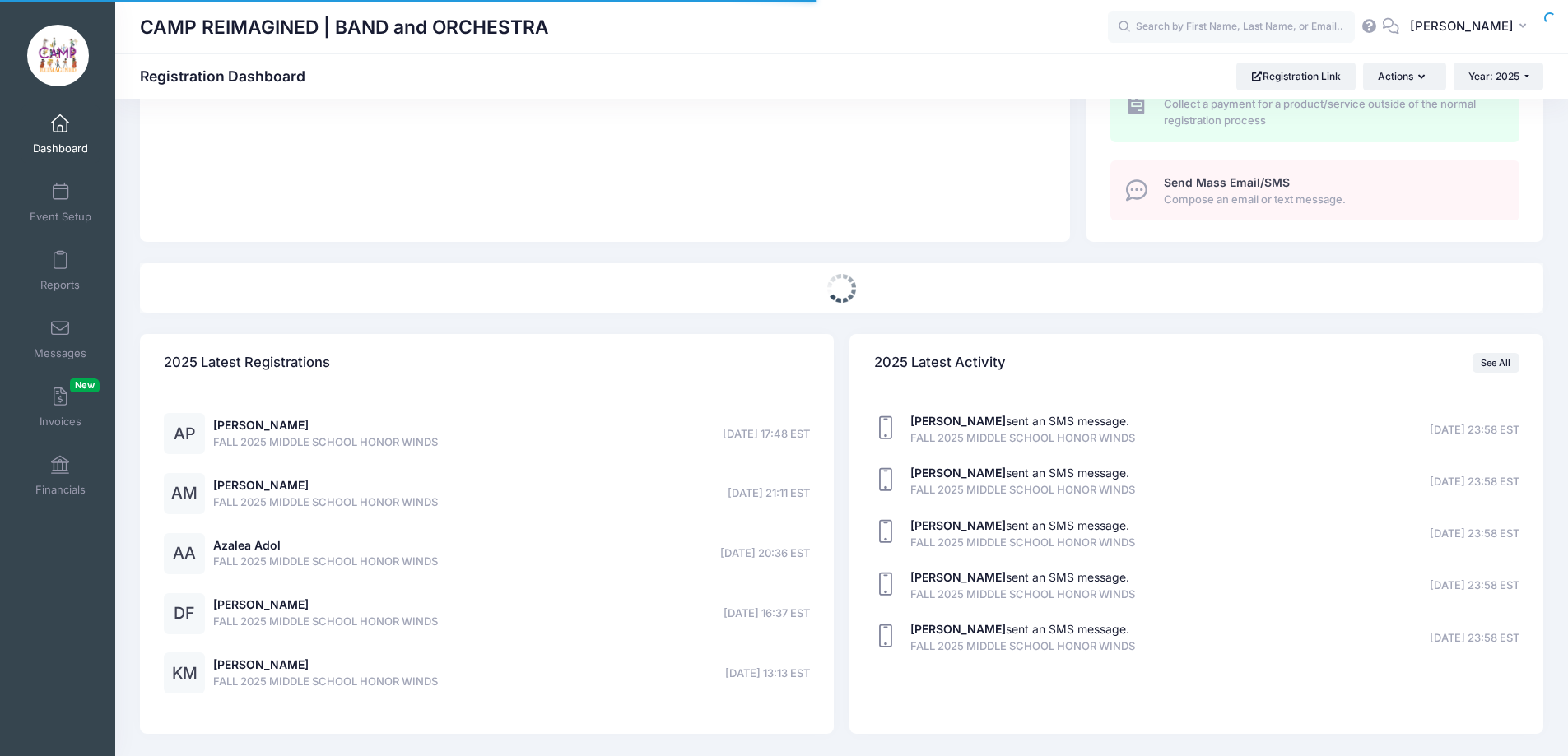
select select
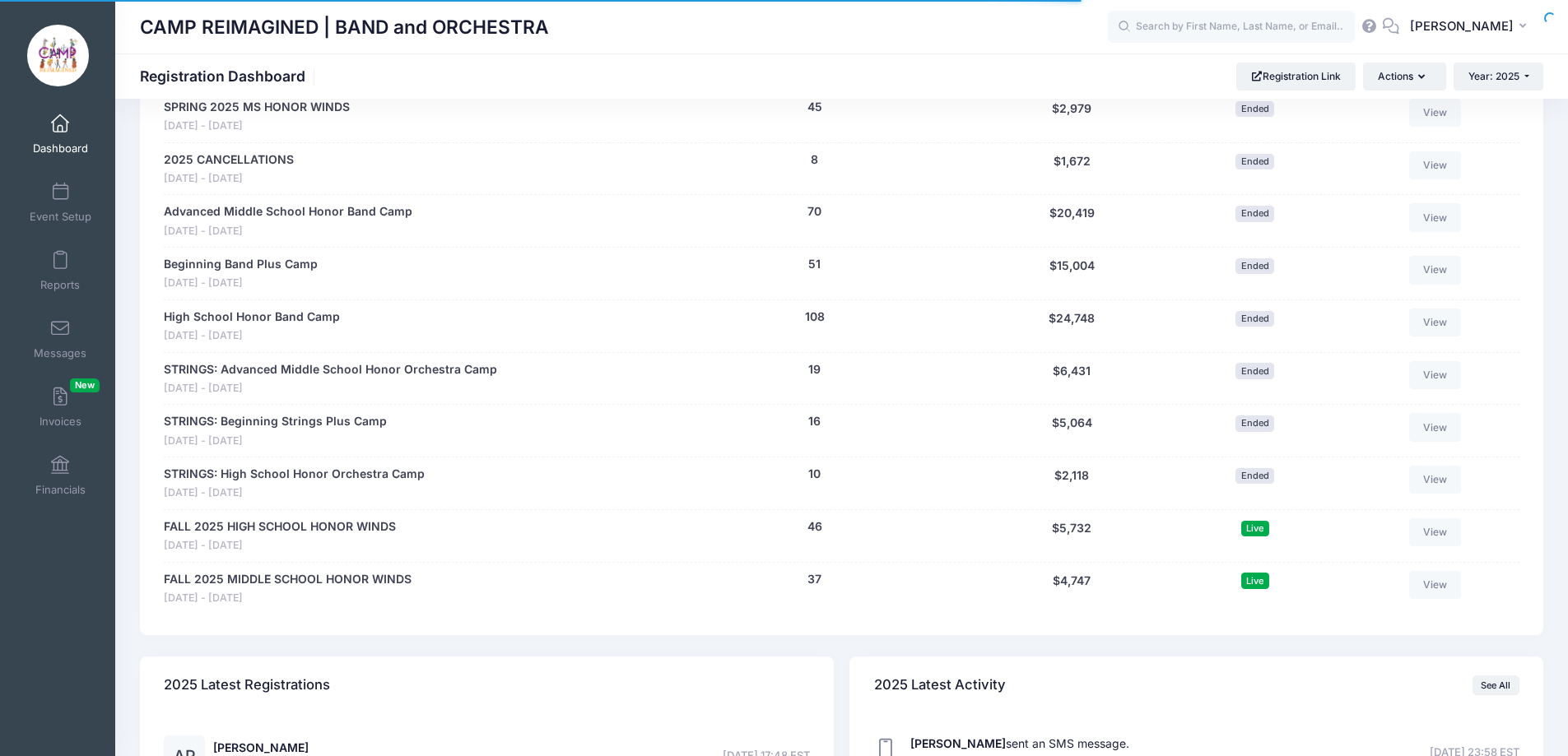
scroll to position [1021, 0]
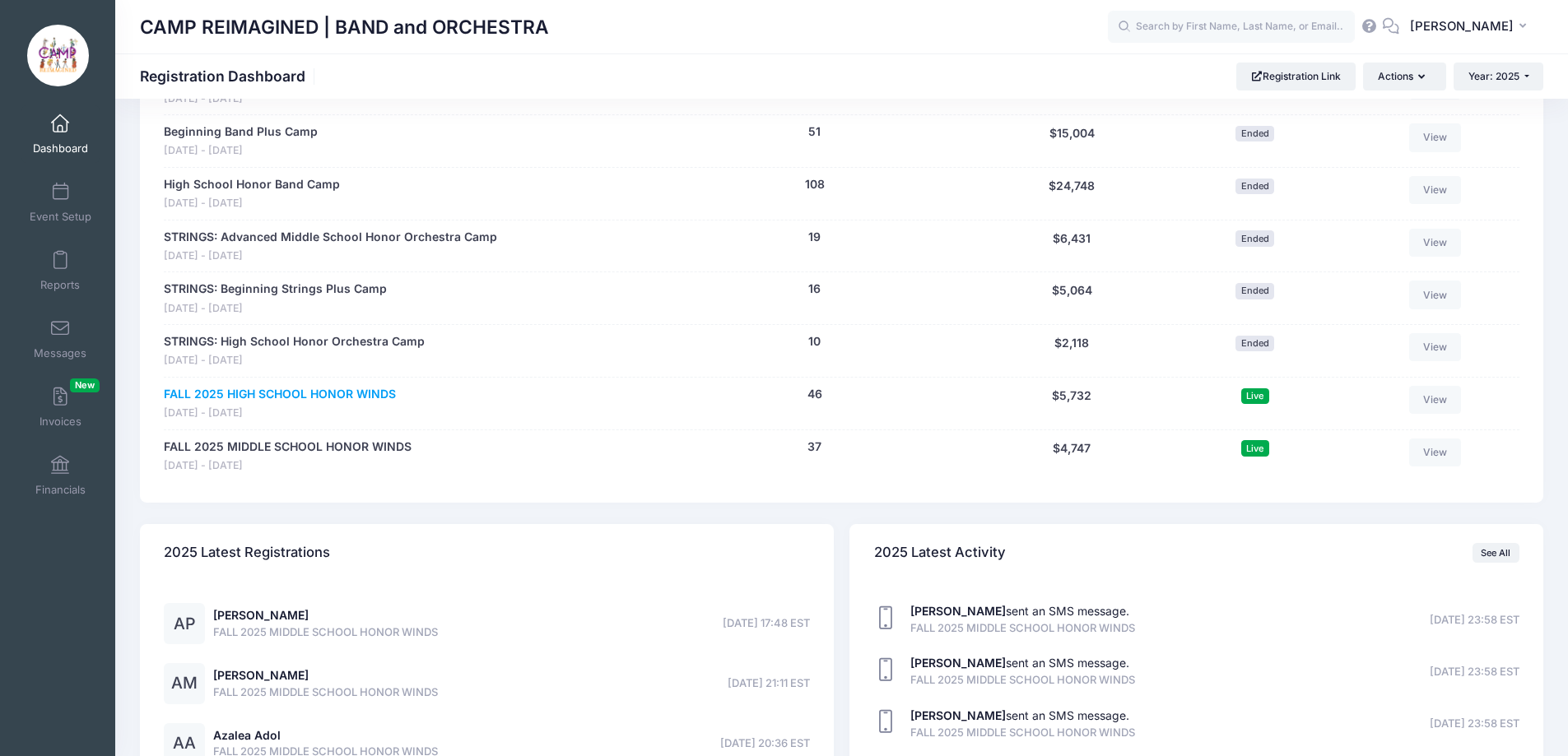
click at [311, 395] on link "FALL 2025 HIGH SCHOOL HONOR WINDS" at bounding box center [280, 394] width 232 height 17
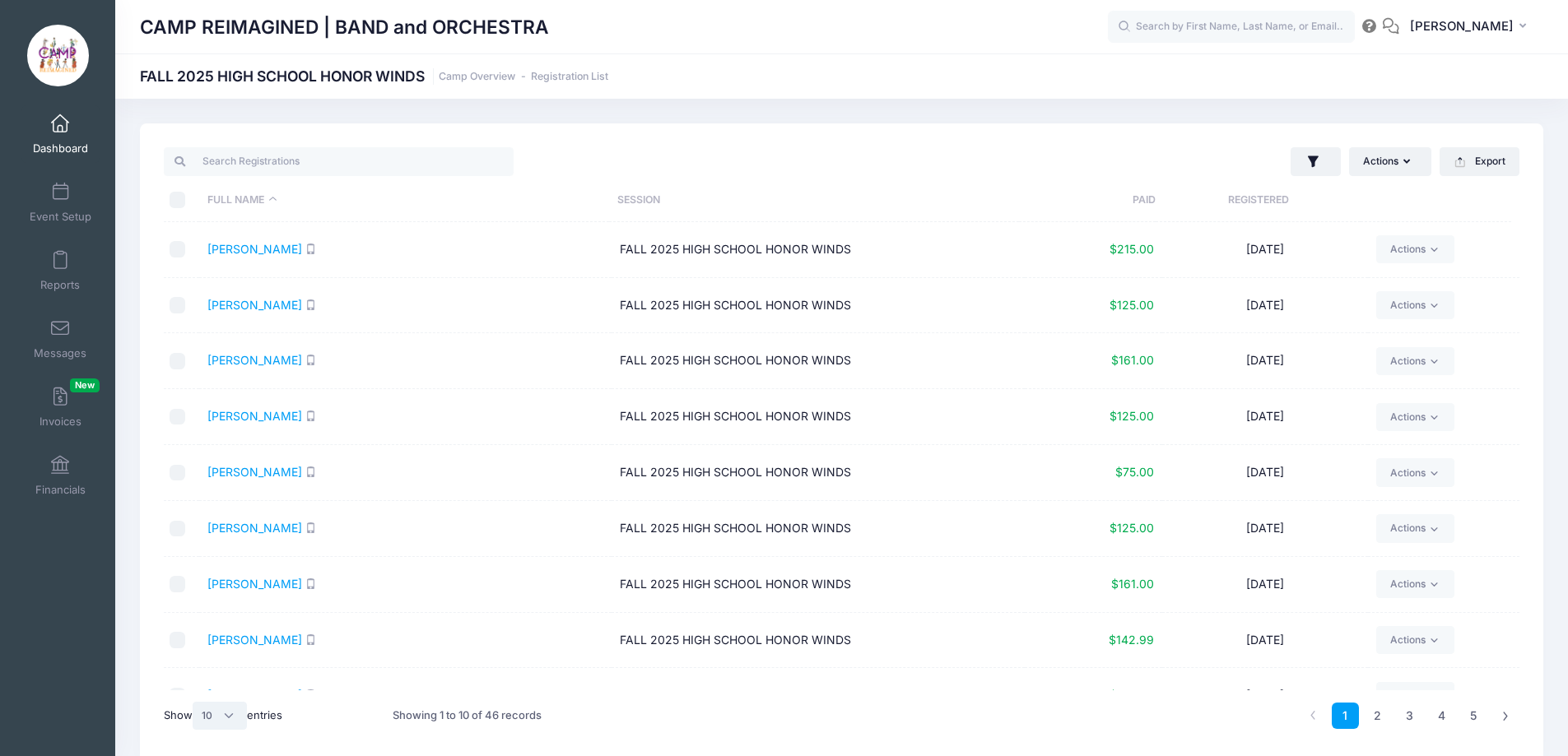
click at [199, 719] on select "All 10 25 50" at bounding box center [220, 715] width 54 height 28
select select "50"
click at [195, 702] on select "All 10 25 50" at bounding box center [220, 715] width 54 height 28
click at [179, 200] on input "\a \a \a \a" at bounding box center [177, 200] width 16 height 16
checkbox input "true"
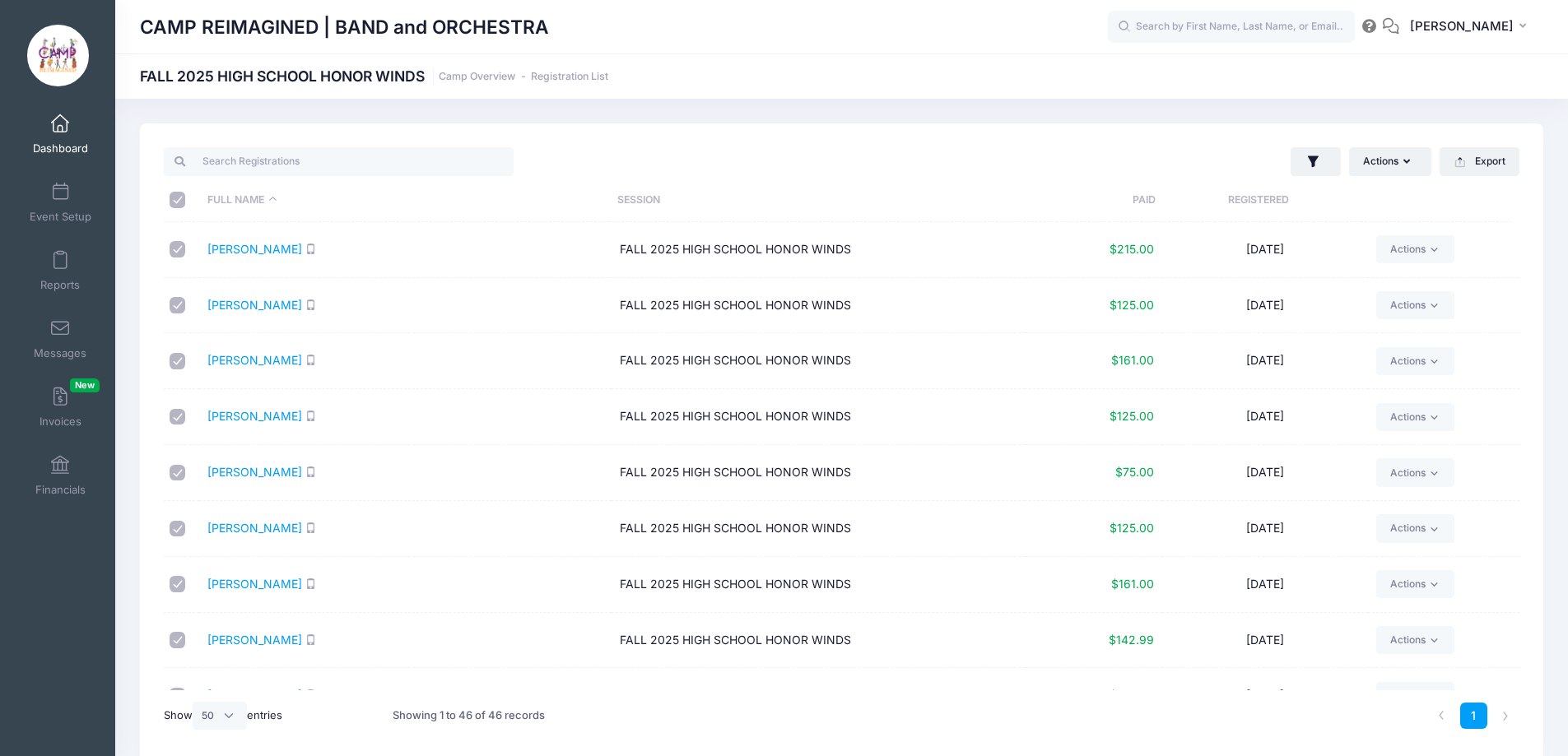
checkbox input "true"
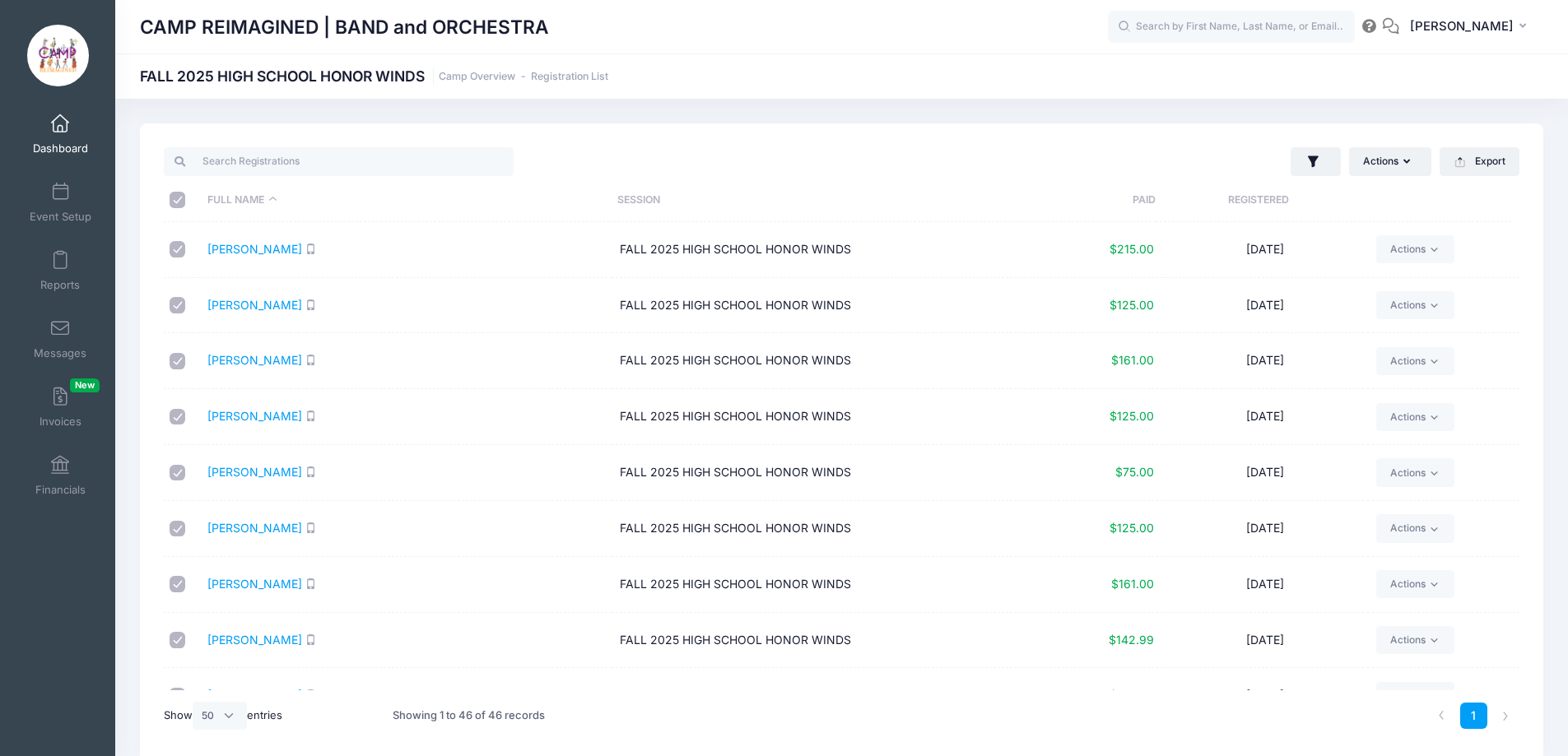
checkbox input "true"
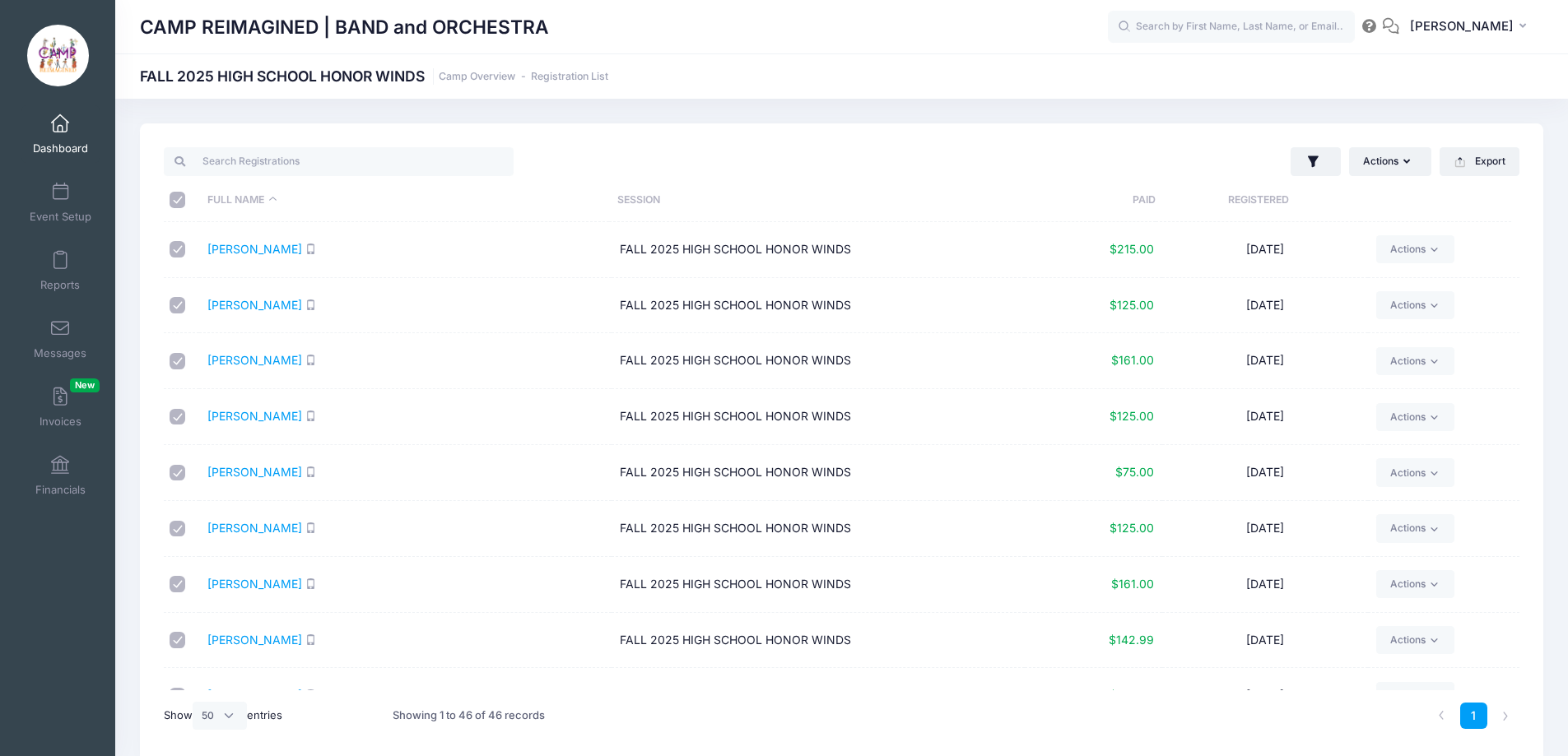
checkbox input "true"
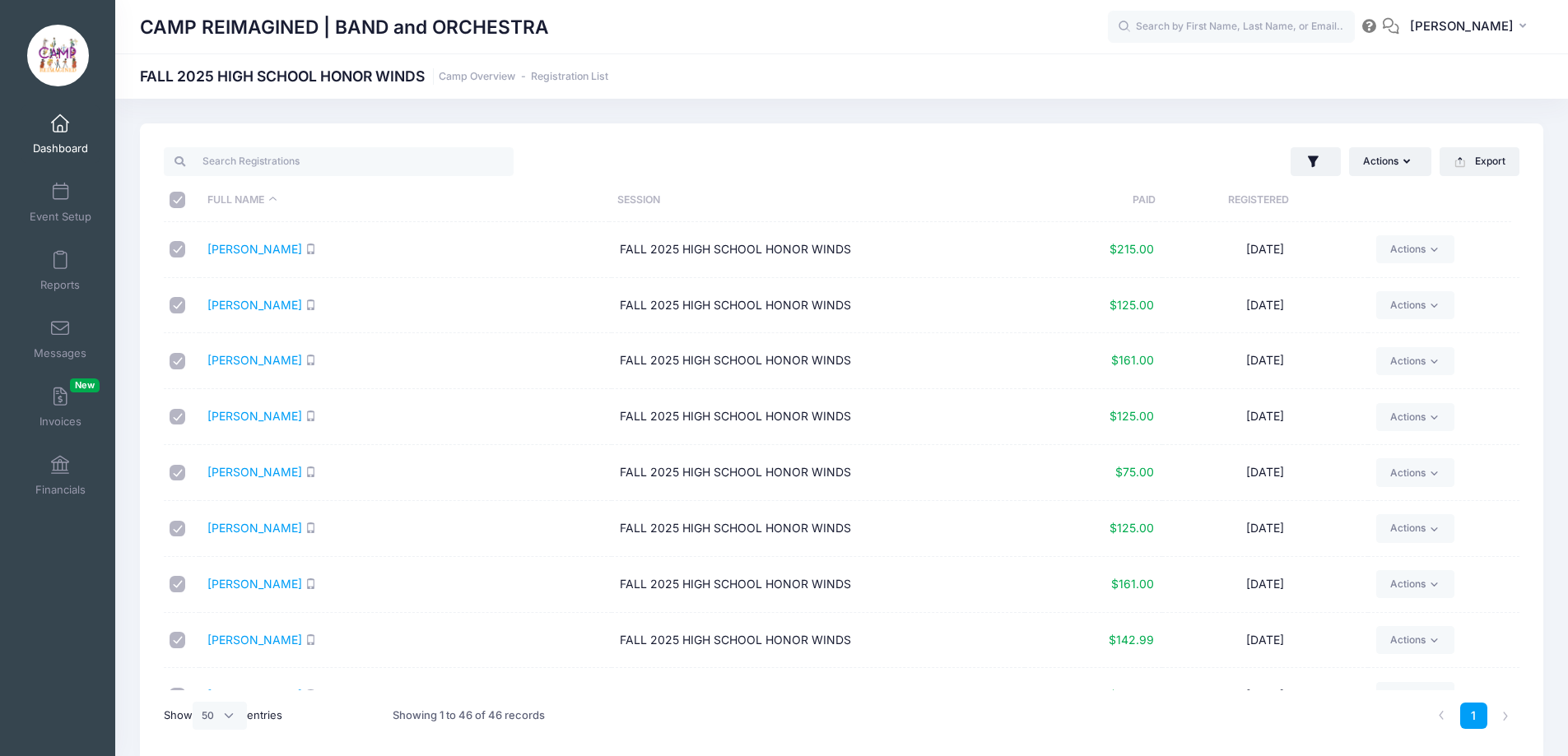
checkbox input "true"
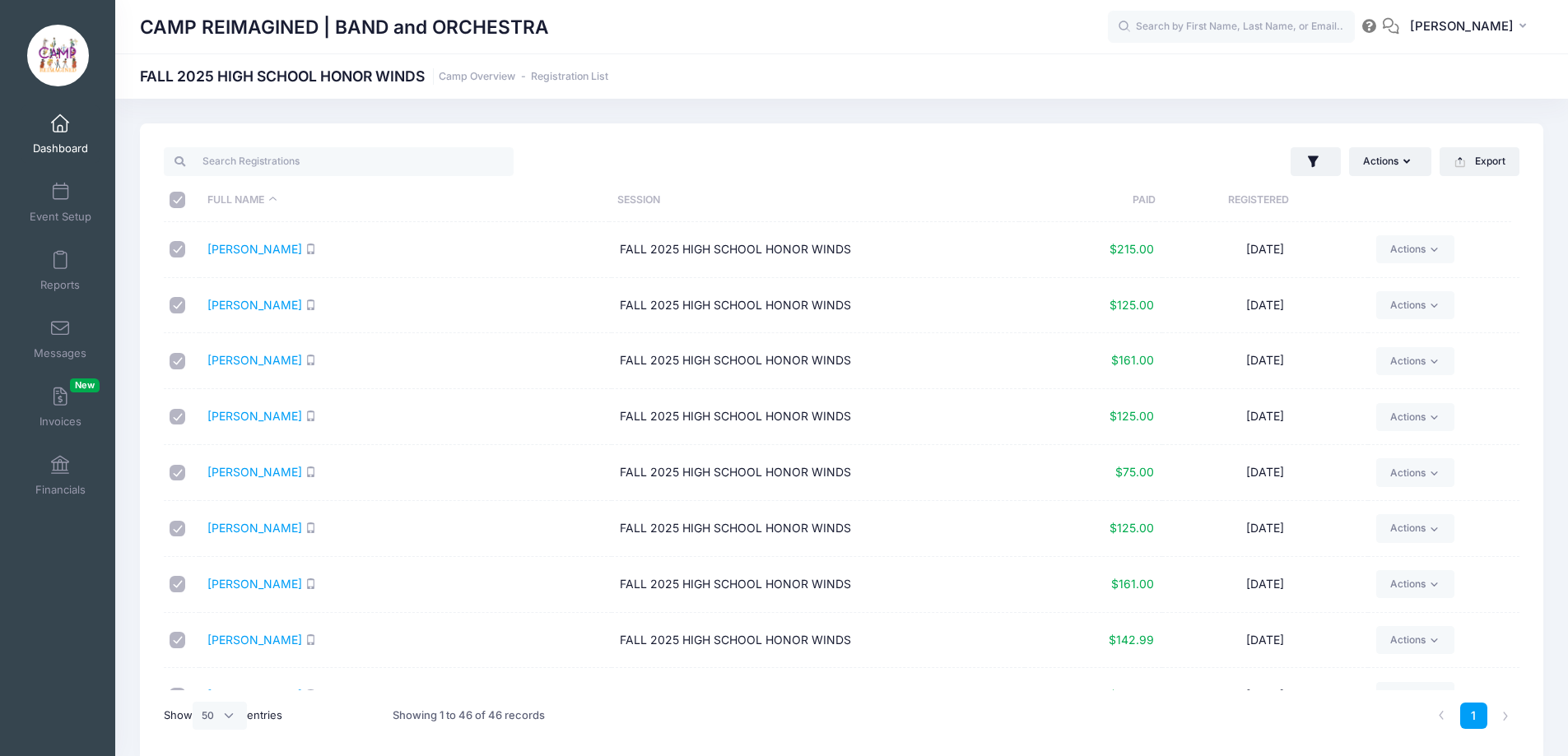
checkbox input "true"
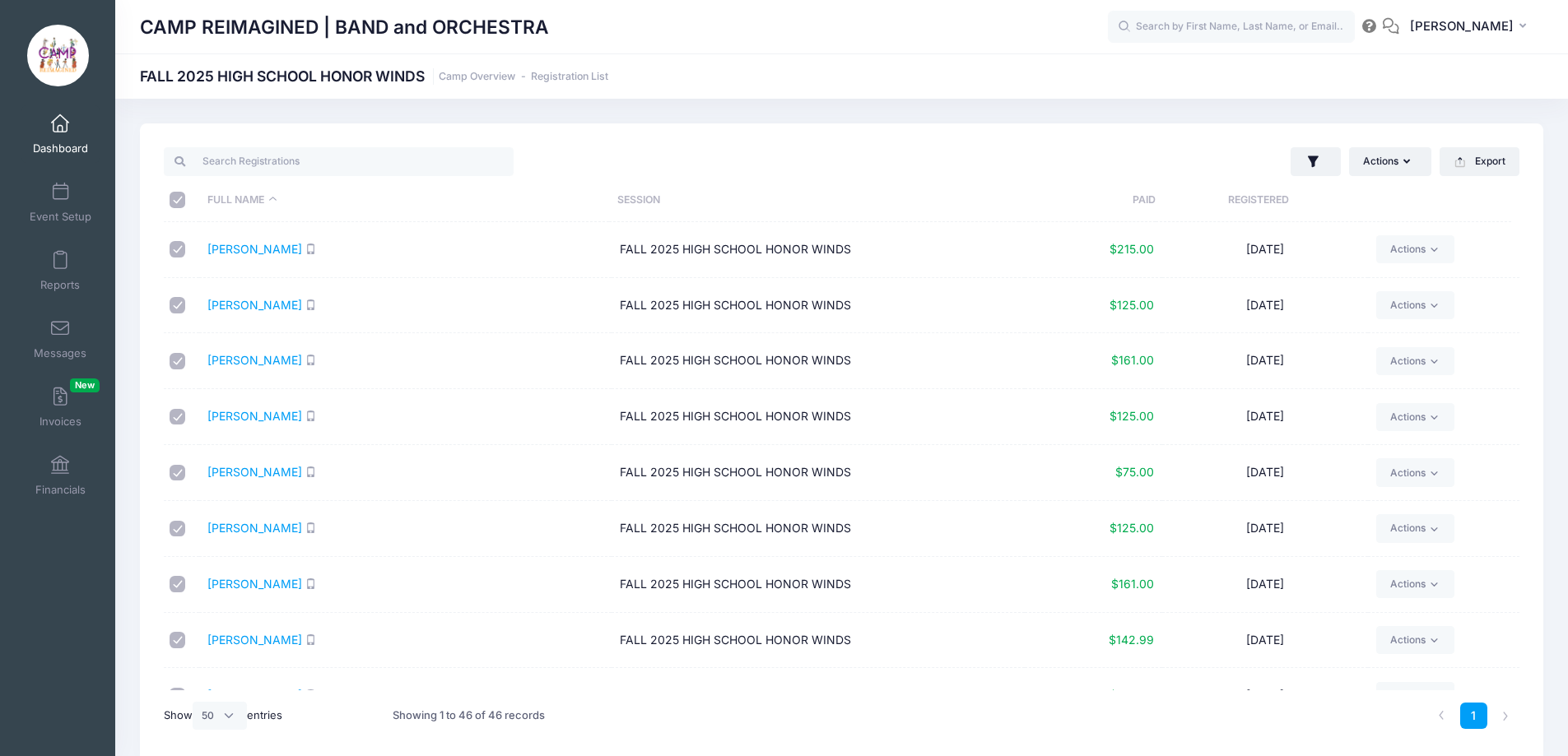
checkbox input "true"
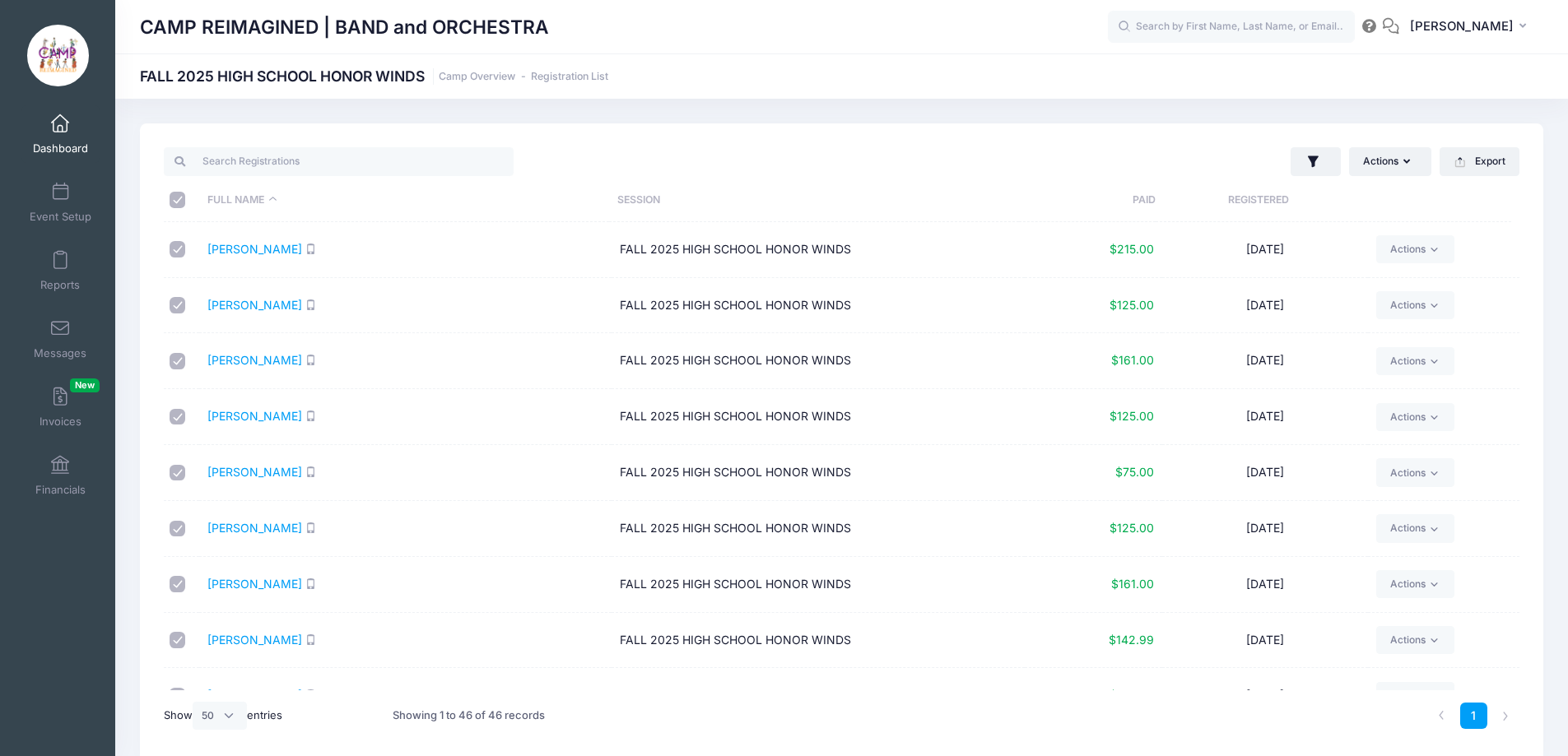
checkbox input "true"
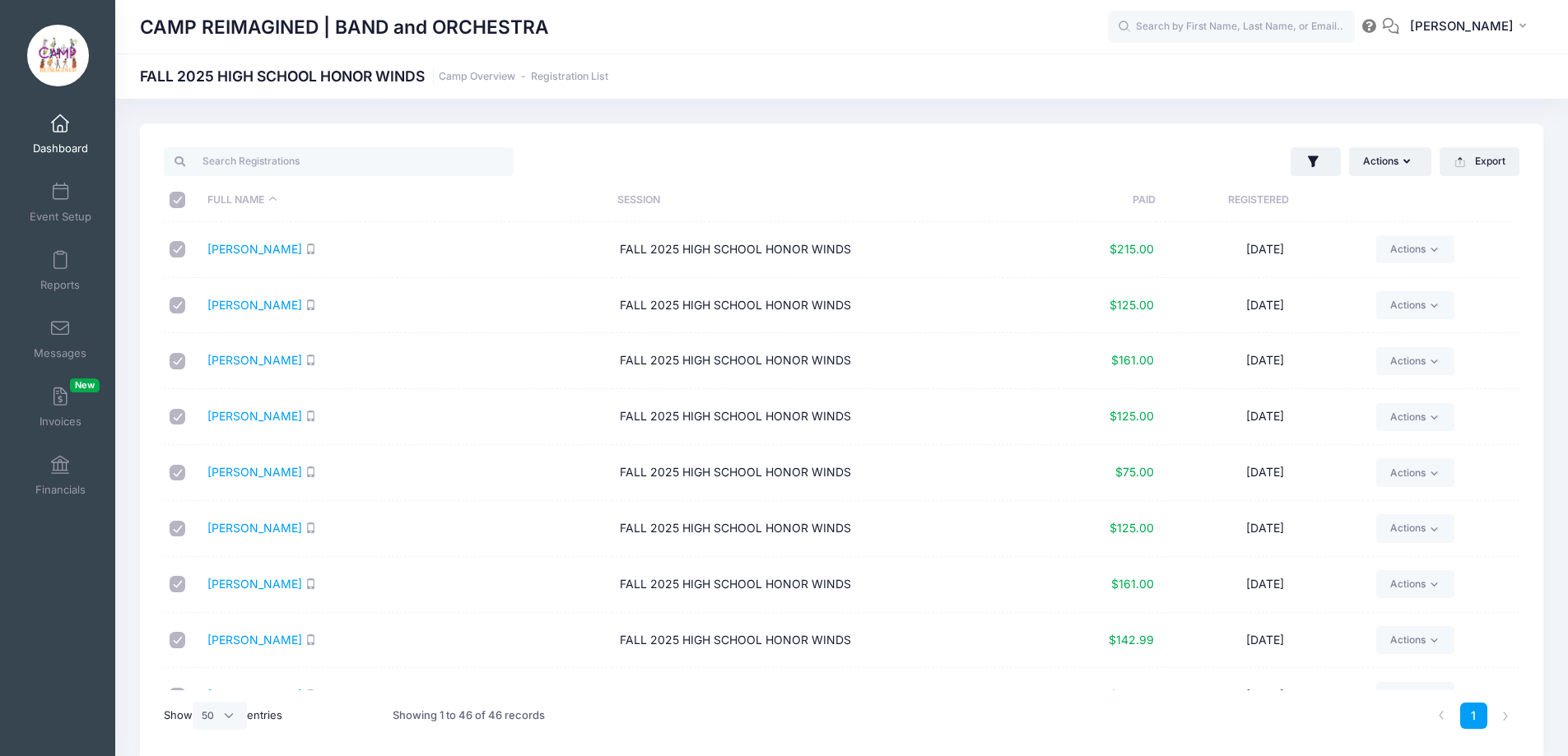
checkbox input "true"
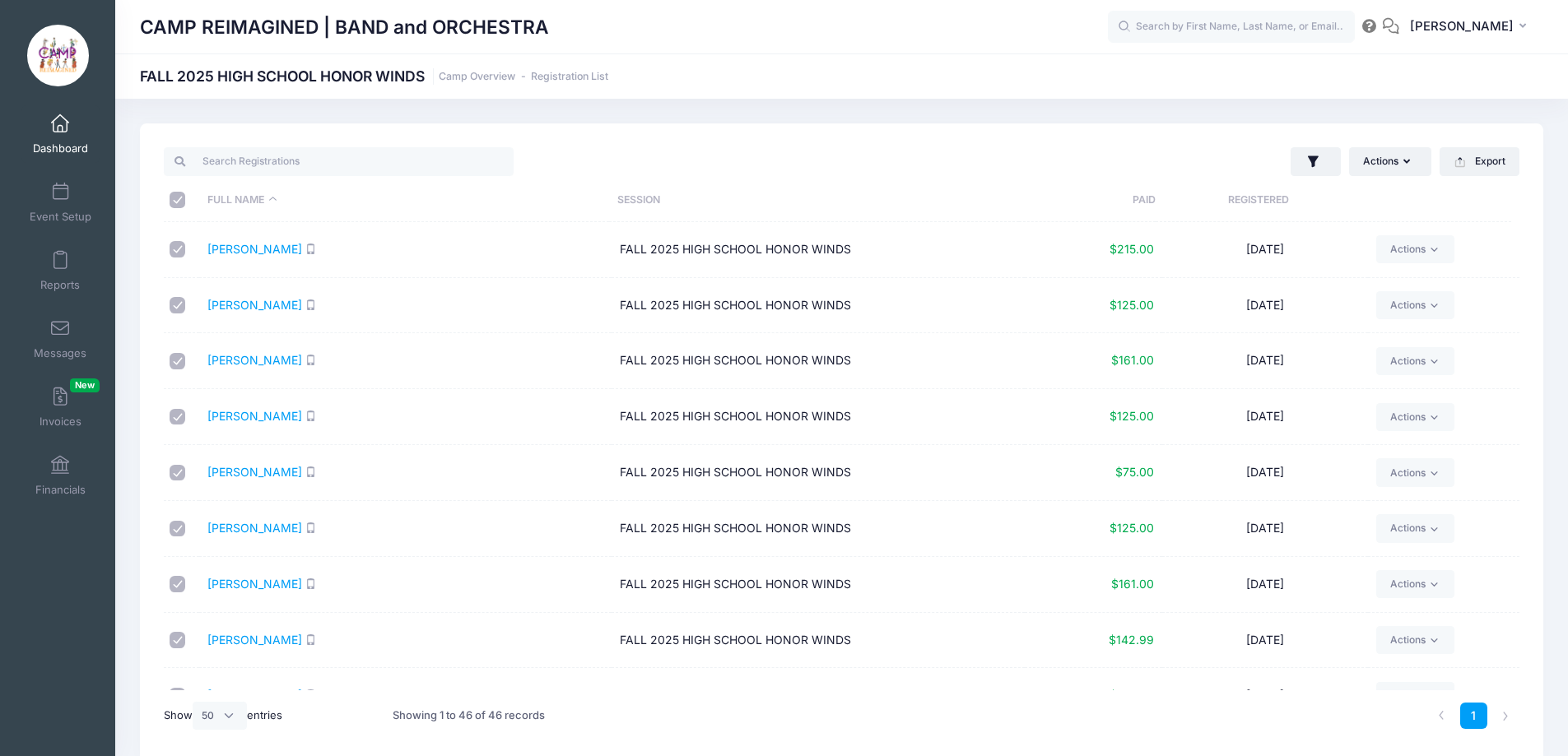
checkbox input "true"
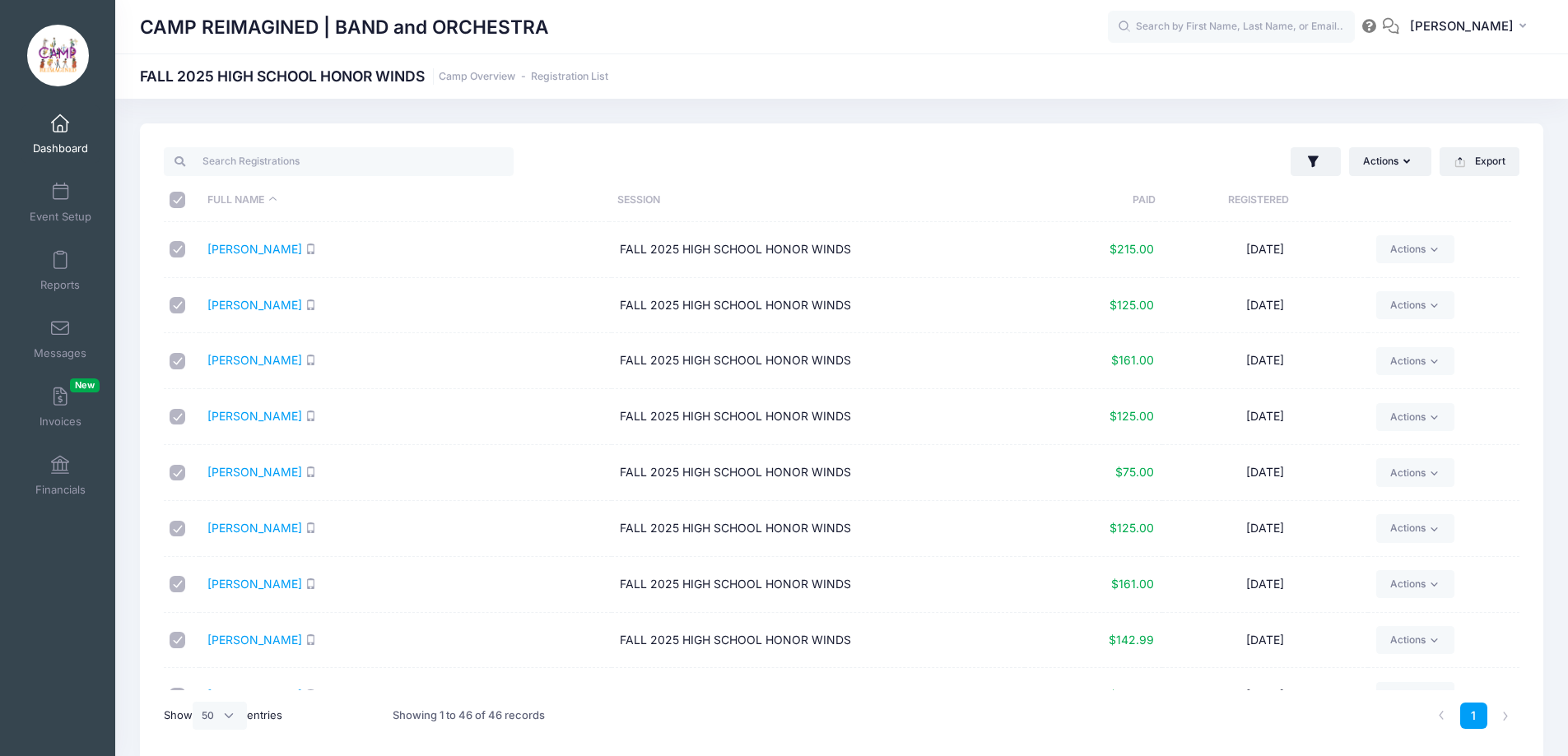
checkbox input "true"
click at [1393, 162] on button "Actions" at bounding box center [1389, 161] width 82 height 28
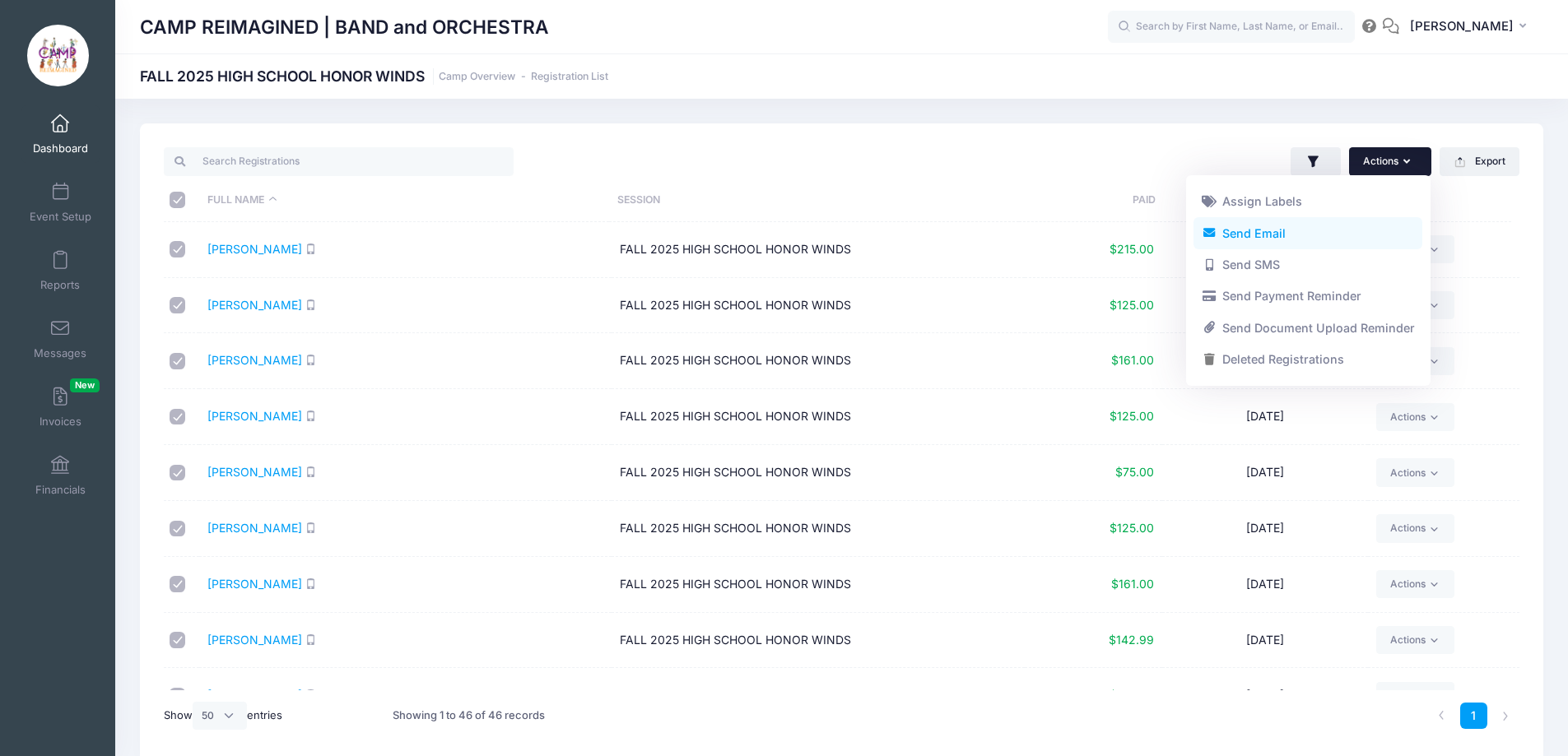
click at [1312, 239] on link "Send Email" at bounding box center [1307, 233] width 228 height 31
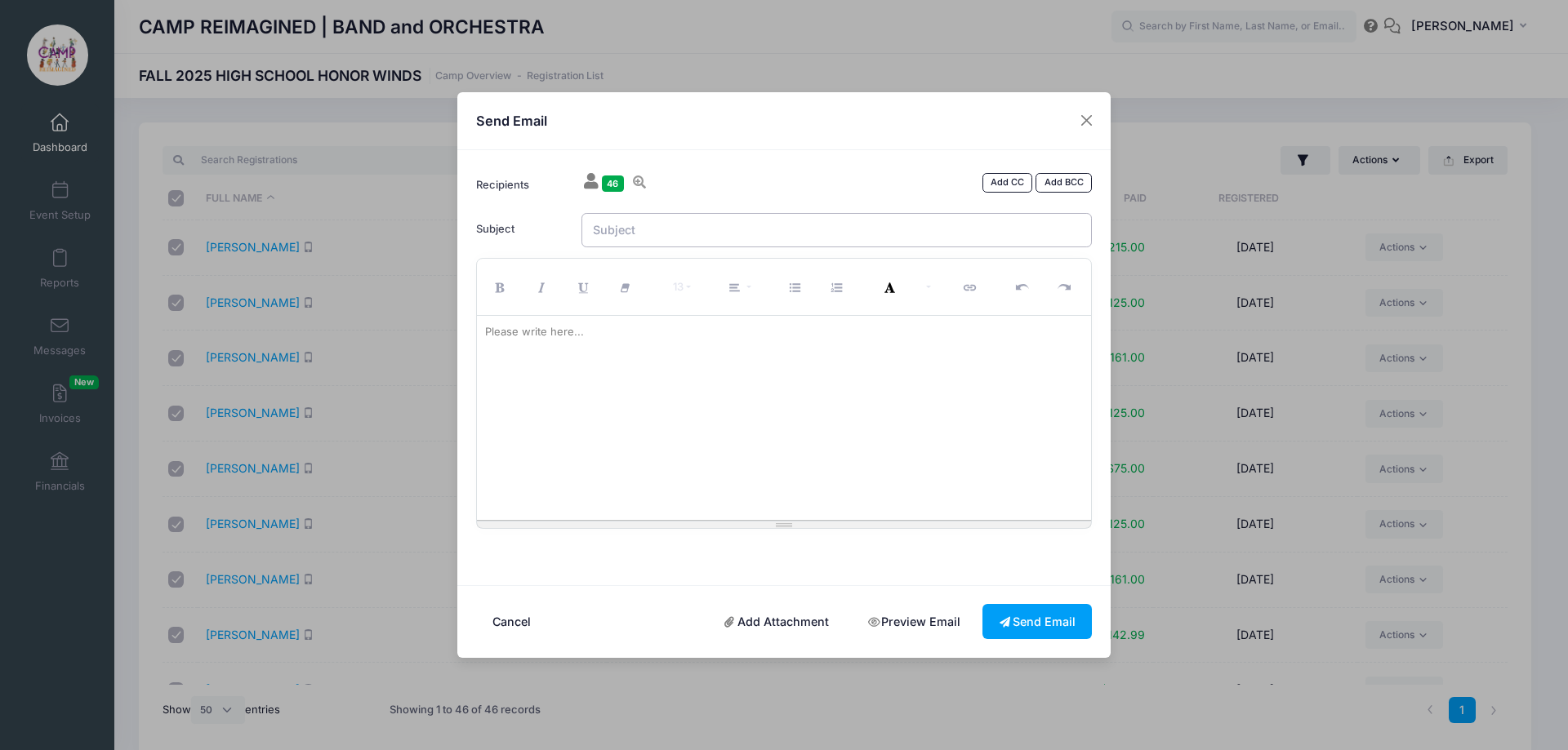
click at [722, 238] on input "Subject" at bounding box center [837, 231] width 511 height 35
type input "HONOR WINDS In Concert | Cycle One Tickets"
click at [534, 327] on div "Please write here..." at bounding box center [534, 331] width 115 height 33
paste div
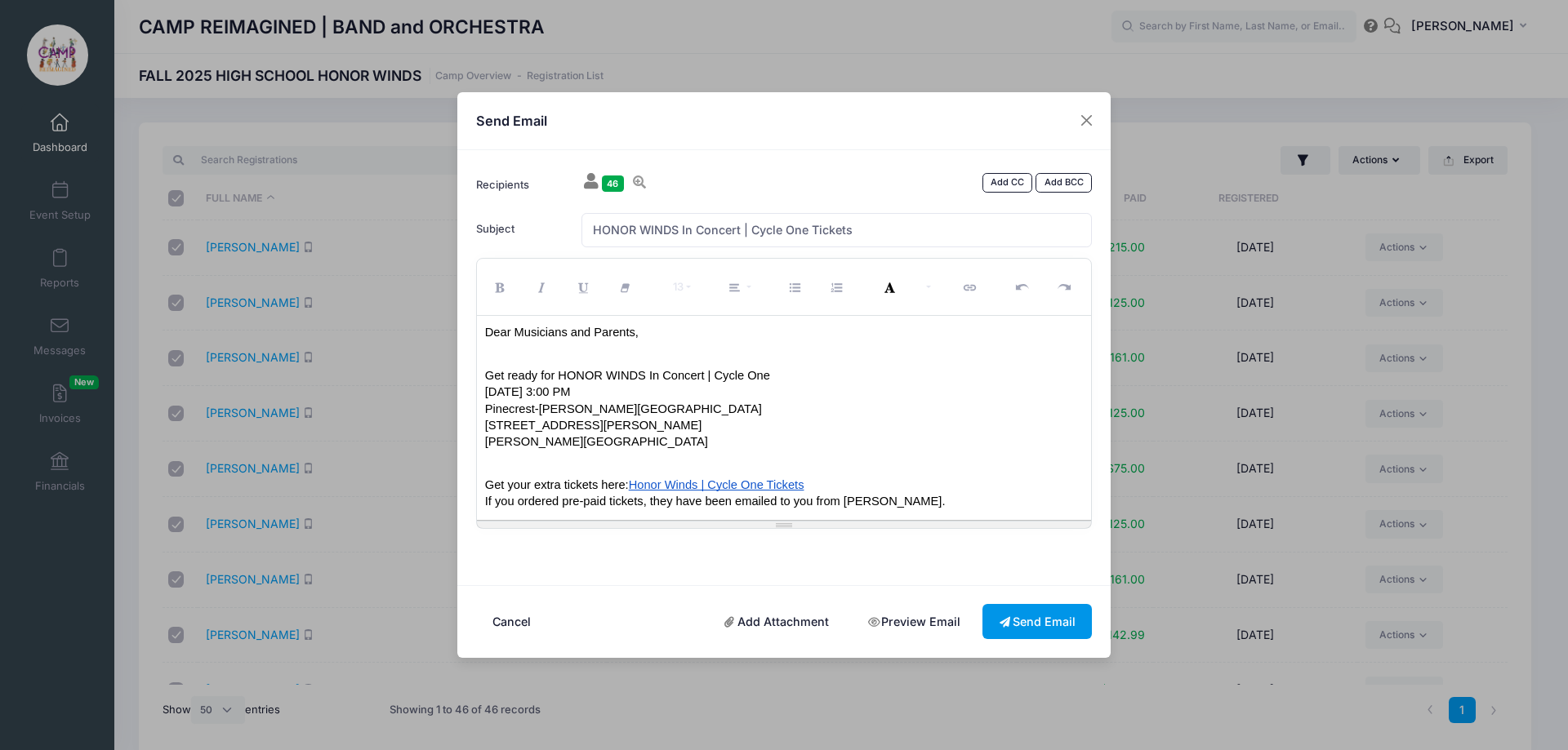
click at [1047, 622] on button "Send Email" at bounding box center [1037, 622] width 109 height 35
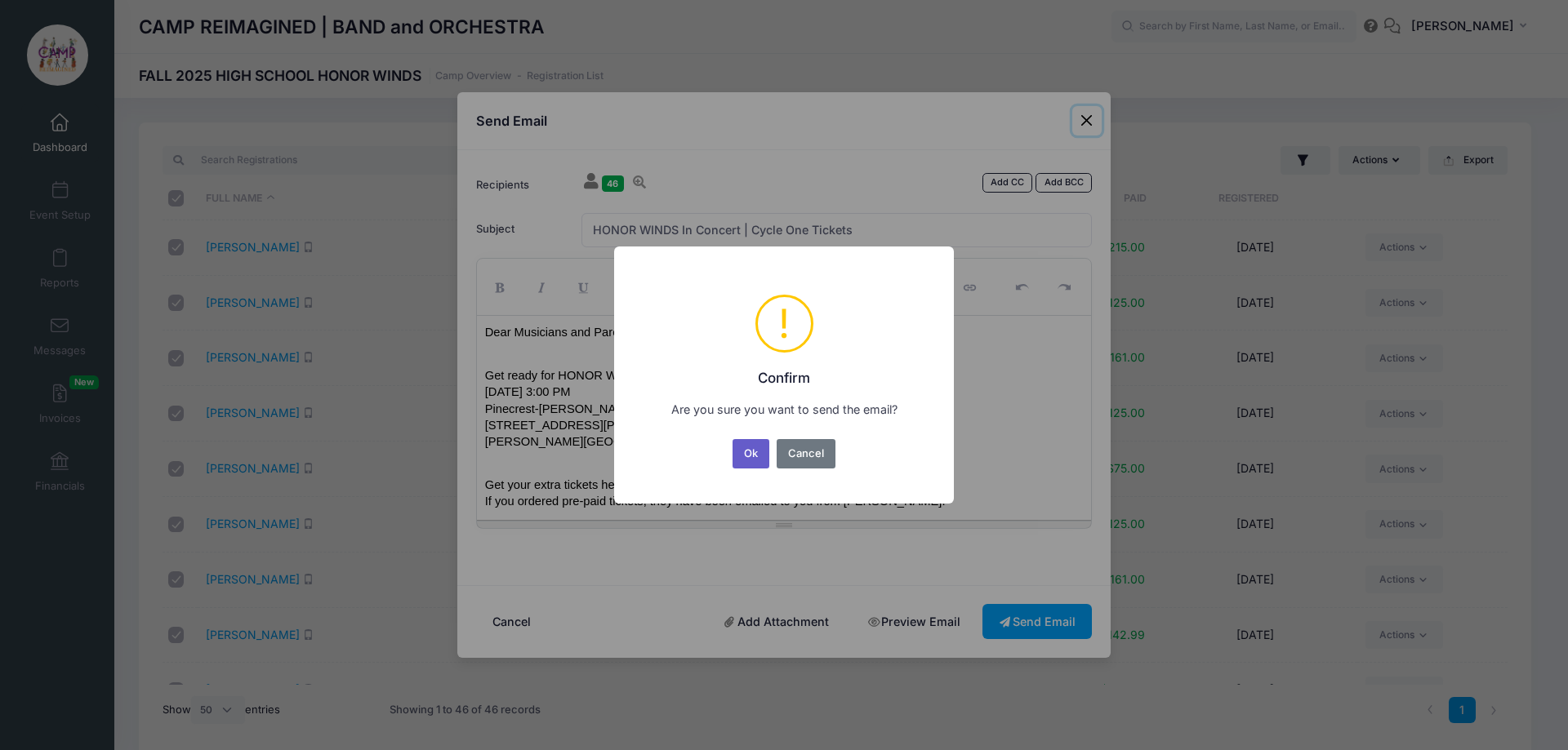
click at [762, 457] on button "Ok" at bounding box center [751, 453] width 38 height 29
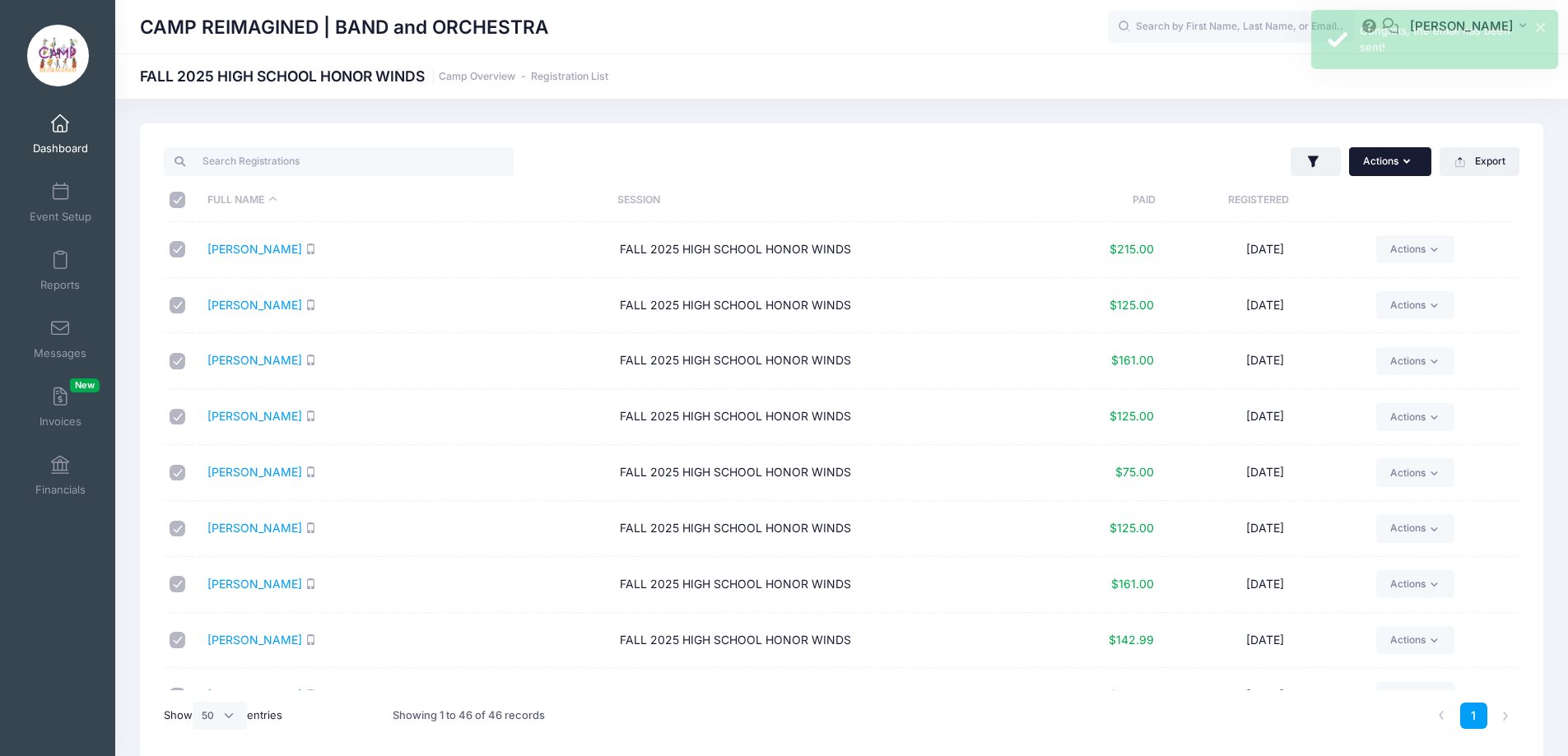
click at [1379, 165] on button "Actions" at bounding box center [1389, 161] width 82 height 28
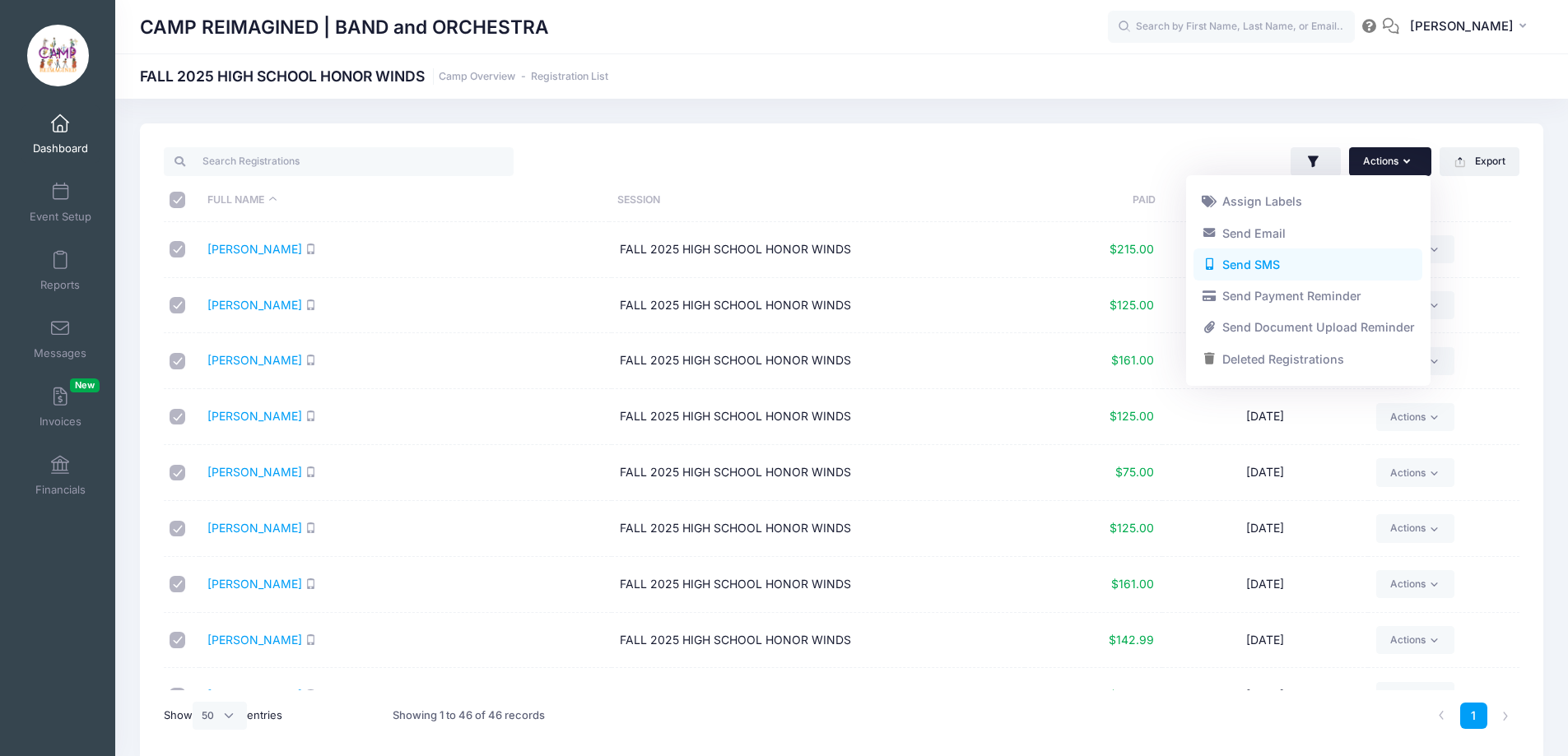
click at [1284, 266] on link "Send SMS" at bounding box center [1307, 265] width 228 height 31
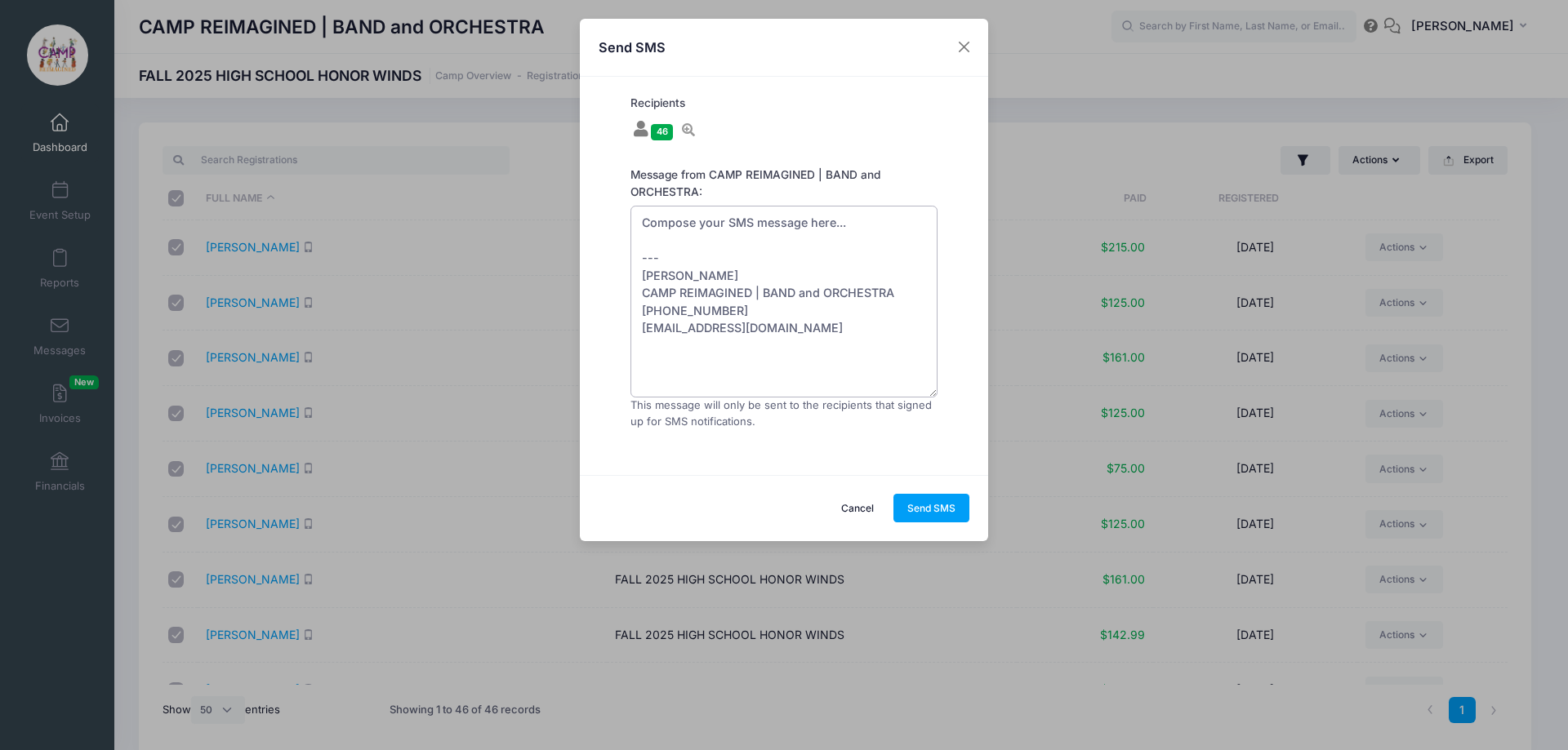
click at [796, 226] on textarea "Compose your SMS message here... --- [PERSON_NAME] CAMP REIMAGINED | BAND and O…" at bounding box center [784, 302] width 307 height 193
paste textarea "Get your Honor Winds | Cycle One Tickets here: [URL][DOMAIN_NAME]"
drag, startPoint x: 823, startPoint y: 367, endPoint x: 631, endPoint y: 312, distance: 199.7
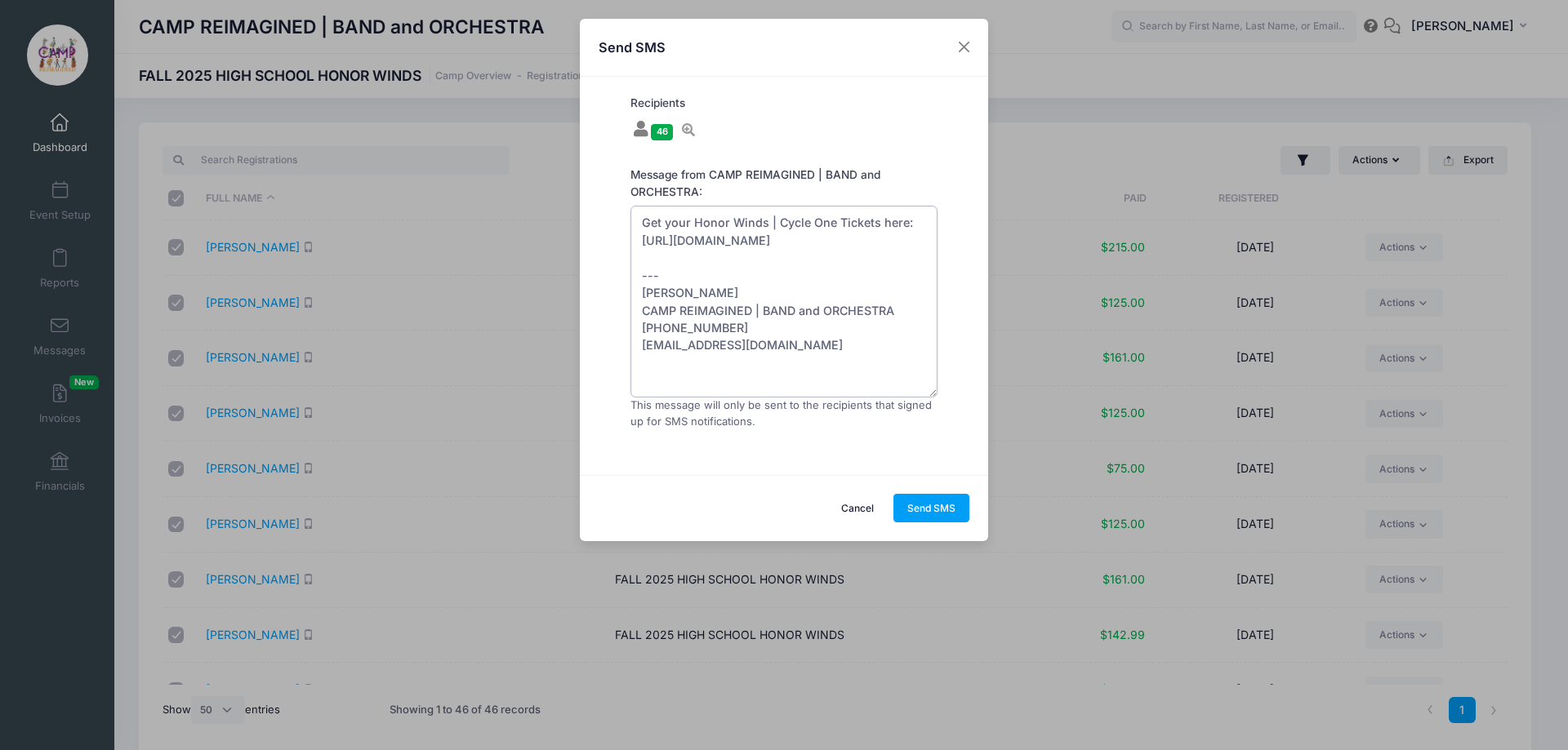
click at [631, 312] on textarea "Get your Honor Winds | Cycle One Tickets here: [URL][DOMAIN_NAME] --- [PERSON_N…" at bounding box center [784, 302] width 307 height 193
type textarea "Get your Honor Winds | Cycle One Tickets here: [URL][DOMAIN_NAME] --- Making Mu…"
click at [946, 503] on button "Send SMS" at bounding box center [931, 508] width 76 height 28
